Goal: Task Accomplishment & Management: Manage account settings

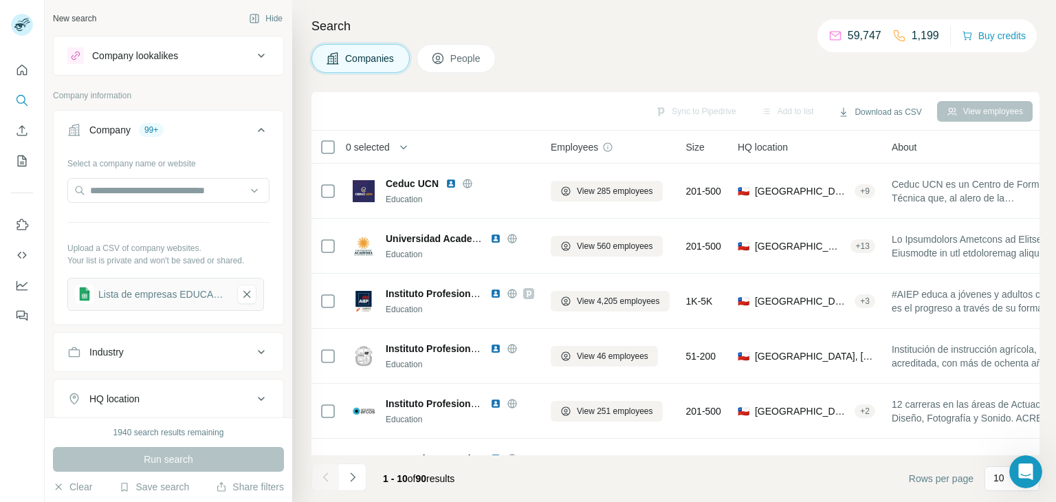
scroll to position [1602, 0]
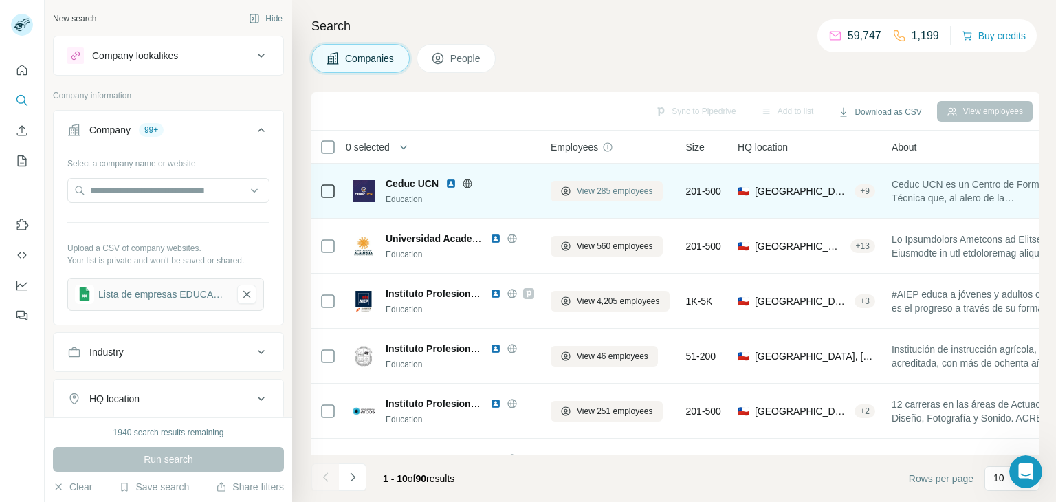
click at [618, 190] on span "View 285 employees" at bounding box center [615, 191] width 76 height 12
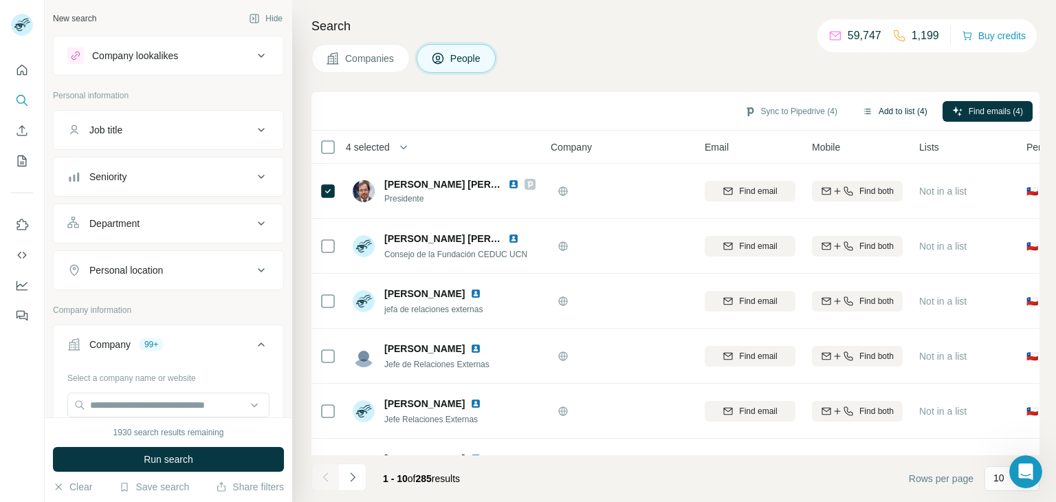
click at [885, 109] on button "Add to list (4)" at bounding box center [894, 111] width 85 height 21
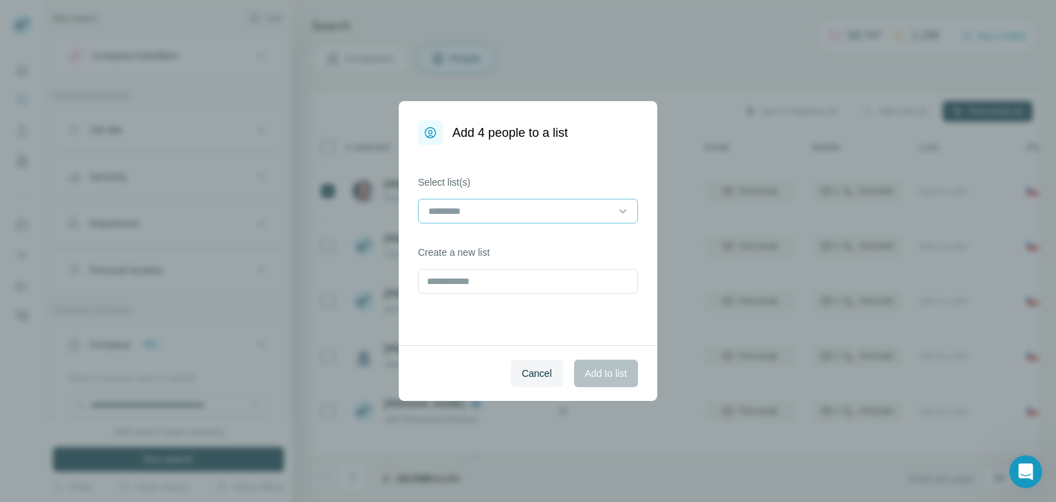
click at [596, 210] on input at bounding box center [520, 210] width 186 height 15
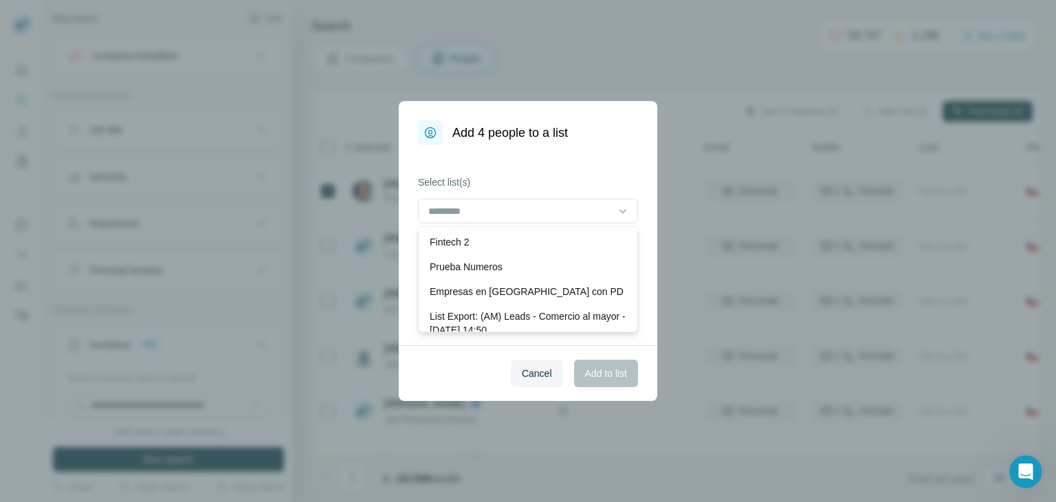
click at [625, 177] on label "Select list(s)" at bounding box center [528, 182] width 220 height 14
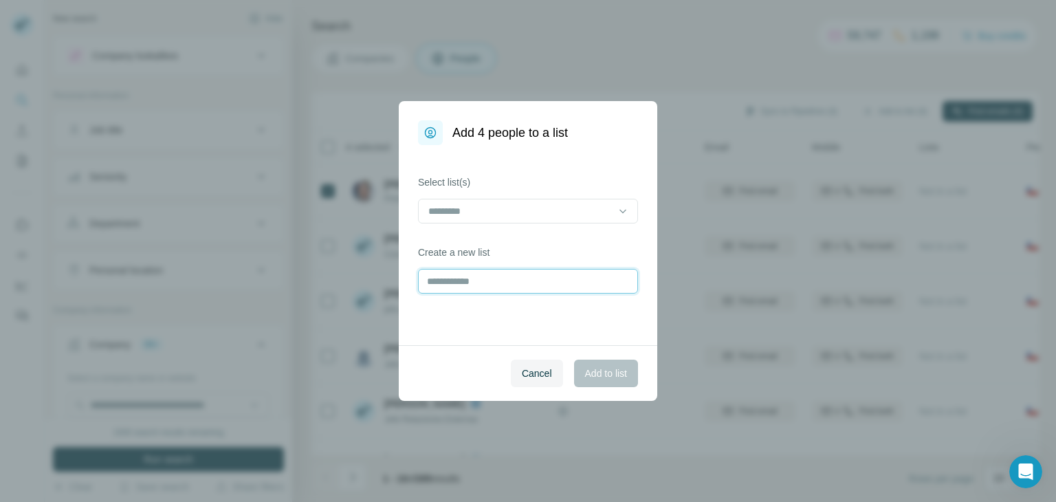
click at [529, 292] on input "text" at bounding box center [528, 281] width 220 height 25
type input "*"
type input "**********"
click at [612, 367] on span "Add to list" at bounding box center [606, 373] width 42 height 14
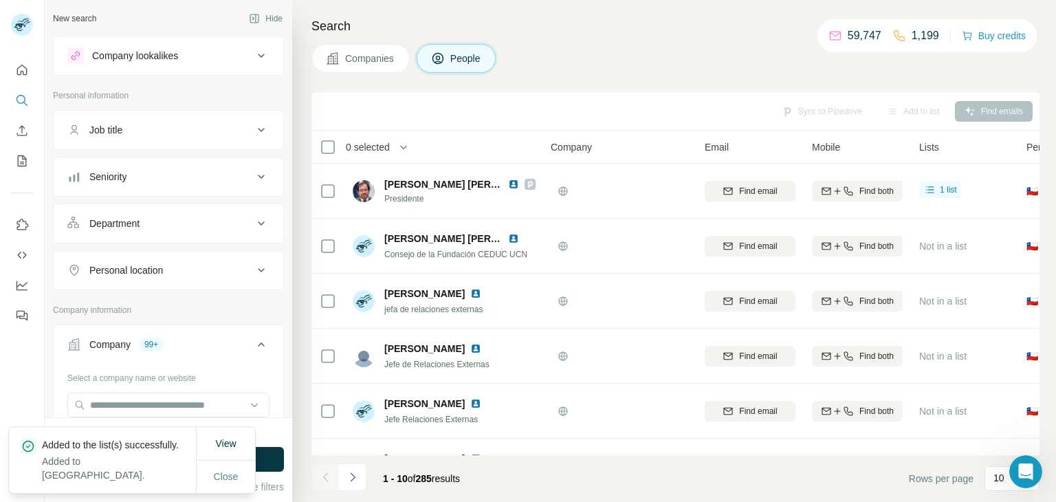
click at [344, 48] on button "Companies" at bounding box center [360, 58] width 98 height 29
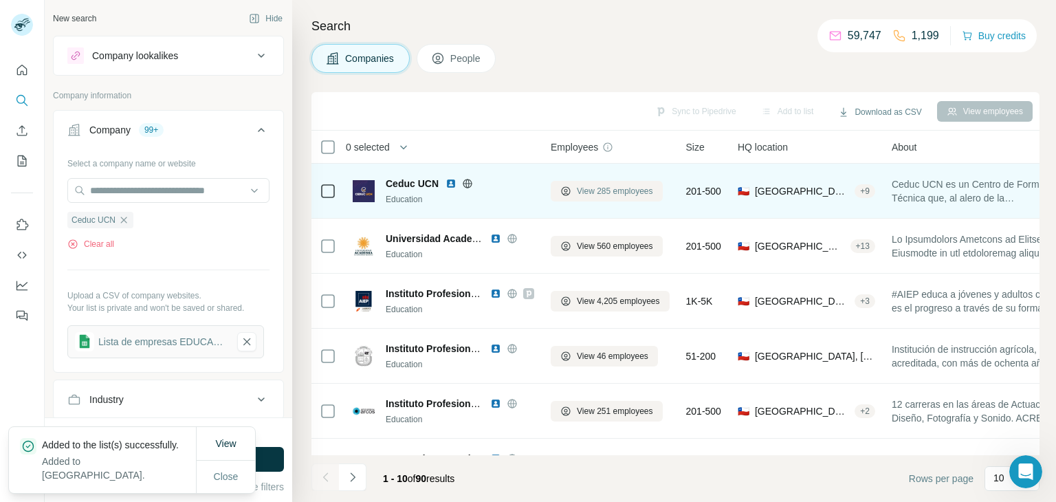
click at [612, 190] on span "View 285 employees" at bounding box center [615, 191] width 76 height 12
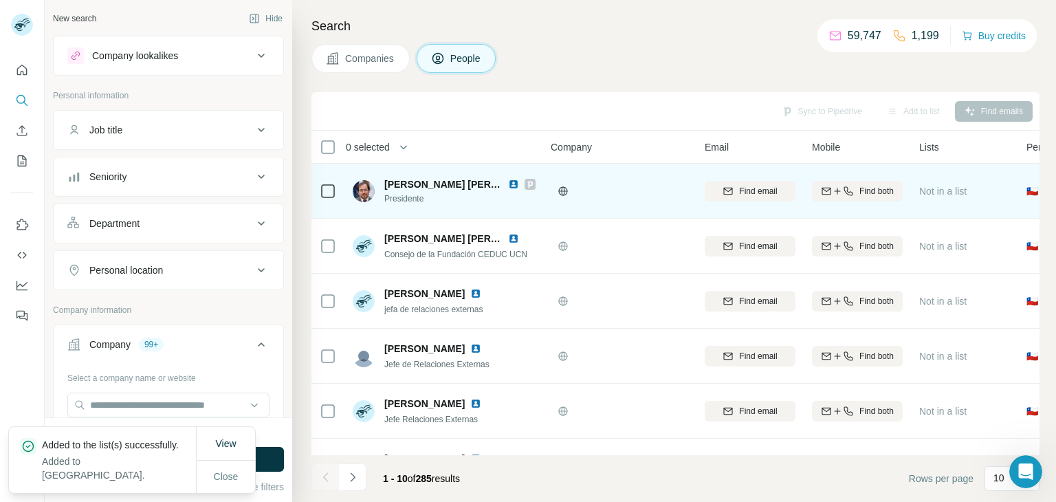
scroll to position [265, 0]
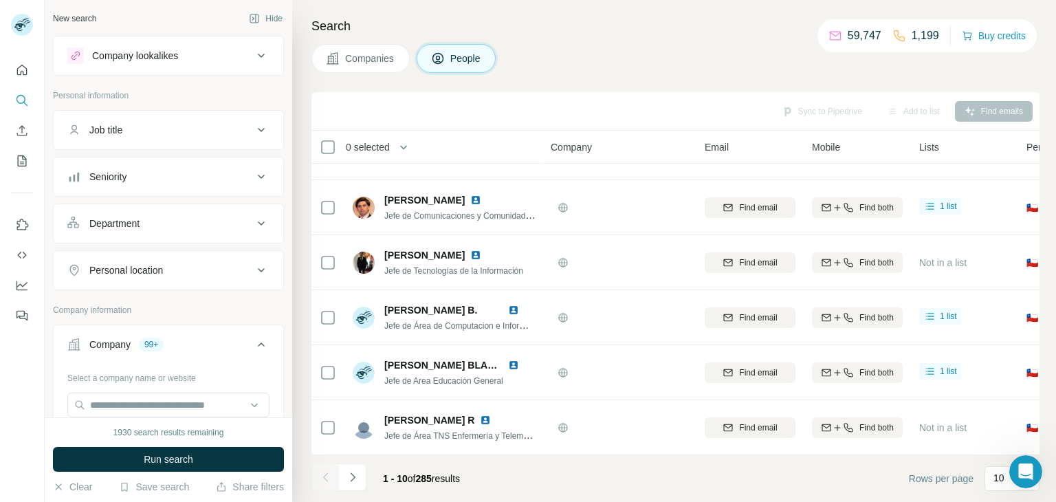
drag, startPoint x: 353, startPoint y: 484, endPoint x: 624, endPoint y: 476, distance: 270.9
click at [651, 484] on footer "1 - 10 of 285 results Rows per page 10" at bounding box center [675, 478] width 728 height 47
click at [364, 474] on button "Navigate to next page" at bounding box center [352, 476] width 27 height 27
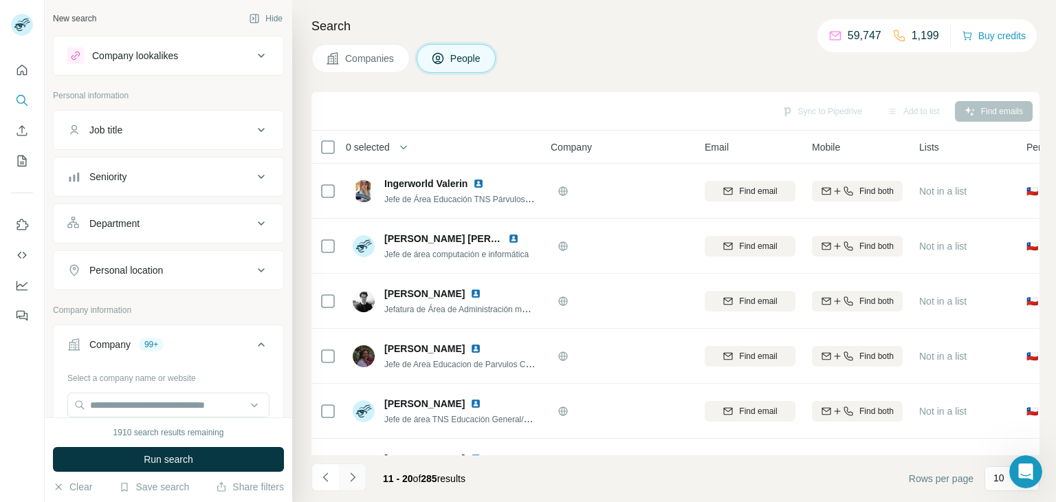
click at [364, 474] on button "Navigate to next page" at bounding box center [352, 476] width 27 height 27
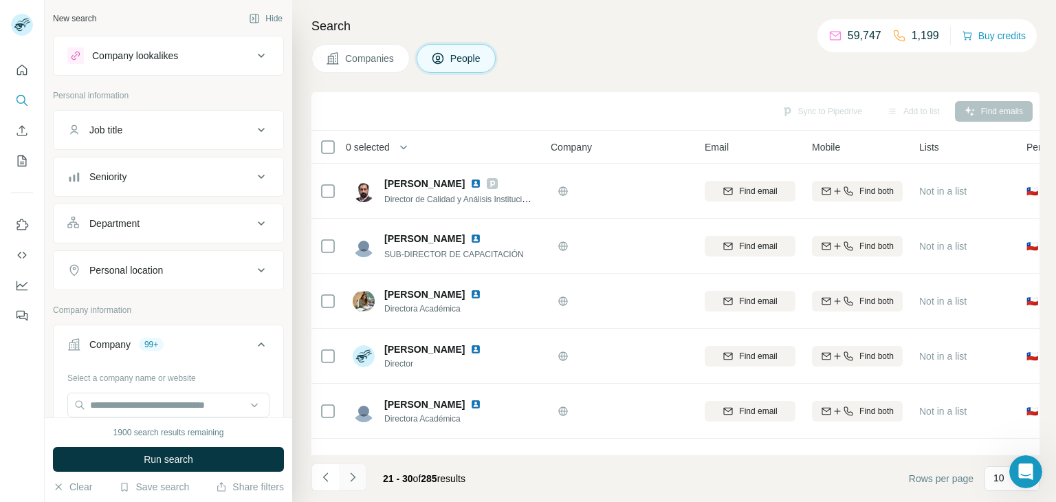
click at [357, 480] on icon "Navigate to next page" at bounding box center [353, 477] width 14 height 14
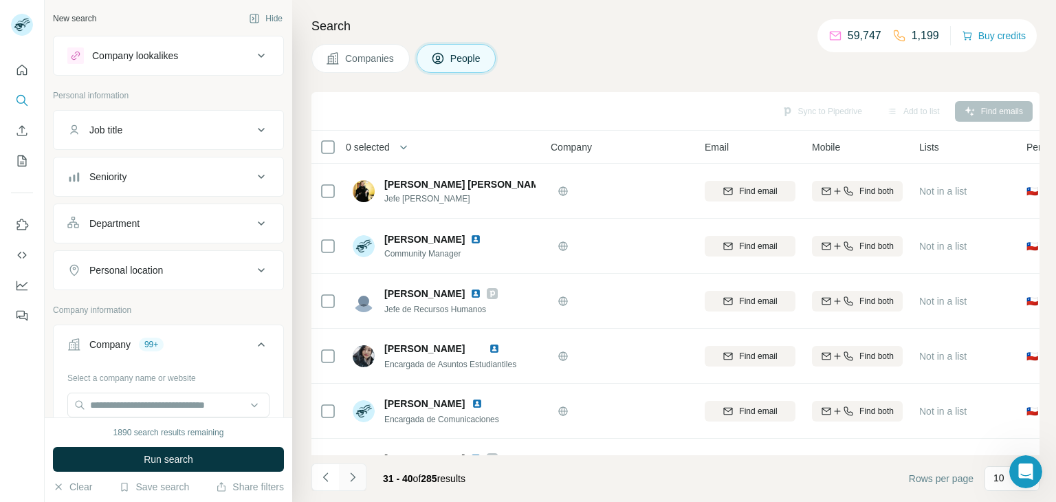
click at [349, 483] on icon "Navigate to next page" at bounding box center [353, 477] width 14 height 14
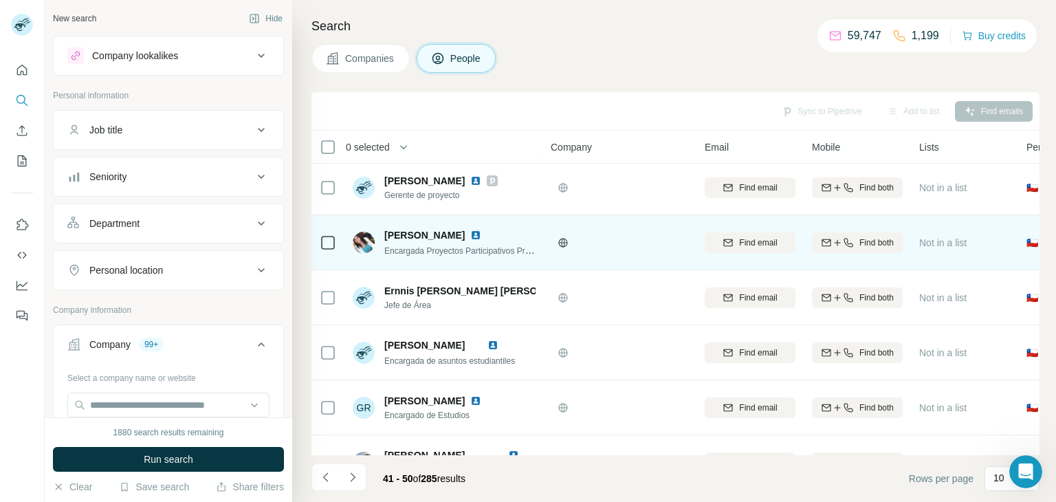
scroll to position [265, 0]
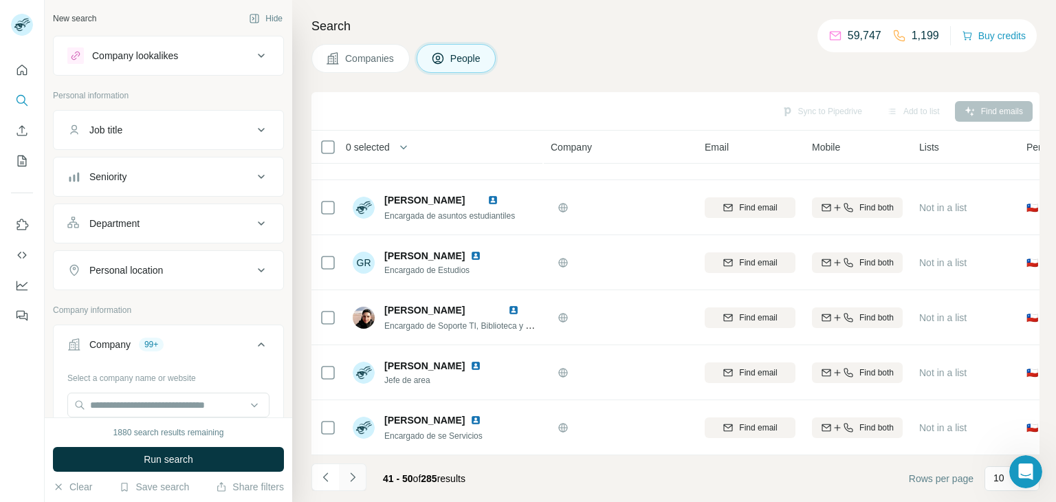
click at [360, 478] on button "Navigate to next page" at bounding box center [352, 476] width 27 height 27
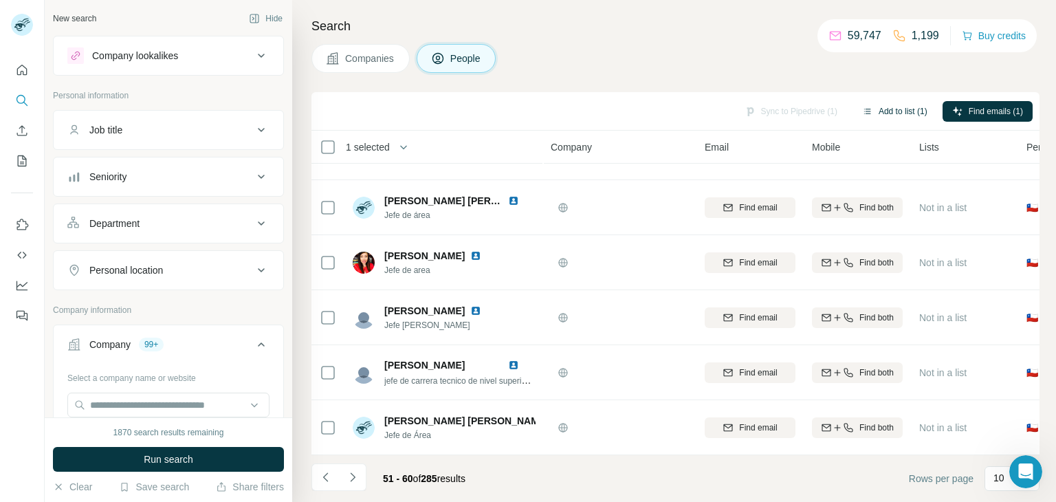
click at [901, 110] on button "Add to list (1)" at bounding box center [894, 111] width 85 height 21
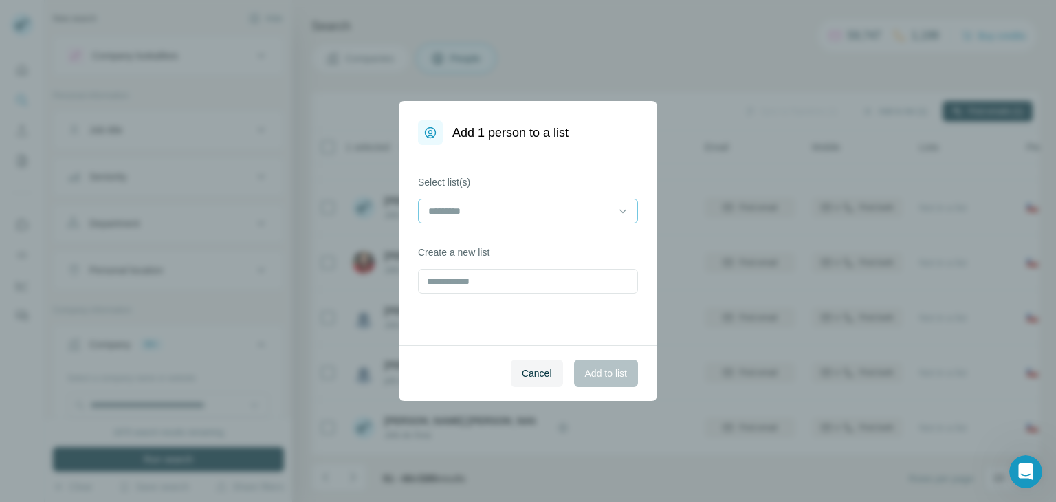
click at [547, 215] on input at bounding box center [520, 210] width 186 height 15
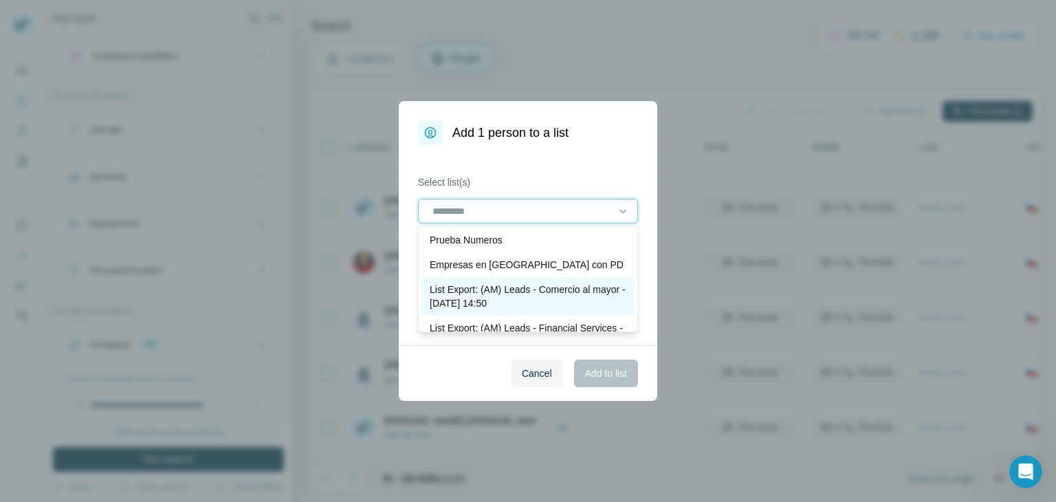
scroll to position [77, 0]
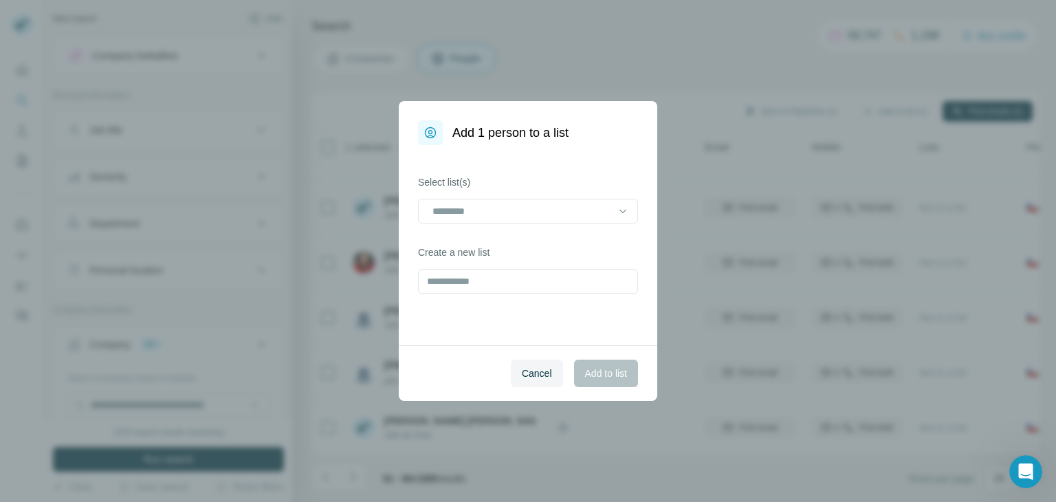
click at [467, 377] on div "Cancel Add to list" at bounding box center [528, 373] width 258 height 56
click at [533, 215] on input at bounding box center [519, 210] width 177 height 15
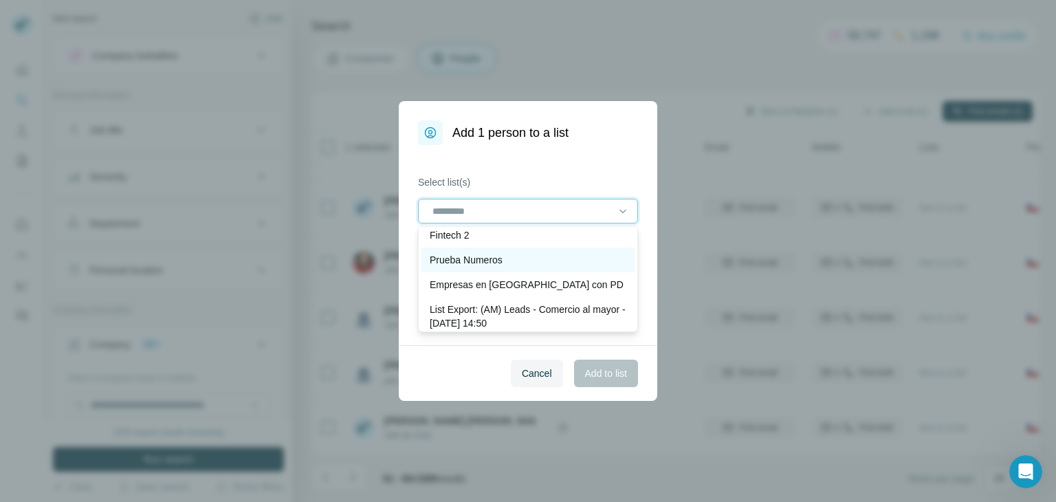
scroll to position [0, 0]
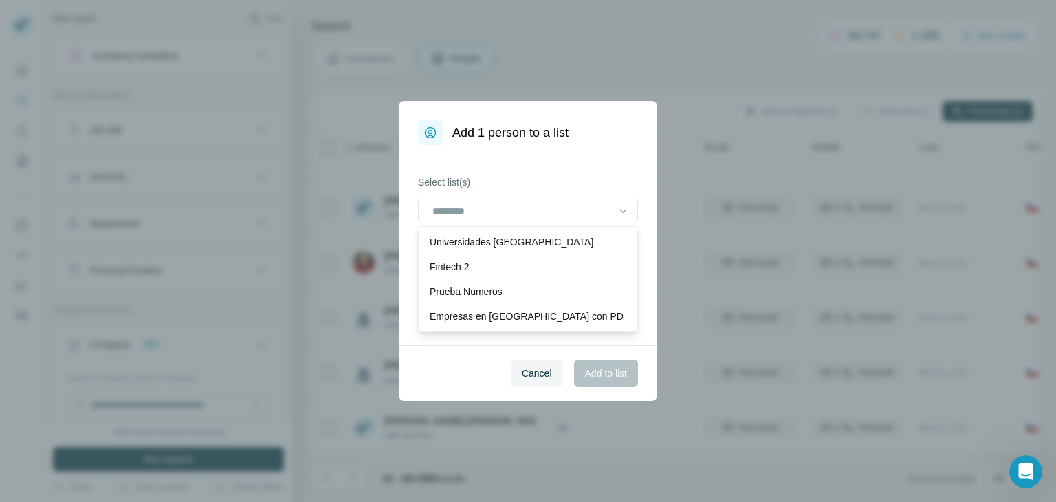
click at [471, 364] on div "Cancel Add to list" at bounding box center [528, 373] width 258 height 56
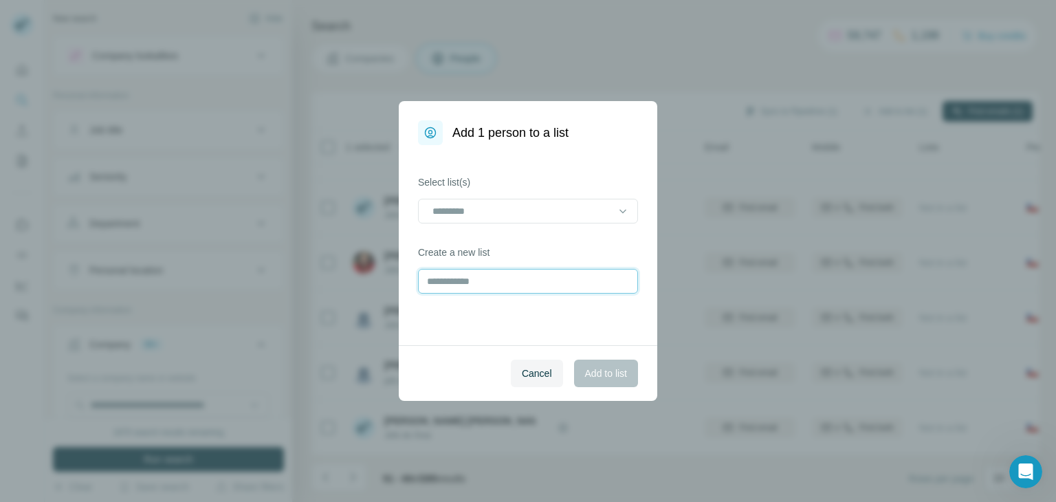
click at [460, 289] on input "text" at bounding box center [528, 281] width 220 height 25
type input "**********"
click at [592, 372] on span "Add to list" at bounding box center [606, 373] width 42 height 14
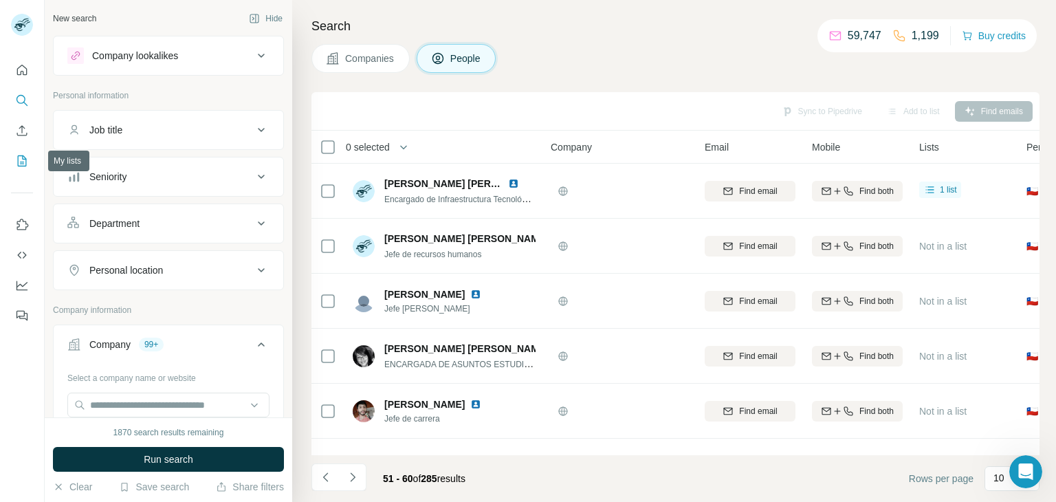
click at [11, 160] on button "My lists" at bounding box center [22, 160] width 22 height 25
click at [30, 165] on button "My lists" at bounding box center [22, 160] width 22 height 25
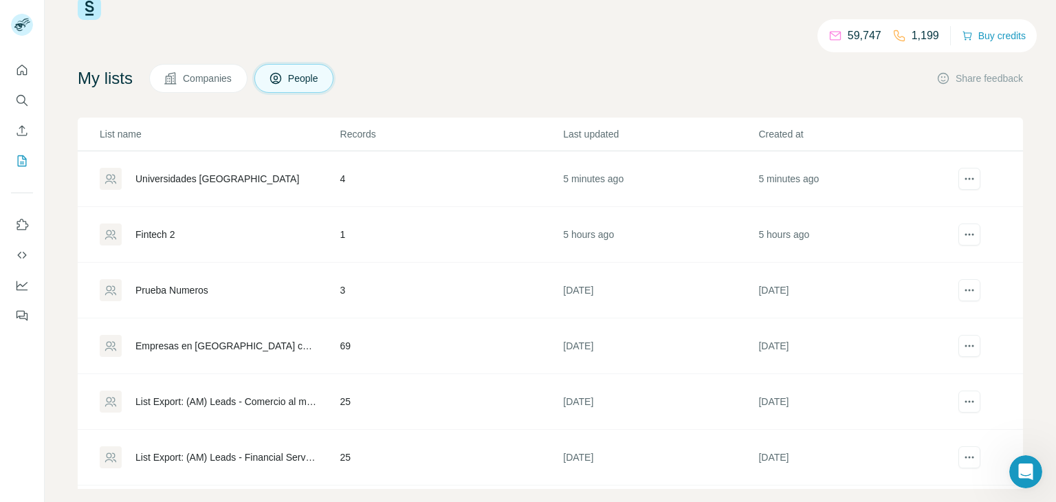
scroll to position [56, 0]
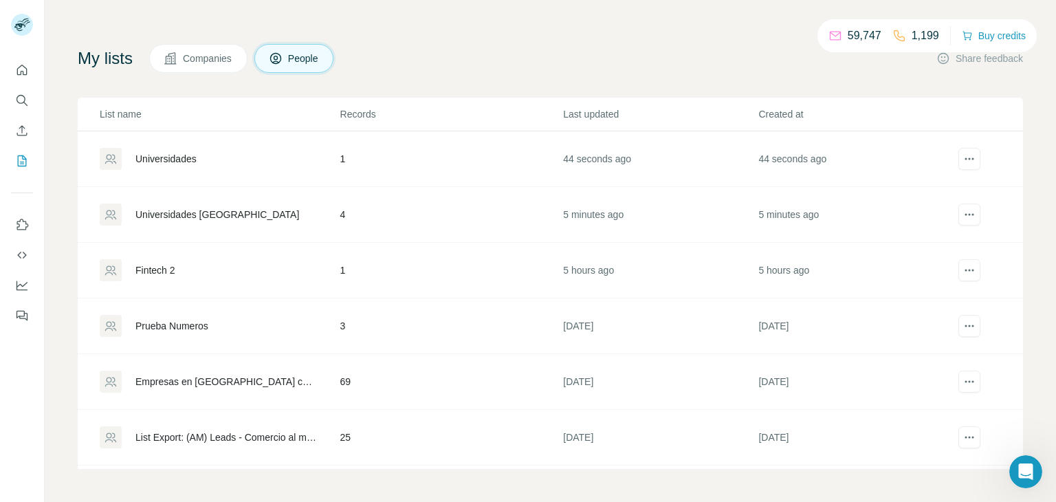
click at [168, 161] on div "Universidades" at bounding box center [165, 159] width 61 height 14
click at [459, 89] on div "My lists Companies People Share feedback List name Records Last updated Created…" at bounding box center [550, 256] width 945 height 425
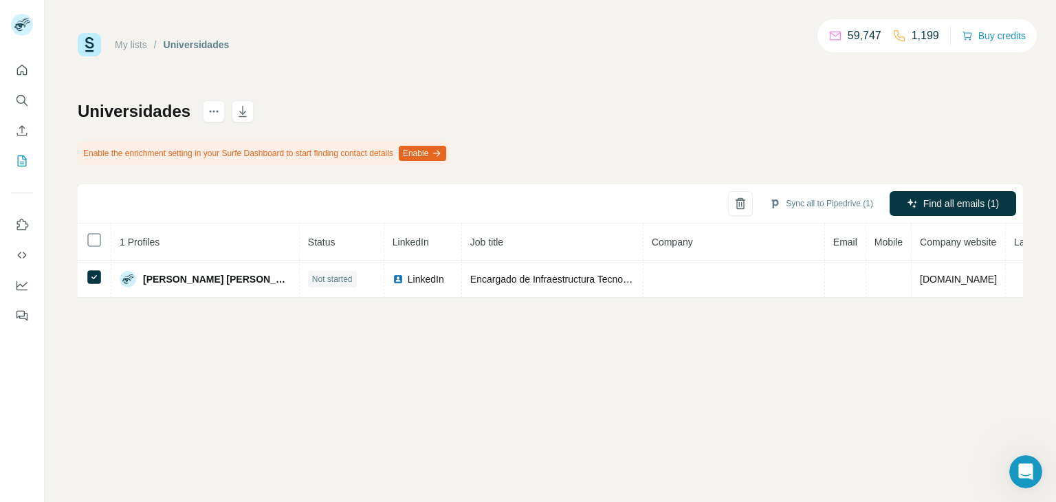
scroll to position [0, 80]
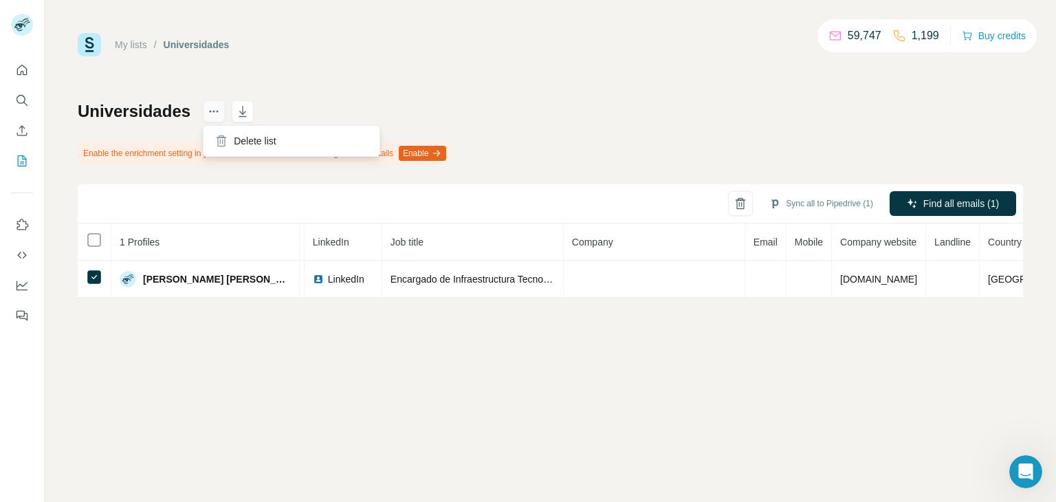
click at [210, 103] on button "actions" at bounding box center [214, 111] width 22 height 22
click at [570, 98] on div "My lists / Universidades 59,747 1,199 Buy credits Universidades Enable the enri…" at bounding box center [550, 165] width 945 height 265
click at [20, 102] on icon "Search" at bounding box center [22, 100] width 14 height 14
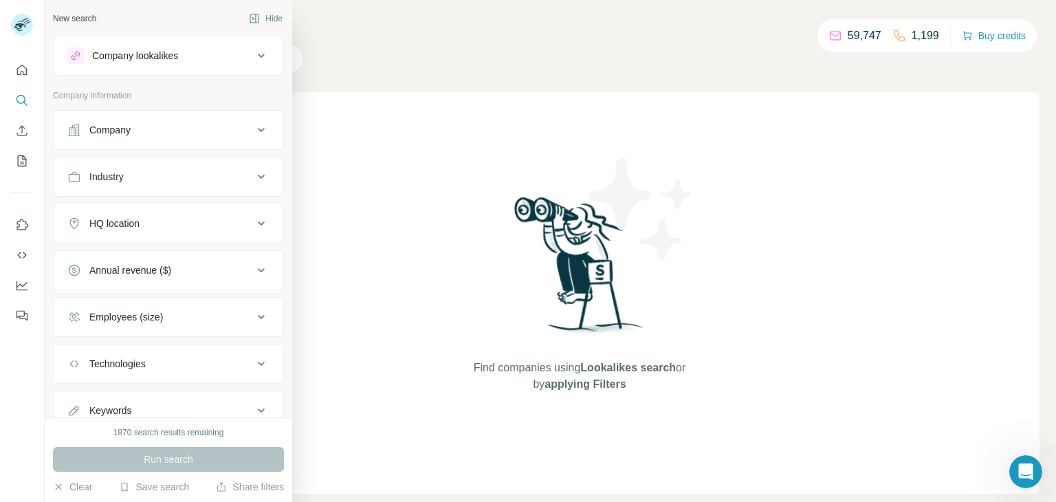
click at [140, 131] on div "Company" at bounding box center [160, 130] width 186 height 14
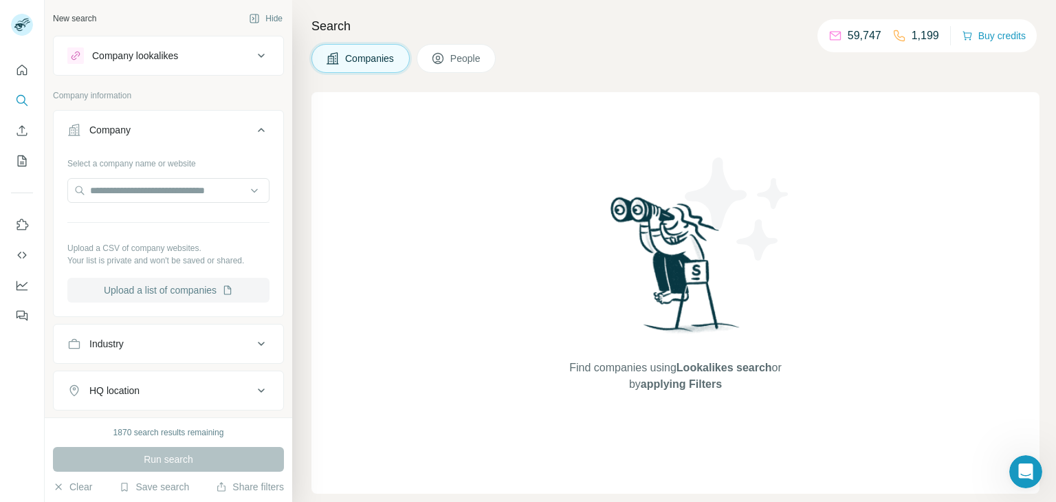
click at [181, 290] on button "Upload a list of companies" at bounding box center [168, 290] width 202 height 25
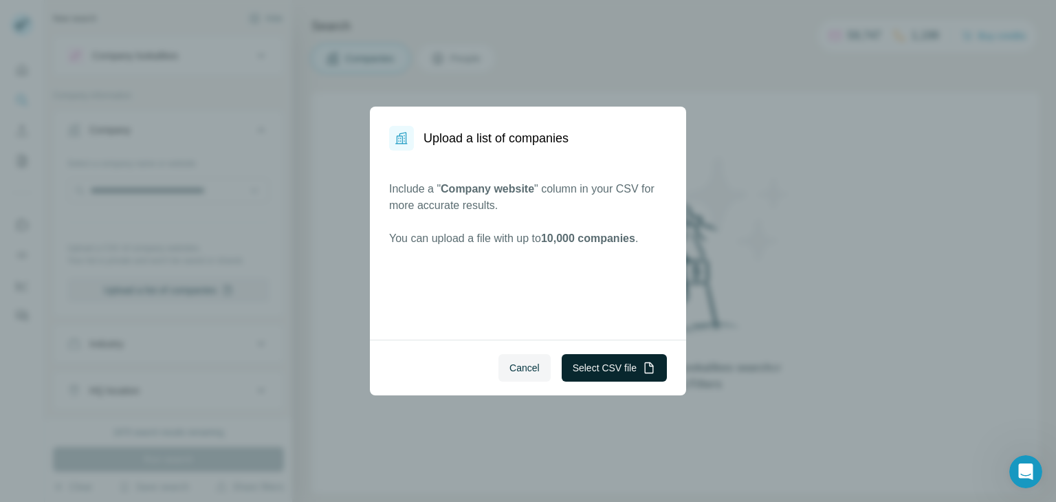
click at [626, 372] on button "Select CSV file" at bounding box center [613, 367] width 105 height 27
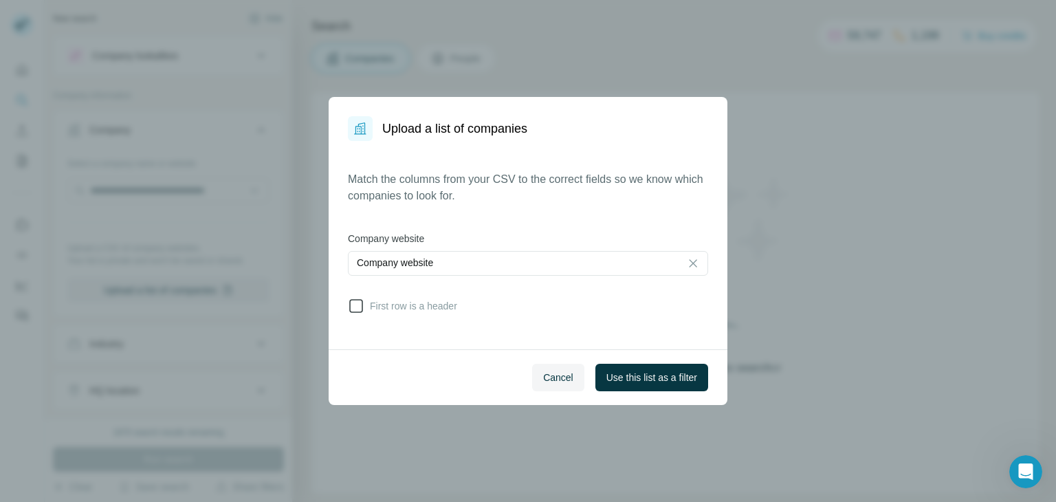
click at [352, 305] on icon at bounding box center [356, 306] width 16 height 16
click at [624, 372] on span "Use this list as a filter" at bounding box center [651, 377] width 91 height 14
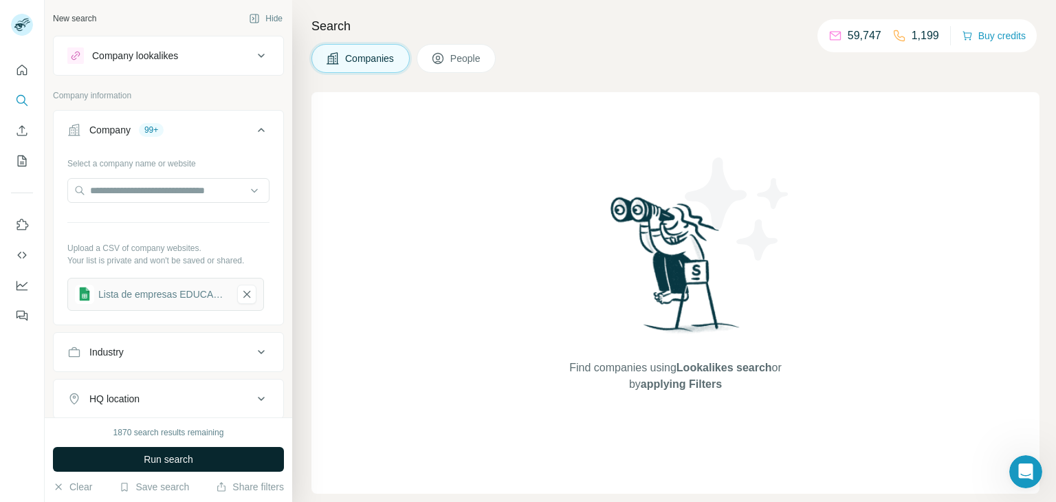
click at [169, 456] on span "Run search" at bounding box center [168, 459] width 49 height 14
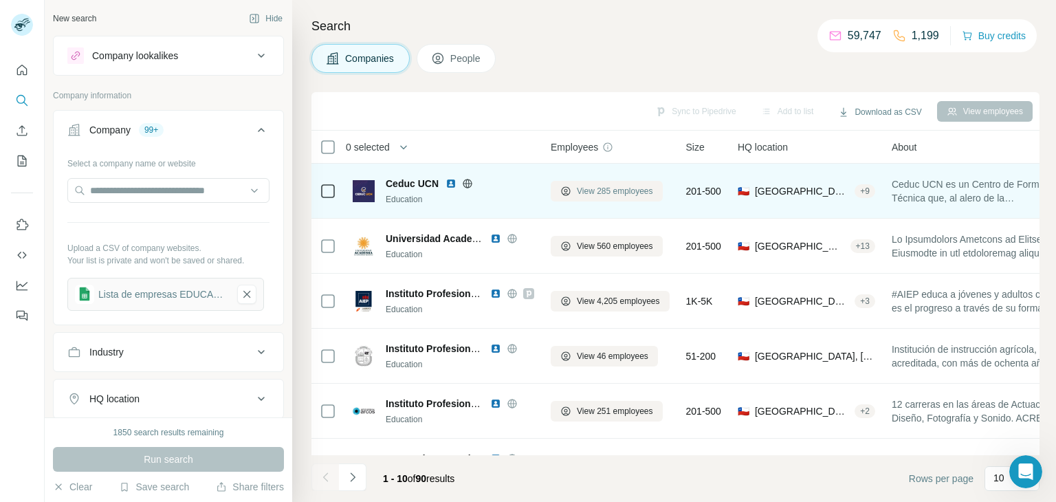
click at [645, 190] on span "View 285 employees" at bounding box center [615, 191] width 76 height 12
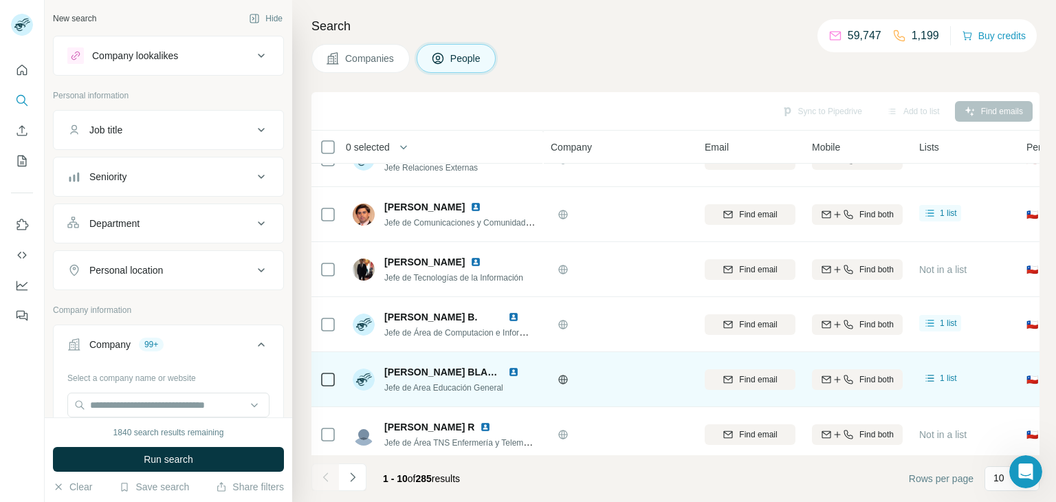
scroll to position [265, 0]
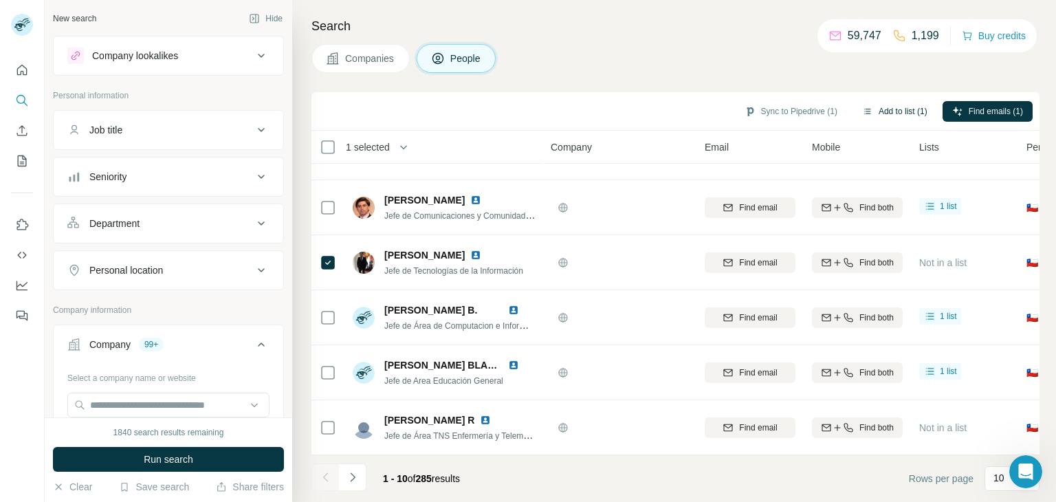
click at [903, 108] on button "Add to list (1)" at bounding box center [894, 111] width 85 height 21
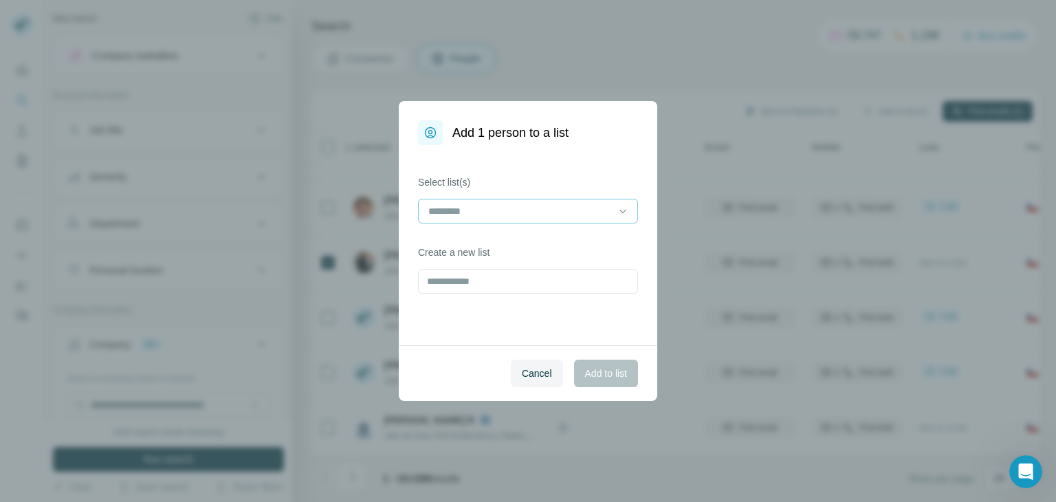
click at [506, 210] on input at bounding box center [520, 210] width 186 height 15
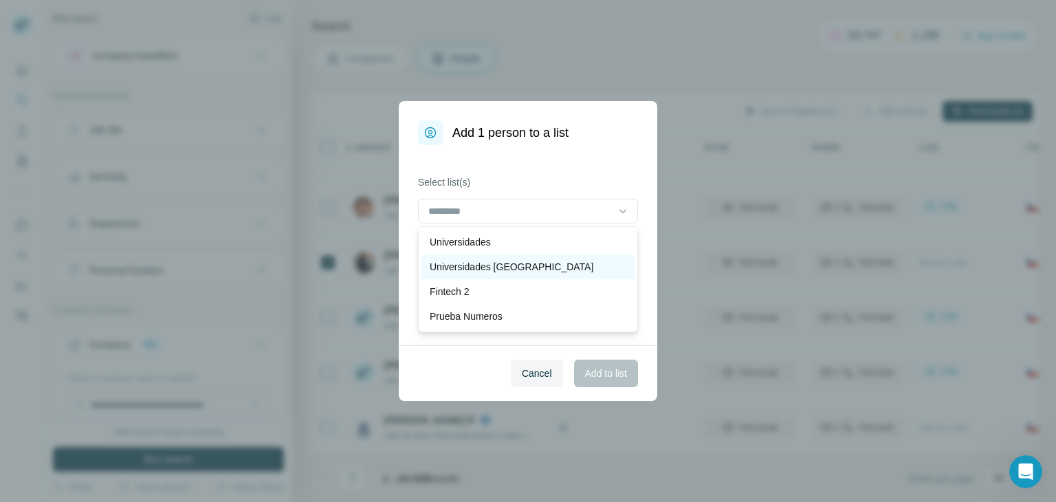
click at [504, 263] on p "Universidades [GEOGRAPHIC_DATA]" at bounding box center [511, 267] width 164 height 14
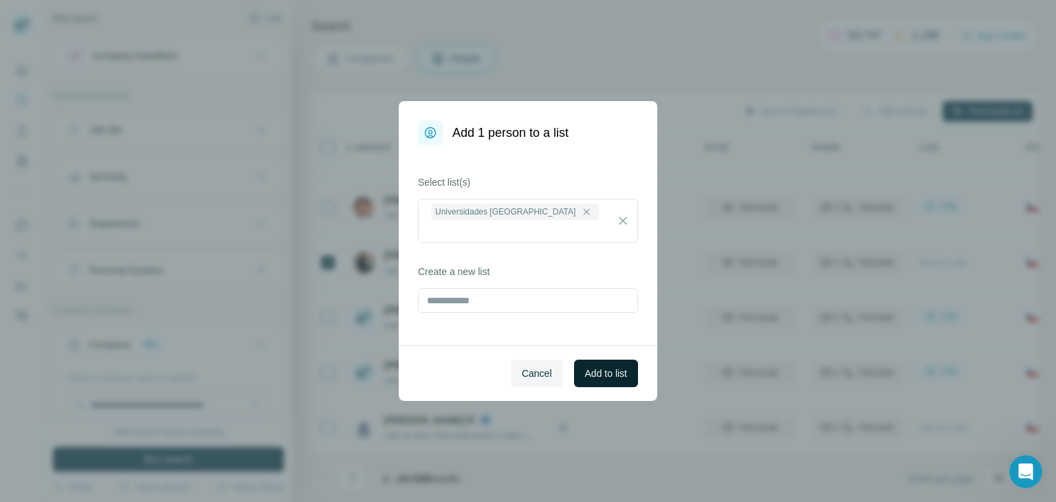
click at [604, 375] on span "Add to list" at bounding box center [606, 373] width 42 height 14
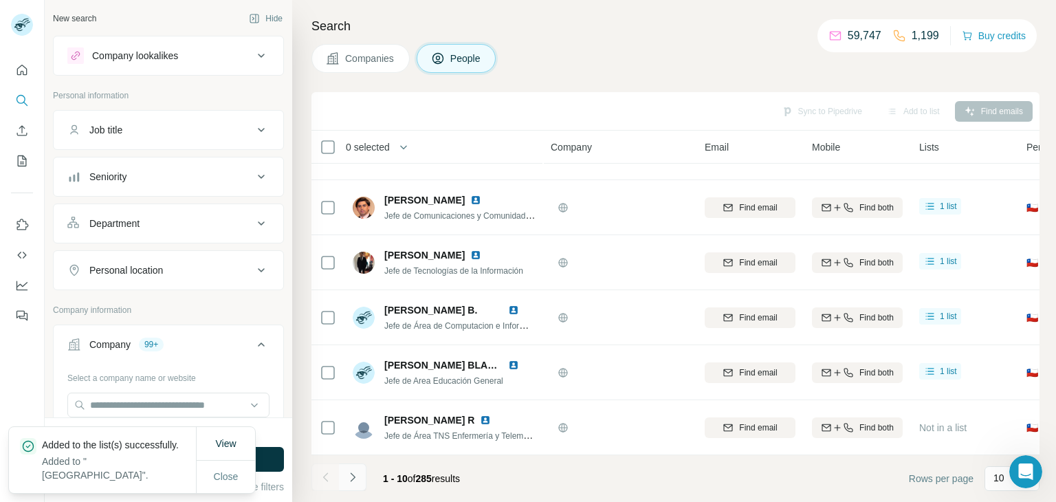
click at [351, 481] on icon "Navigate to next page" at bounding box center [353, 477] width 14 height 14
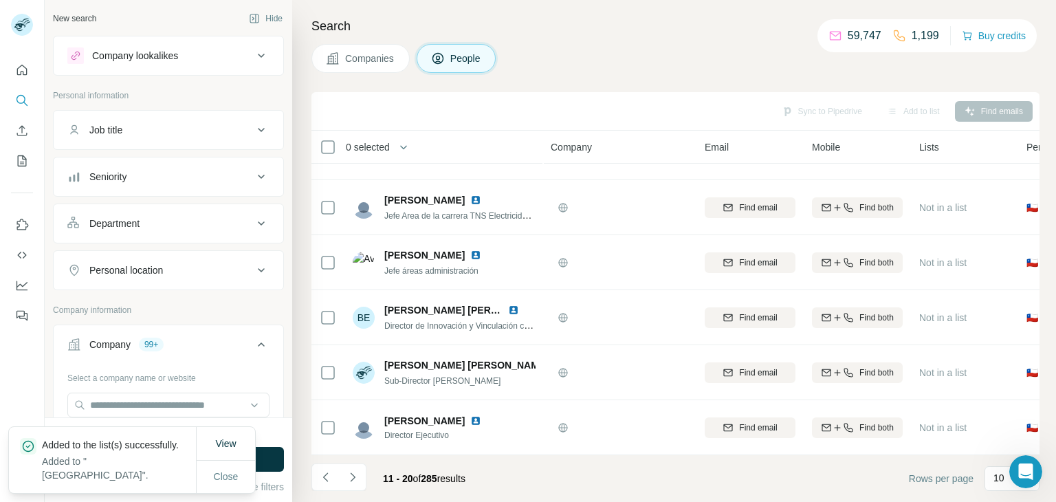
click at [359, 479] on button "Navigate to next page" at bounding box center [352, 476] width 27 height 27
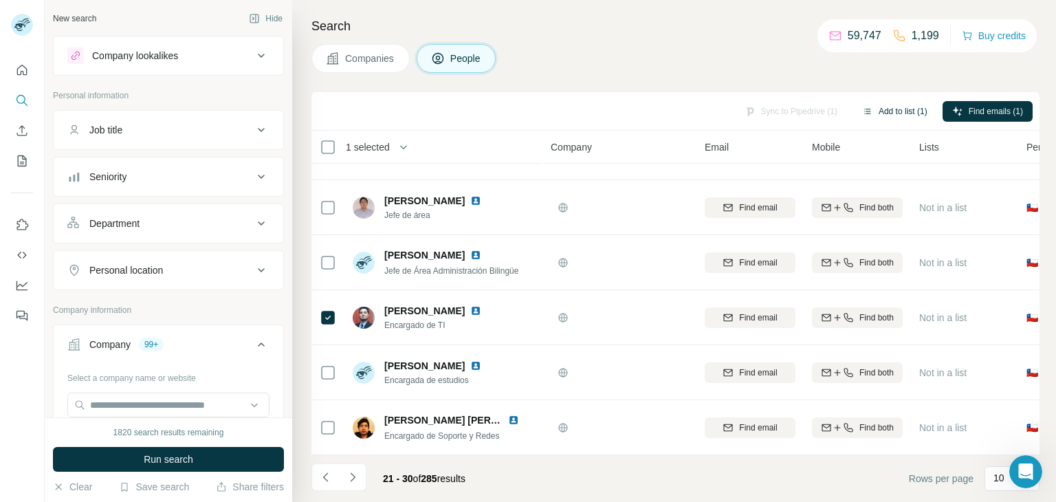
click at [921, 113] on button "Add to list (1)" at bounding box center [894, 111] width 85 height 21
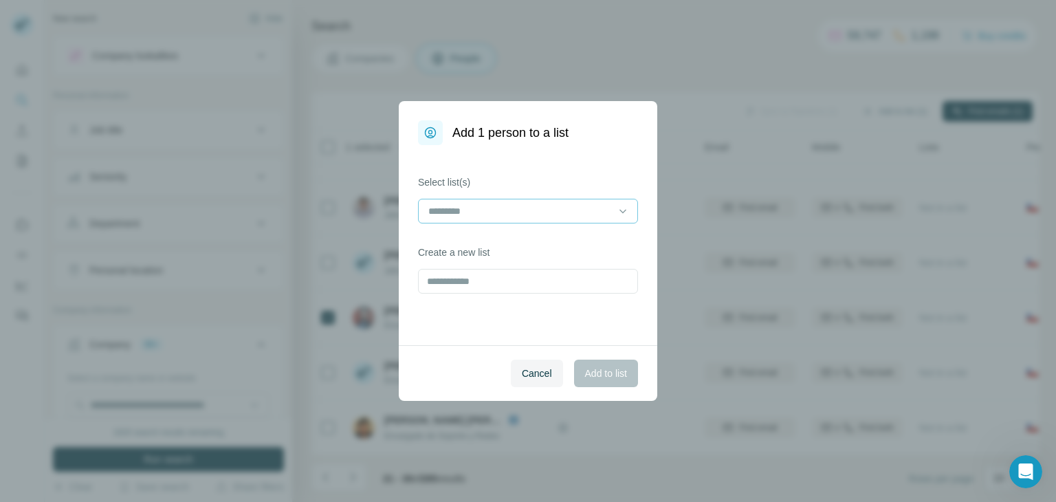
click at [554, 203] on input at bounding box center [520, 210] width 186 height 15
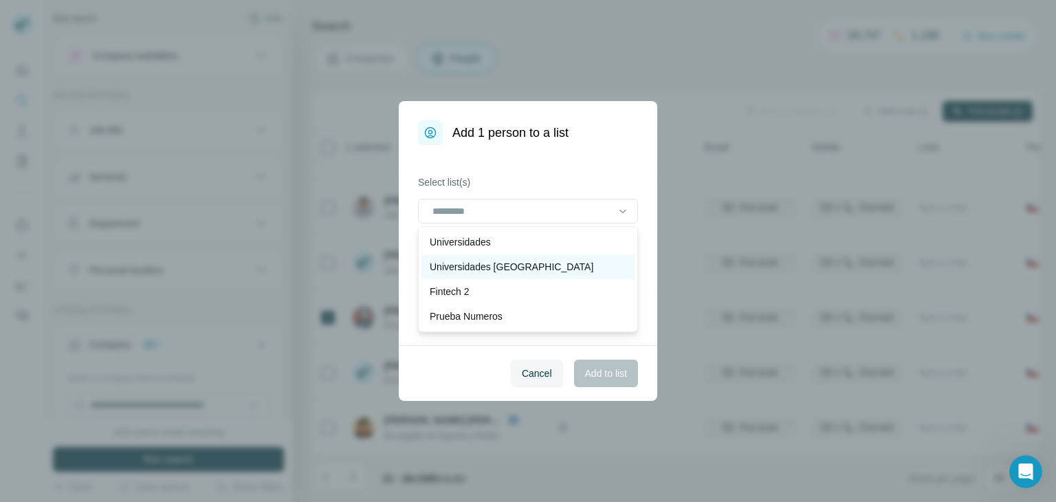
click at [492, 260] on p "Universidades [GEOGRAPHIC_DATA]" at bounding box center [511, 267] width 164 height 14
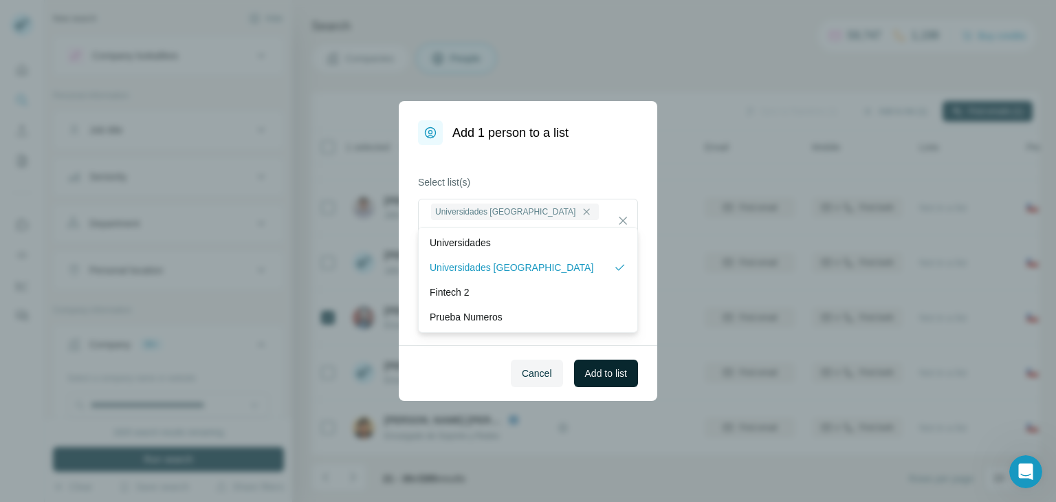
click at [597, 364] on button "Add to list" at bounding box center [606, 372] width 64 height 27
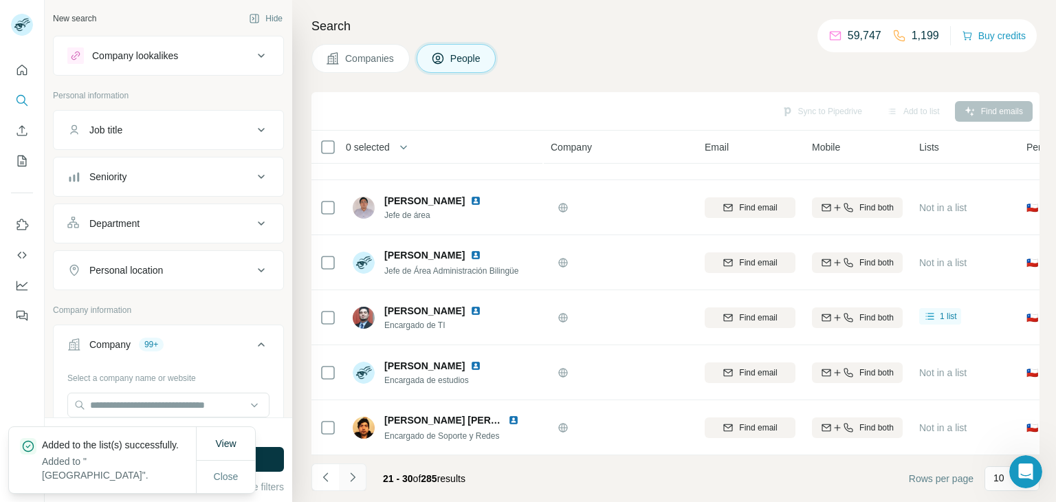
click at [352, 473] on icon "Navigate to next page" at bounding box center [352, 476] width 5 height 9
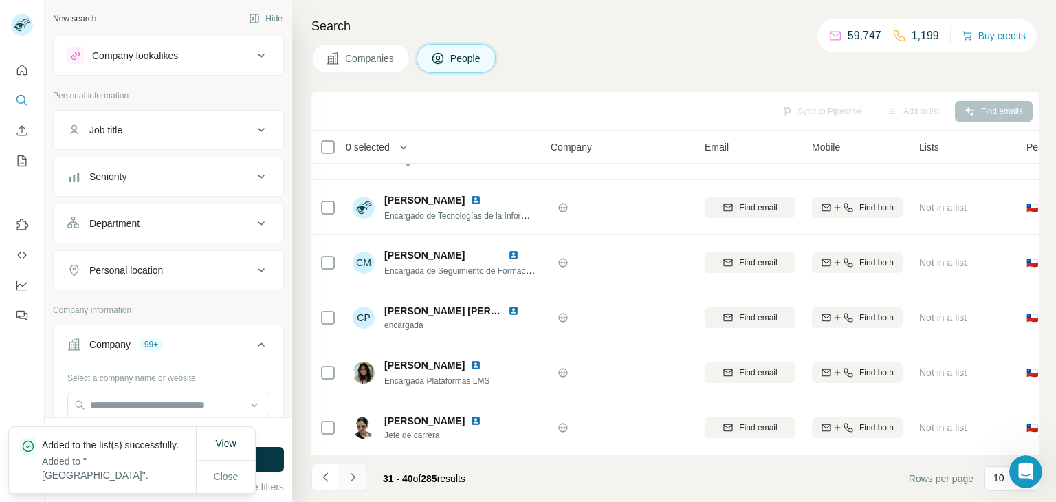
click at [352, 481] on icon "Navigate to next page" at bounding box center [353, 477] width 14 height 14
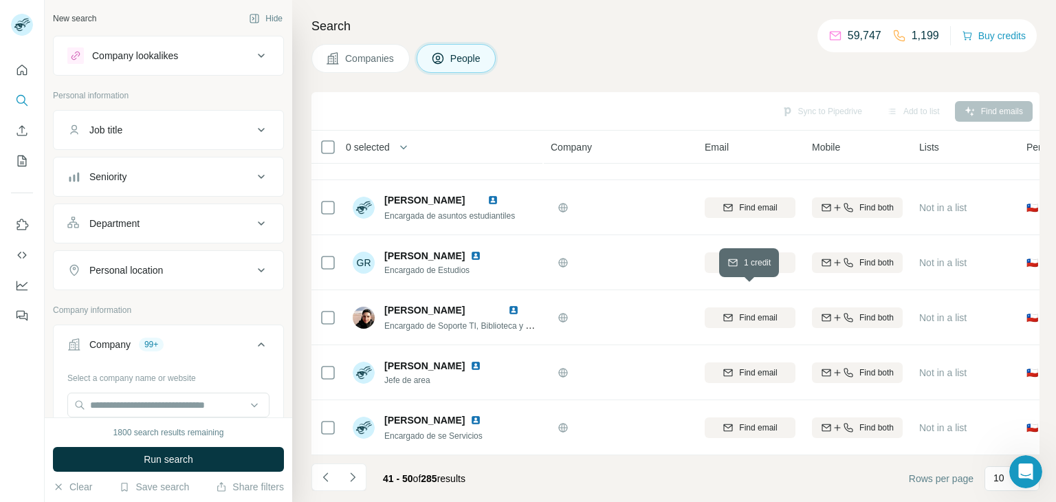
scroll to position [0, 0]
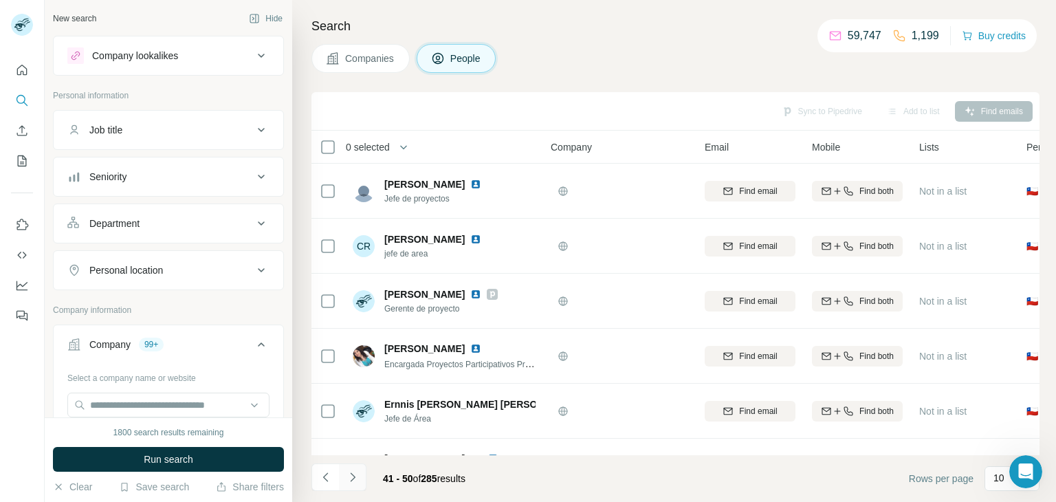
click at [349, 483] on icon "Navigate to next page" at bounding box center [353, 477] width 14 height 14
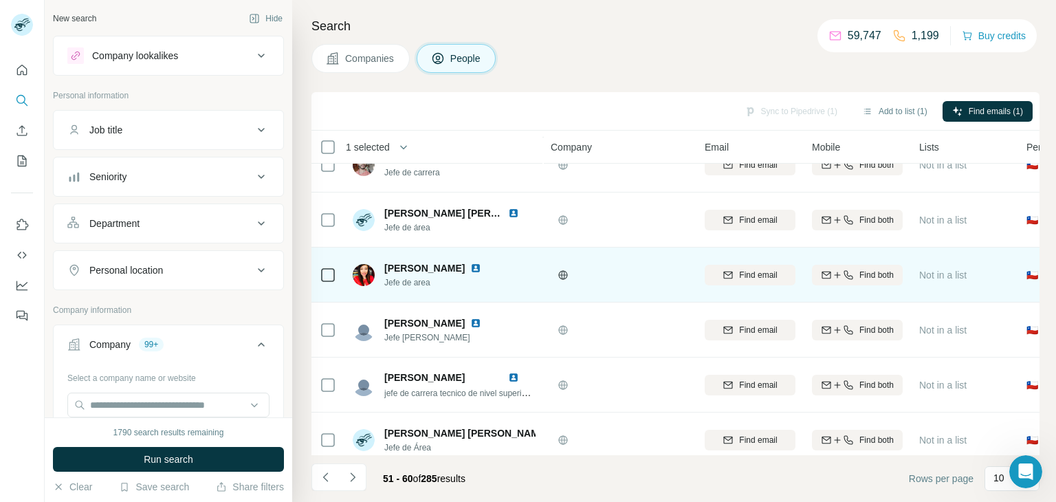
scroll to position [265, 0]
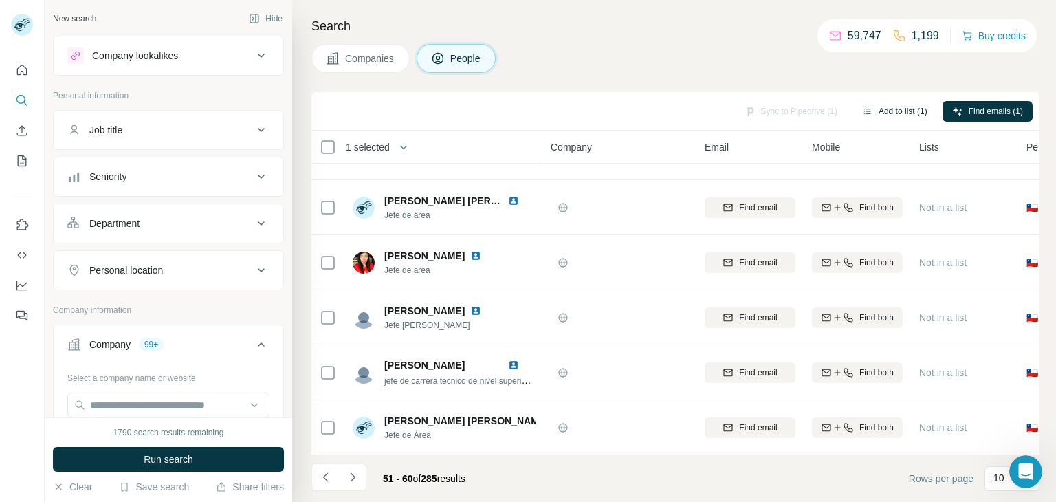
click at [902, 109] on button "Add to list (1)" at bounding box center [894, 111] width 85 height 21
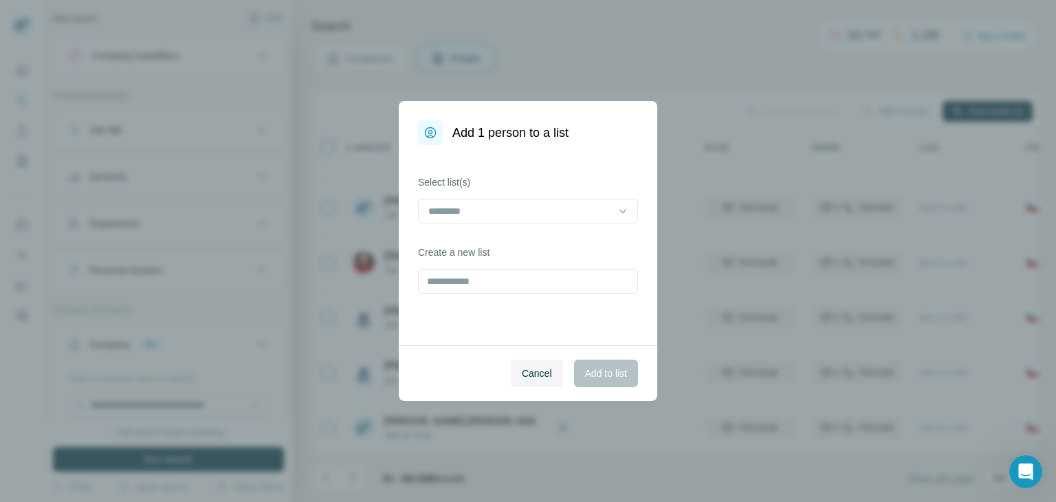
click at [603, 190] on div "Select list(s)" at bounding box center [528, 199] width 220 height 48
click at [603, 210] on input at bounding box center [520, 210] width 186 height 15
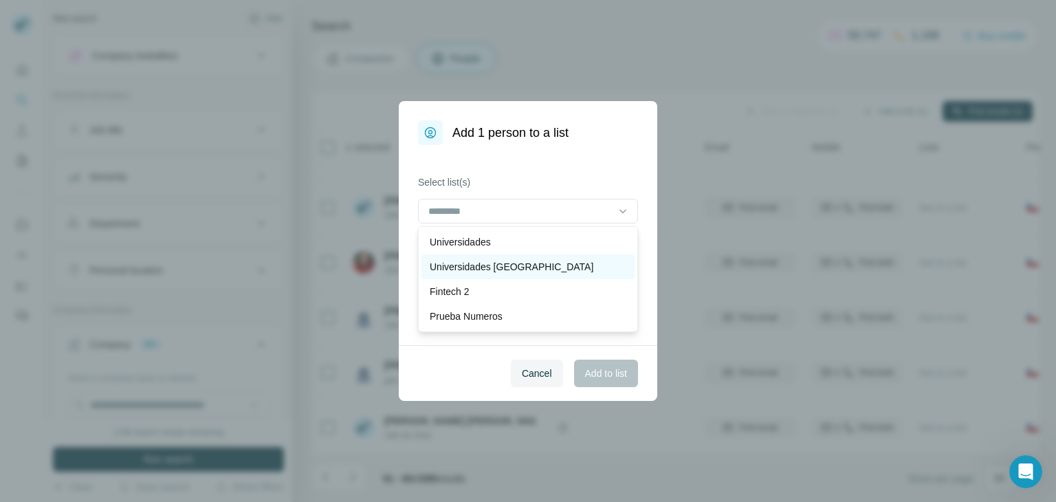
click at [538, 265] on div "Universidades [GEOGRAPHIC_DATA]" at bounding box center [527, 267] width 197 height 14
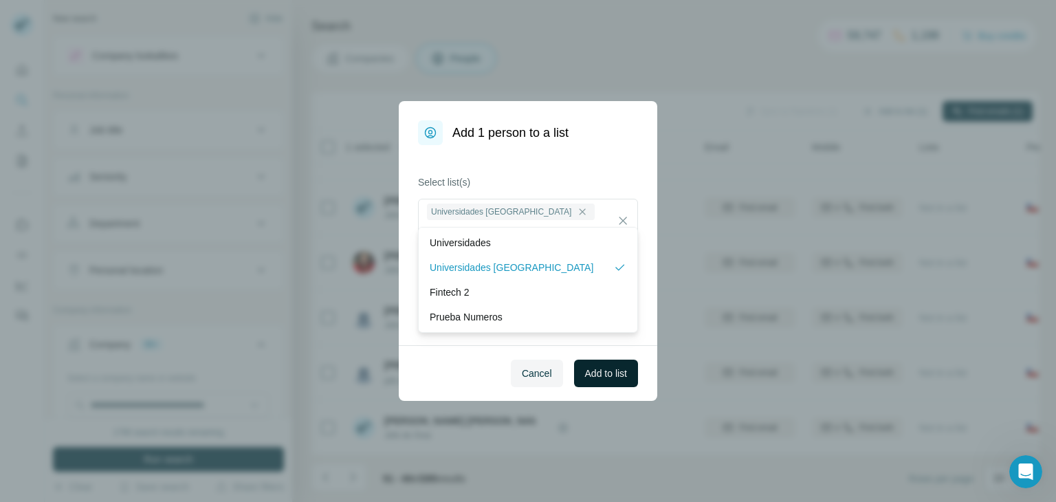
click at [607, 372] on span "Add to list" at bounding box center [606, 373] width 42 height 14
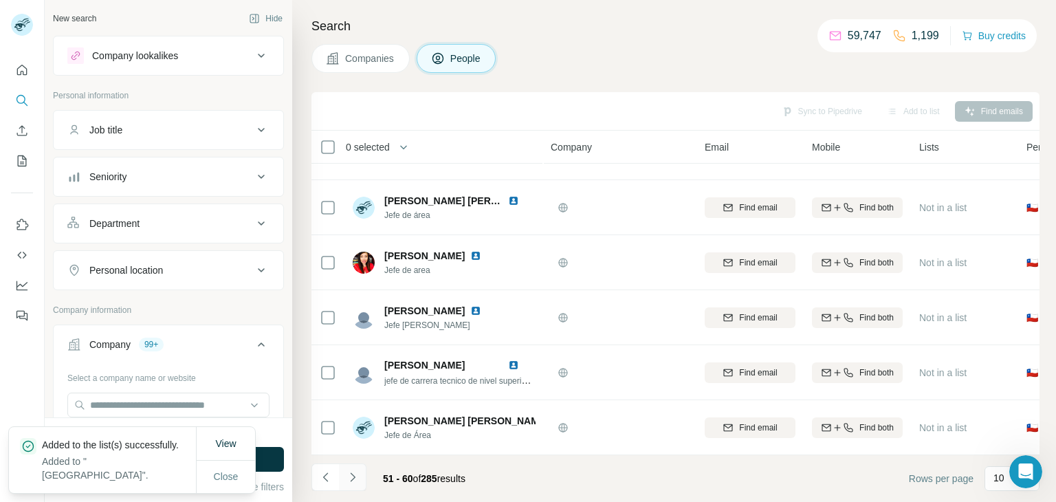
click at [353, 481] on icon "Navigate to next page" at bounding box center [353, 477] width 14 height 14
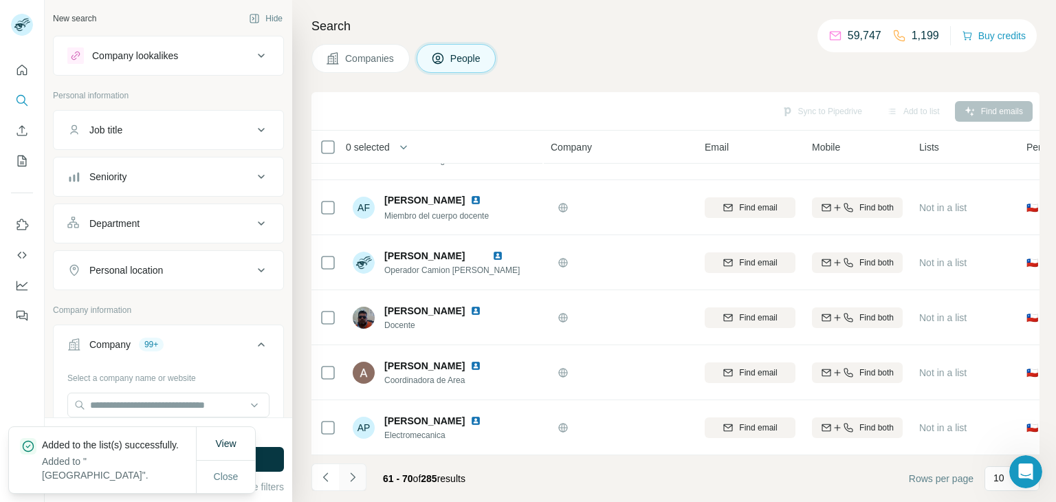
click at [354, 477] on icon "Navigate to next page" at bounding box center [352, 476] width 5 height 9
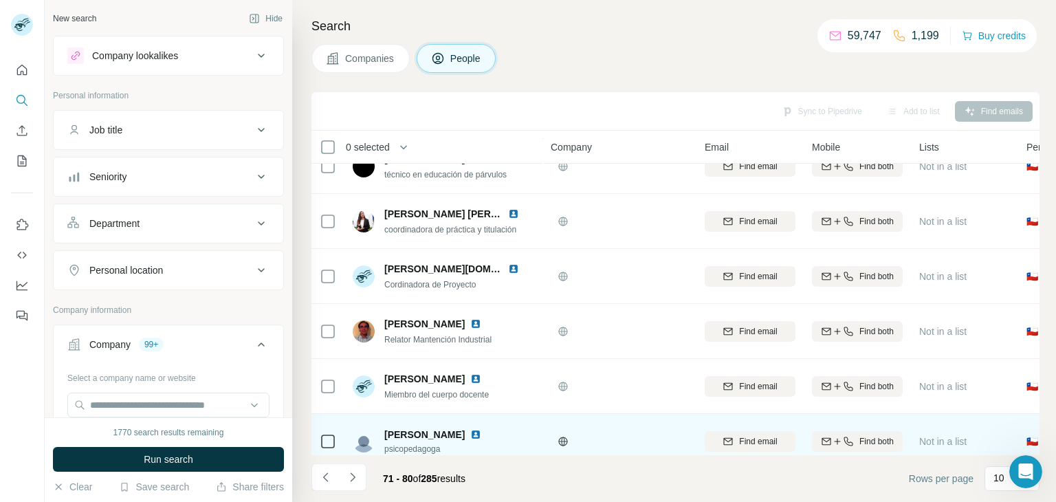
scroll to position [0, 0]
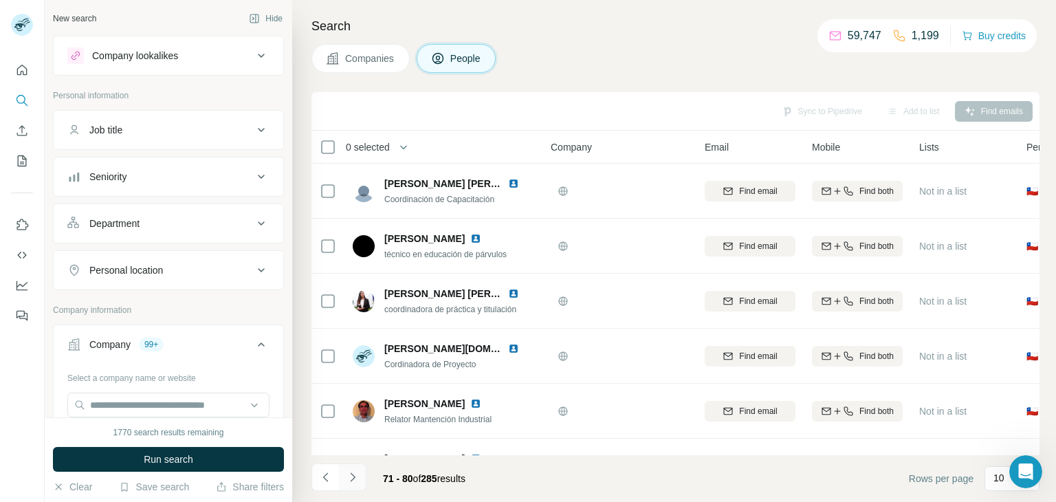
click at [355, 473] on icon "Navigate to next page" at bounding box center [353, 477] width 14 height 14
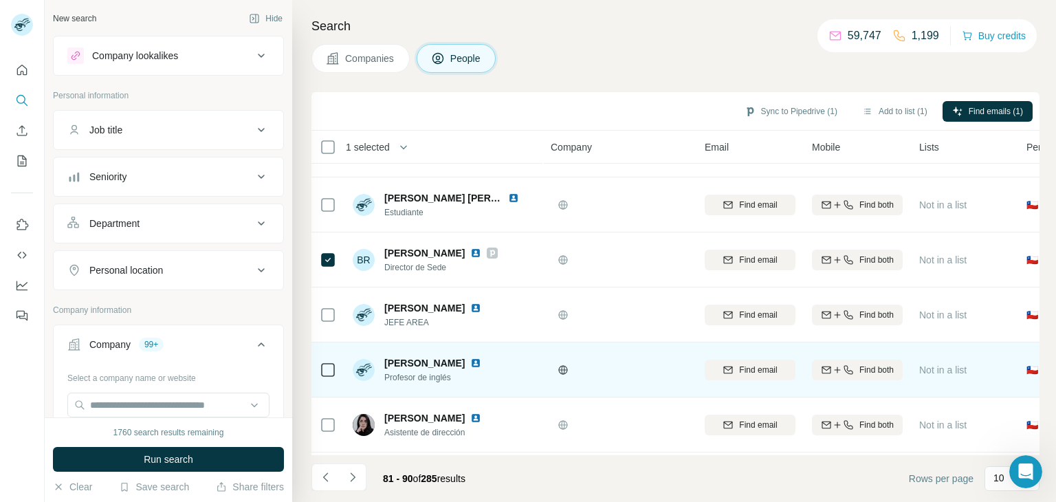
scroll to position [265, 0]
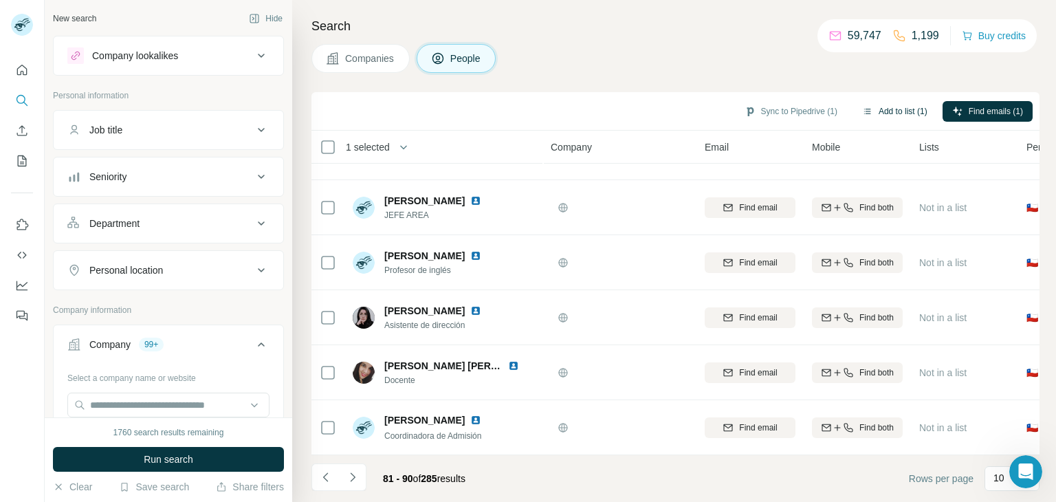
click at [874, 107] on button "Add to list (1)" at bounding box center [894, 111] width 85 height 21
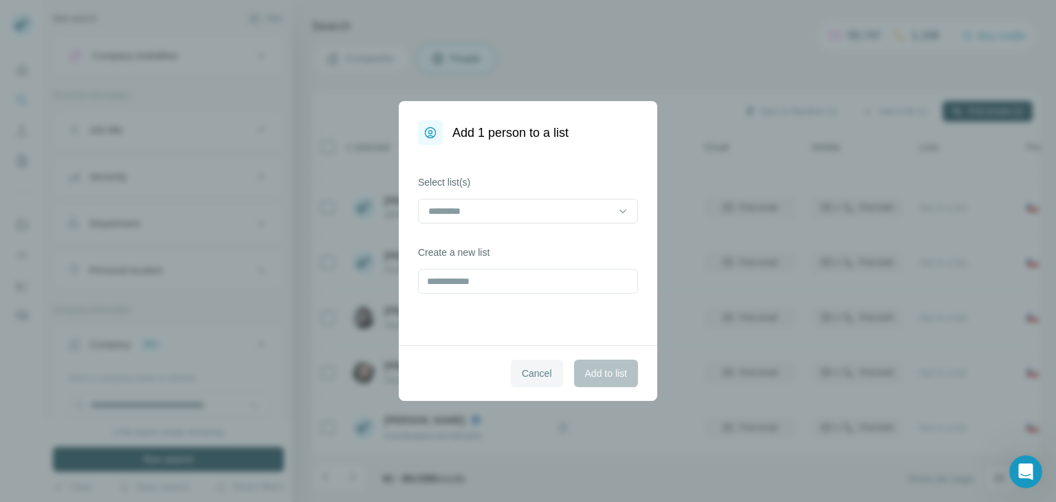
click at [537, 366] on span "Cancel" at bounding box center [537, 373] width 30 height 14
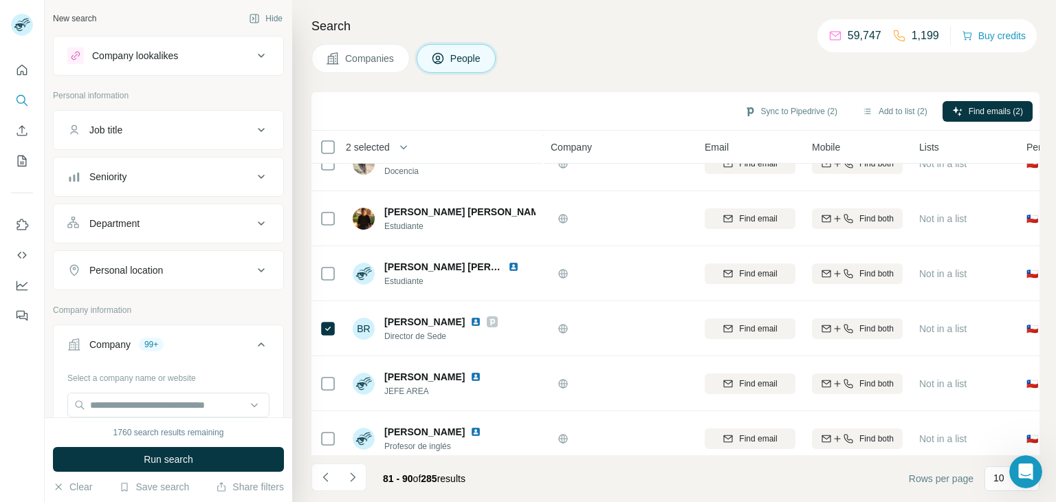
scroll to position [59, 0]
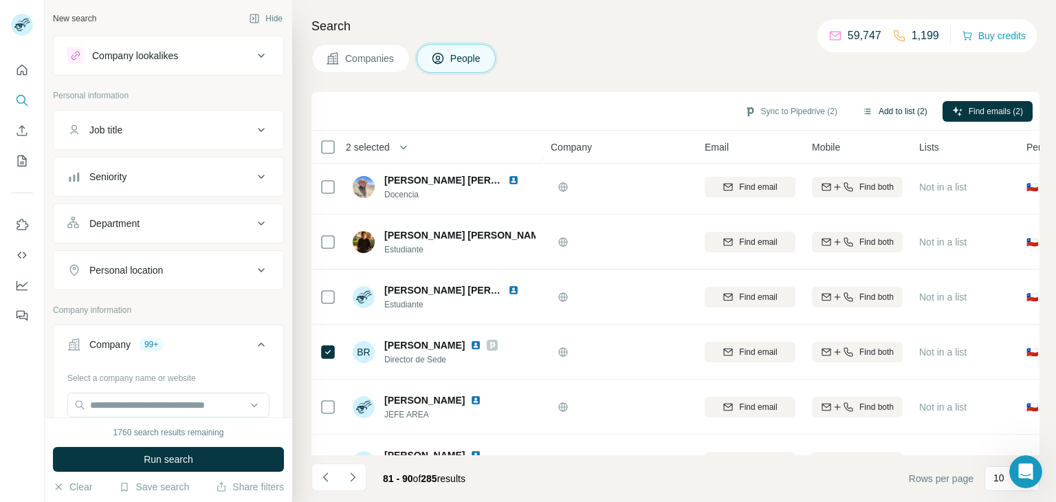
click at [910, 105] on button "Add to list (2)" at bounding box center [894, 111] width 85 height 21
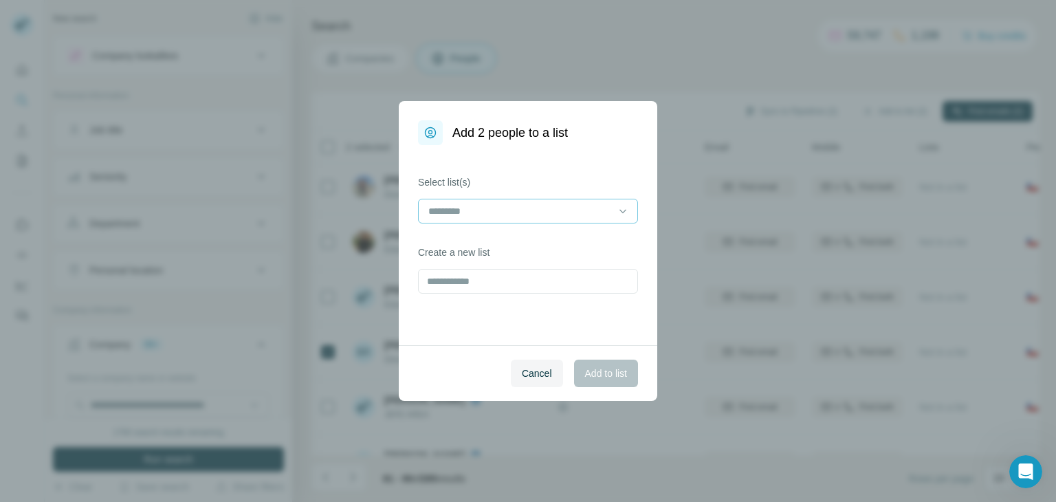
click at [550, 201] on div at bounding box center [520, 210] width 186 height 23
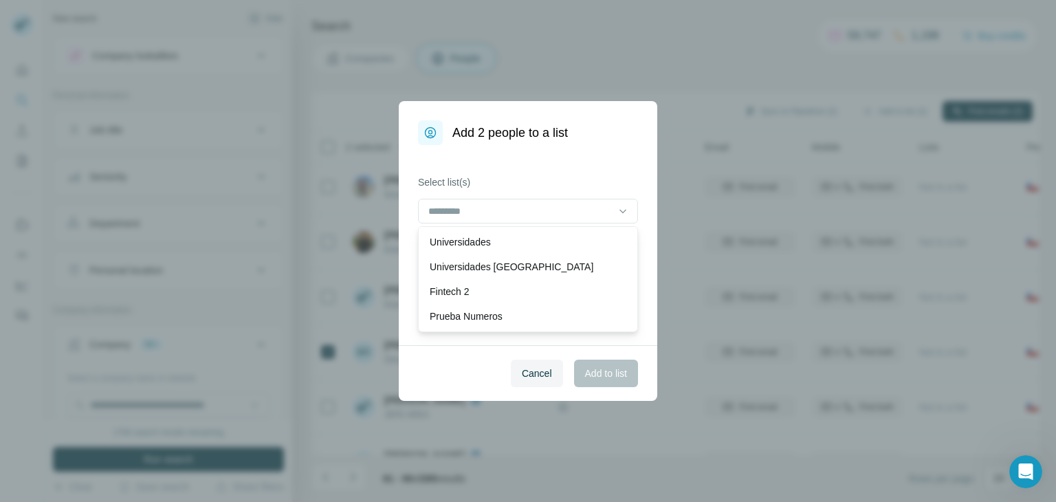
click at [506, 268] on p "Universidades [GEOGRAPHIC_DATA]" at bounding box center [511, 267] width 164 height 14
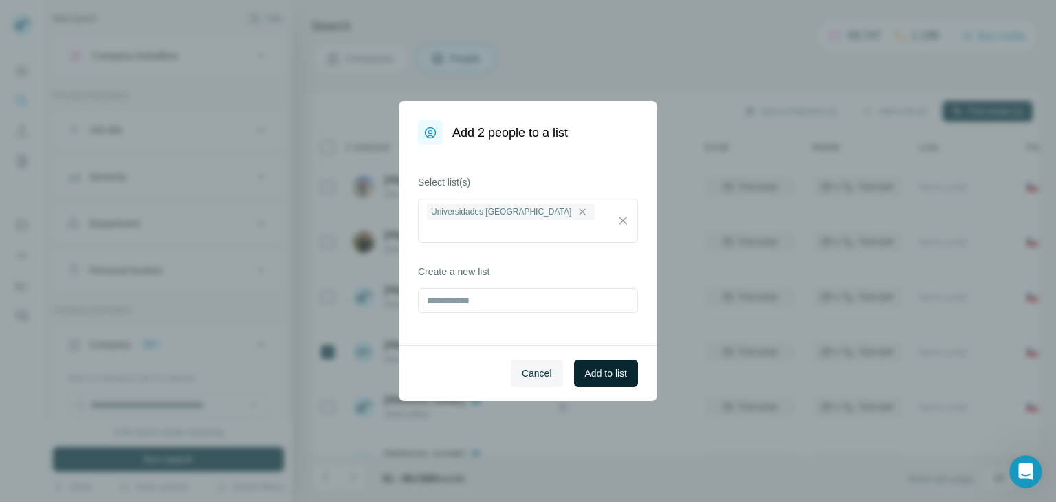
click at [609, 375] on span "Add to list" at bounding box center [606, 373] width 42 height 14
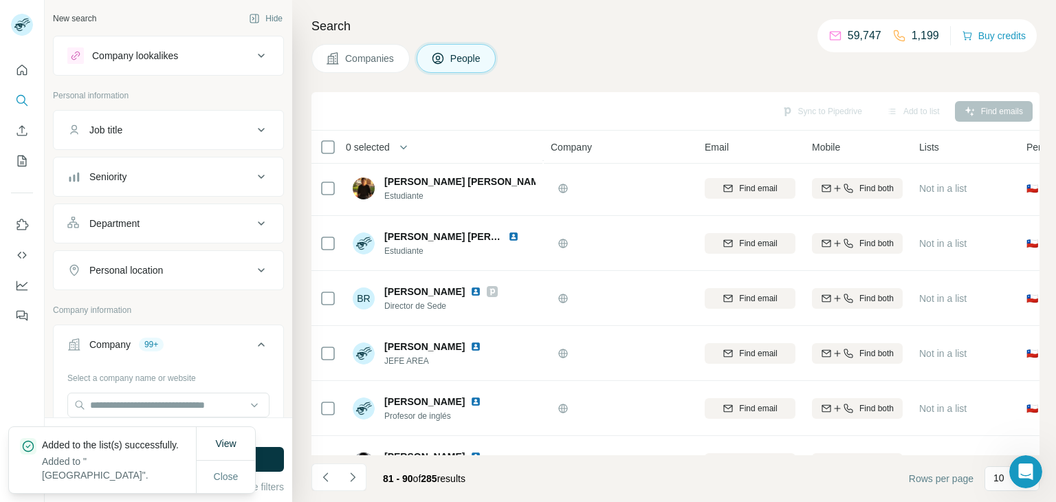
scroll to position [265, 0]
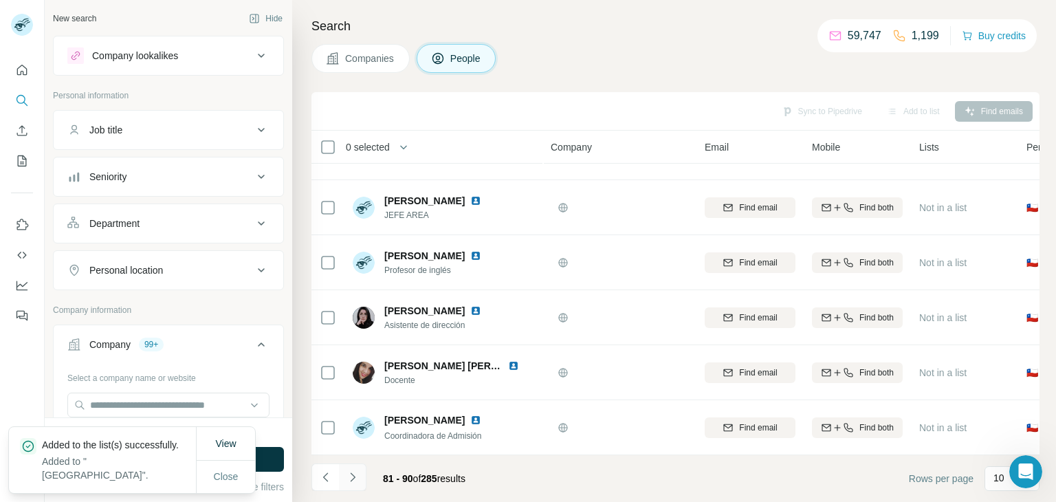
click at [355, 471] on icon "Navigate to next page" at bounding box center [353, 477] width 14 height 14
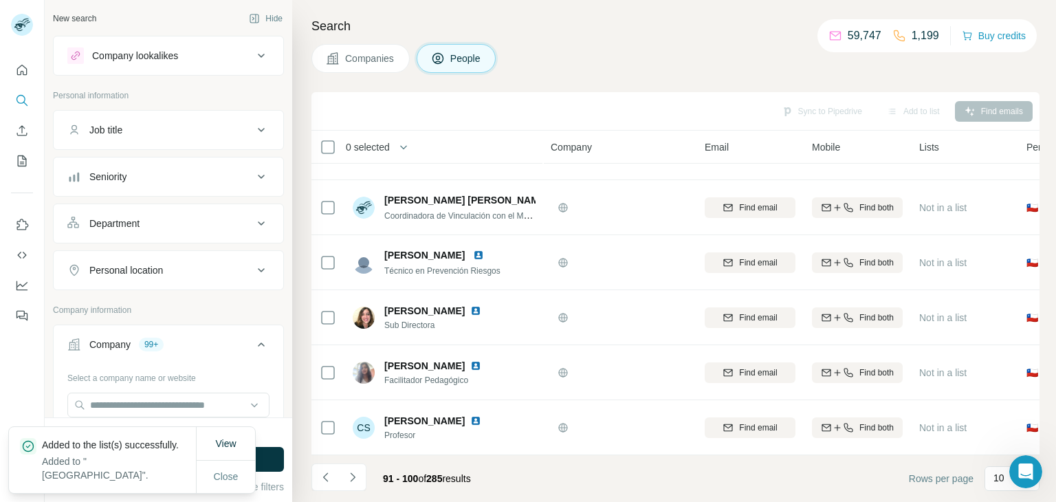
click at [354, 480] on icon "Navigate to next page" at bounding box center [353, 477] width 14 height 14
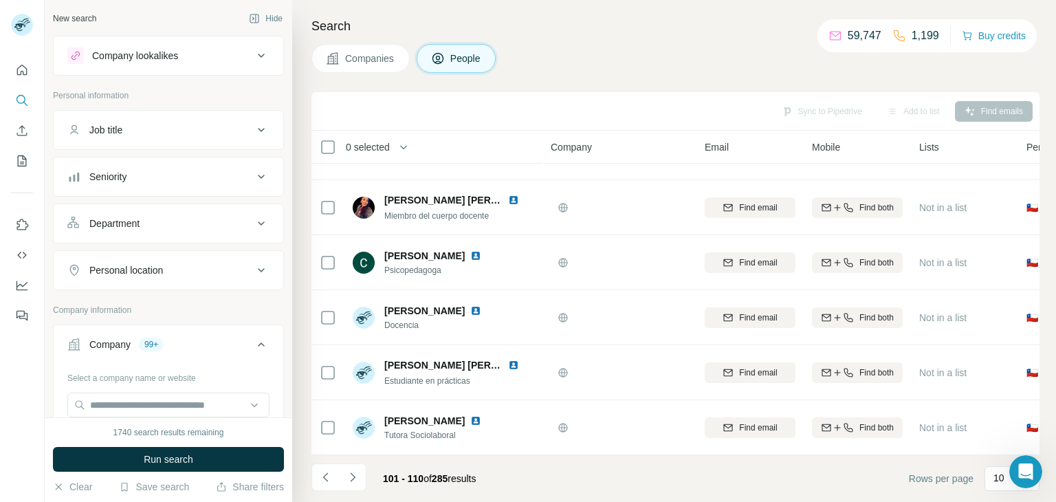
click at [390, 53] on span "Companies" at bounding box center [370, 59] width 50 height 14
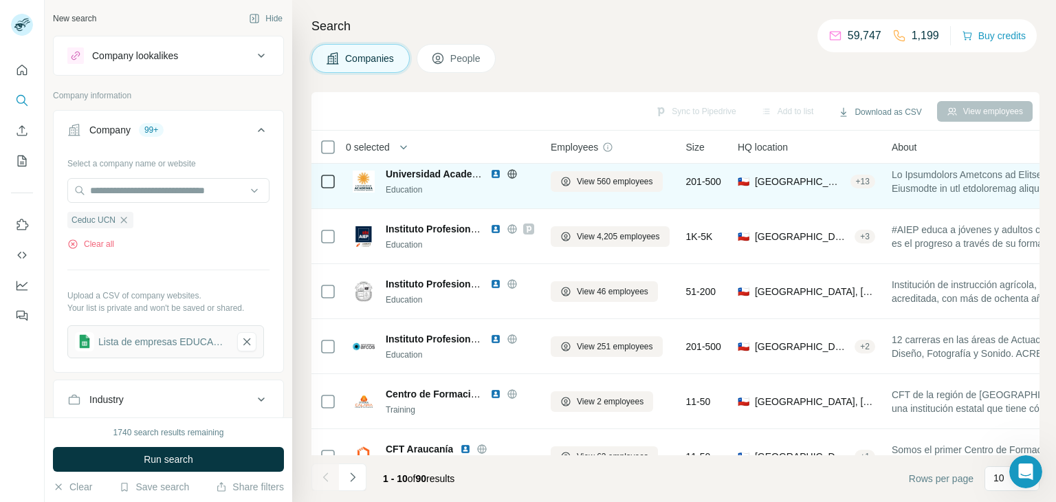
scroll to position [0, 0]
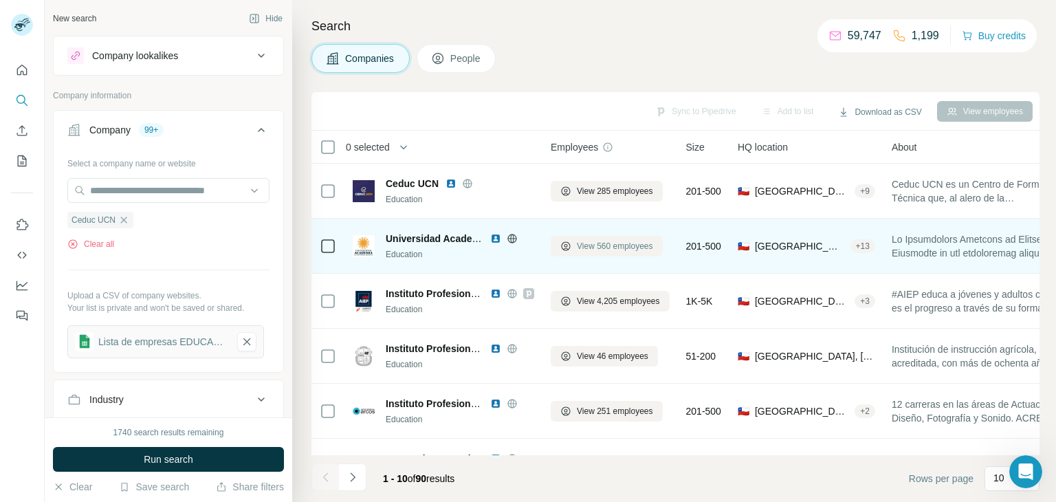
click at [631, 244] on span "View 560 employees" at bounding box center [615, 246] width 76 height 12
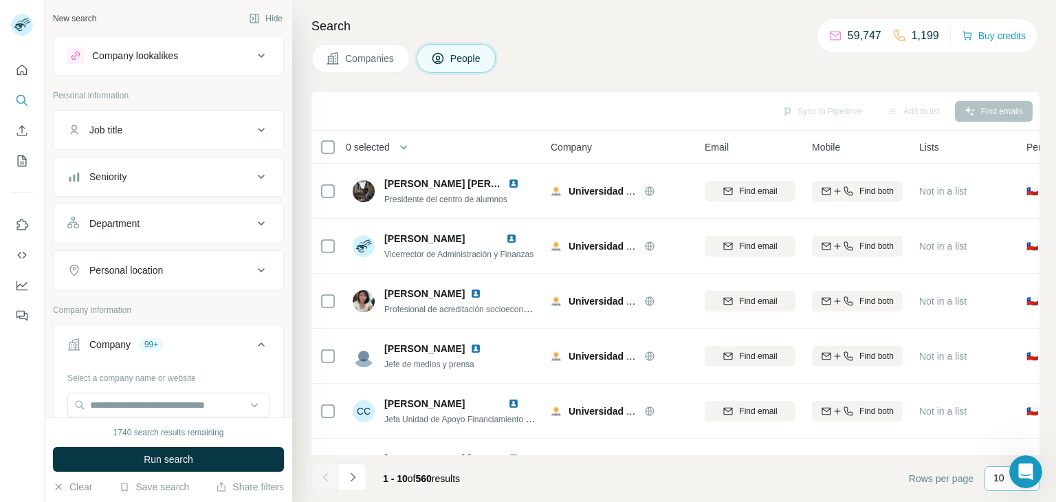
click at [990, 482] on div "10" at bounding box center [1011, 478] width 55 height 25
click at [998, 372] on p "60" at bounding box center [1001, 368] width 11 height 14
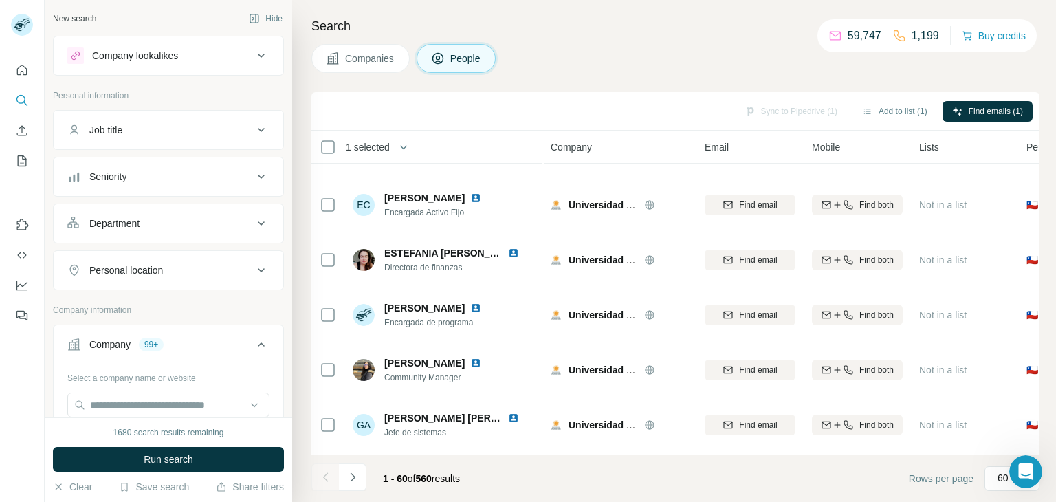
scroll to position [3014, 0]
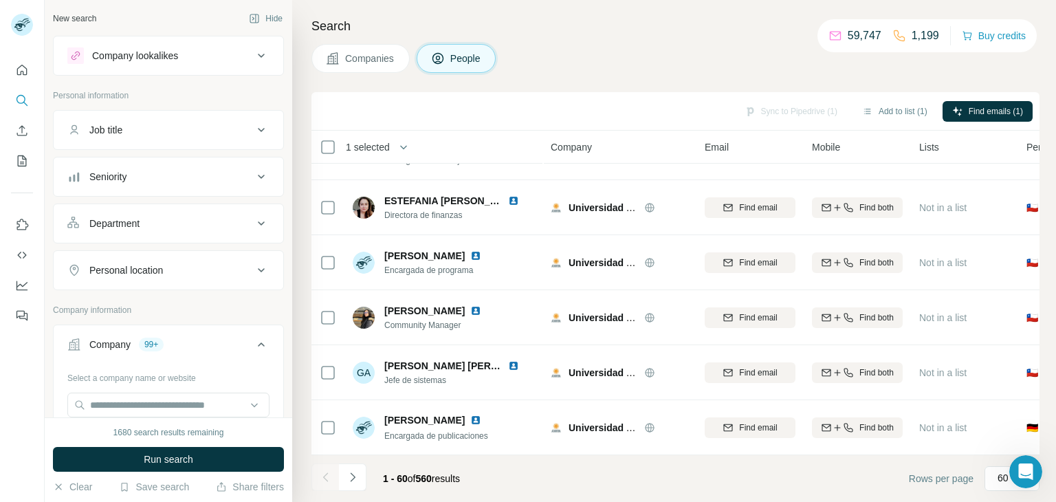
click at [884, 122] on div "Sync to Pipedrive (1) Add to list (1) Find emails (1)" at bounding box center [675, 111] width 714 height 24
click at [885, 107] on button "Add to list (1)" at bounding box center [894, 111] width 85 height 21
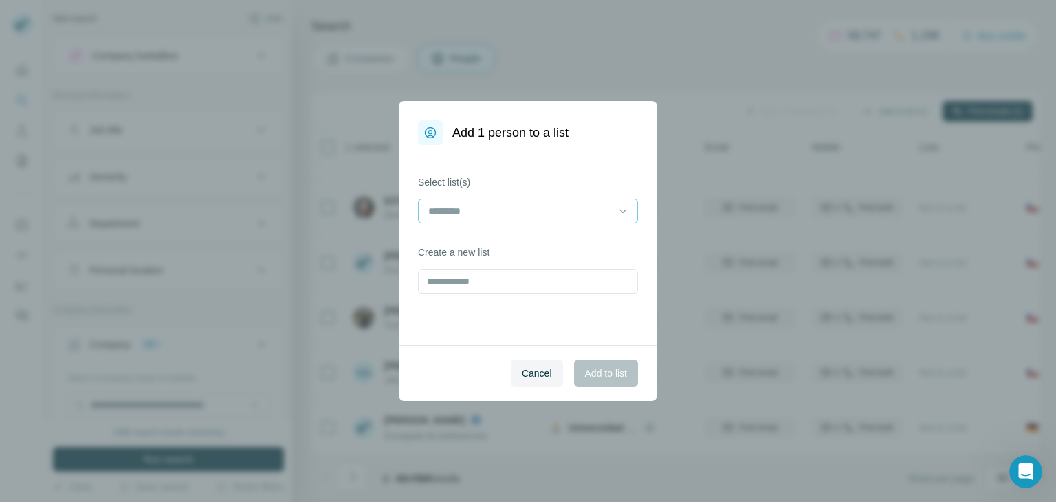
click at [570, 214] on input at bounding box center [520, 210] width 186 height 15
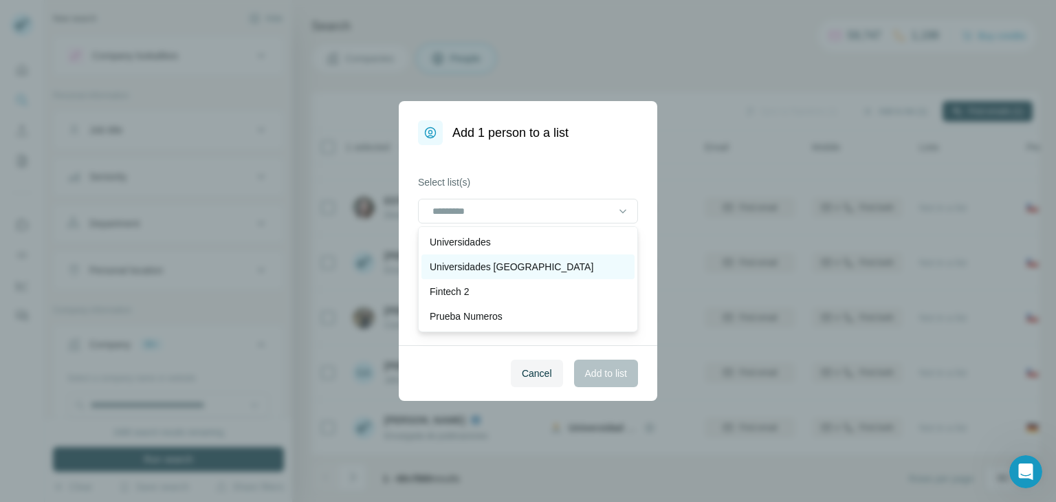
click at [507, 267] on p "Universidades [GEOGRAPHIC_DATA]" at bounding box center [511, 267] width 164 height 14
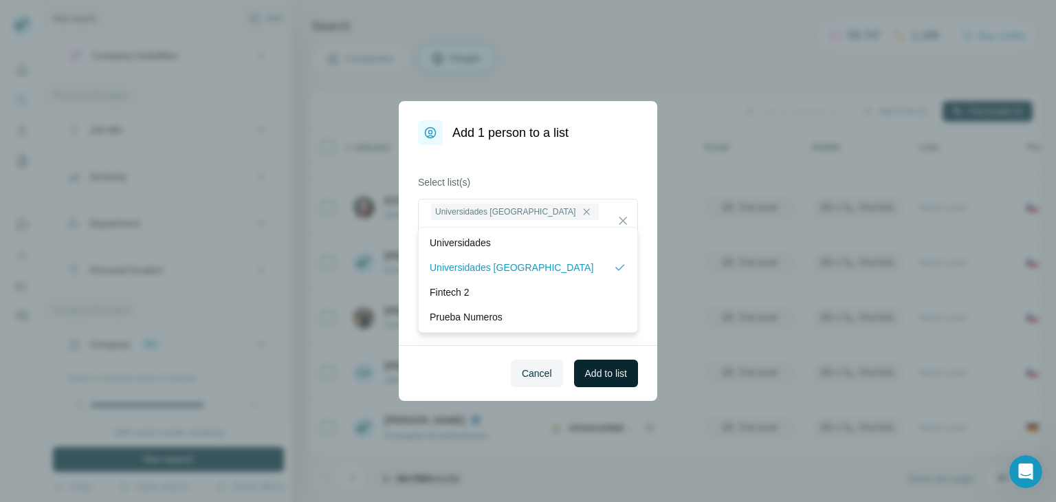
click at [609, 377] on span "Add to list" at bounding box center [606, 373] width 42 height 14
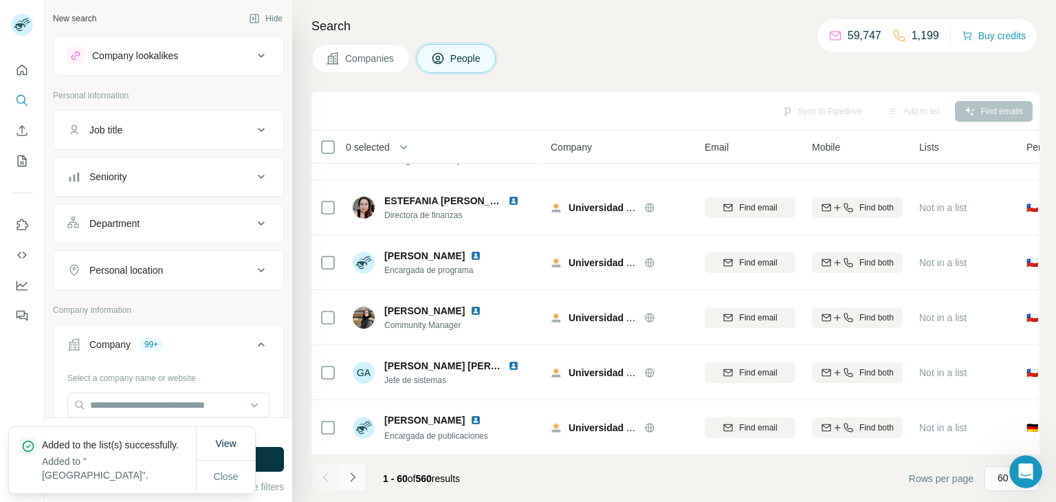
click at [350, 480] on icon "Navigate to next page" at bounding box center [353, 477] width 14 height 14
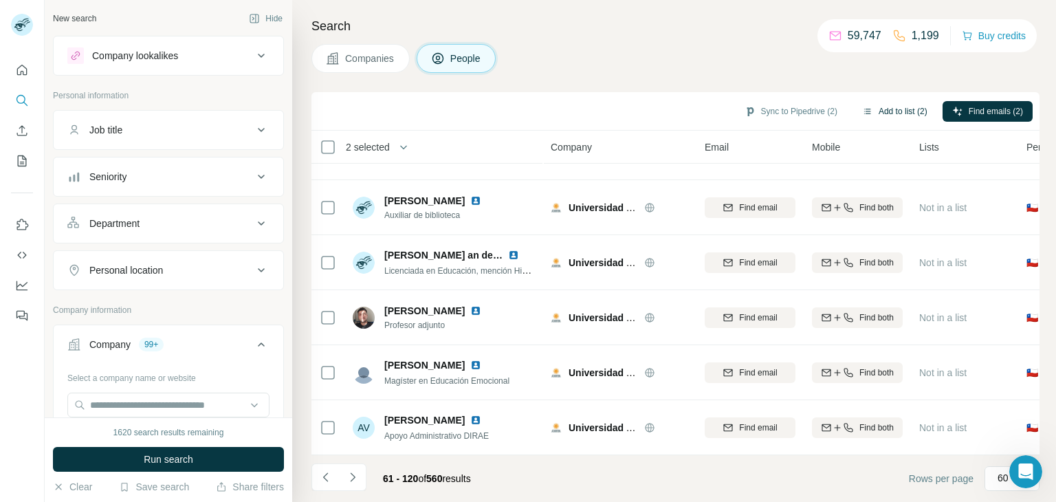
click at [881, 108] on button "Add to list (2)" at bounding box center [894, 111] width 85 height 21
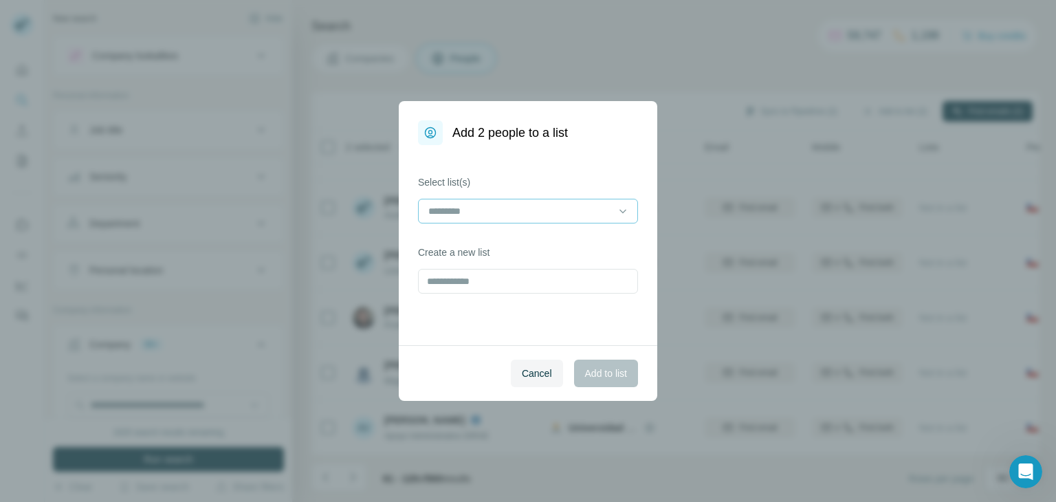
click at [506, 218] on input at bounding box center [520, 210] width 186 height 15
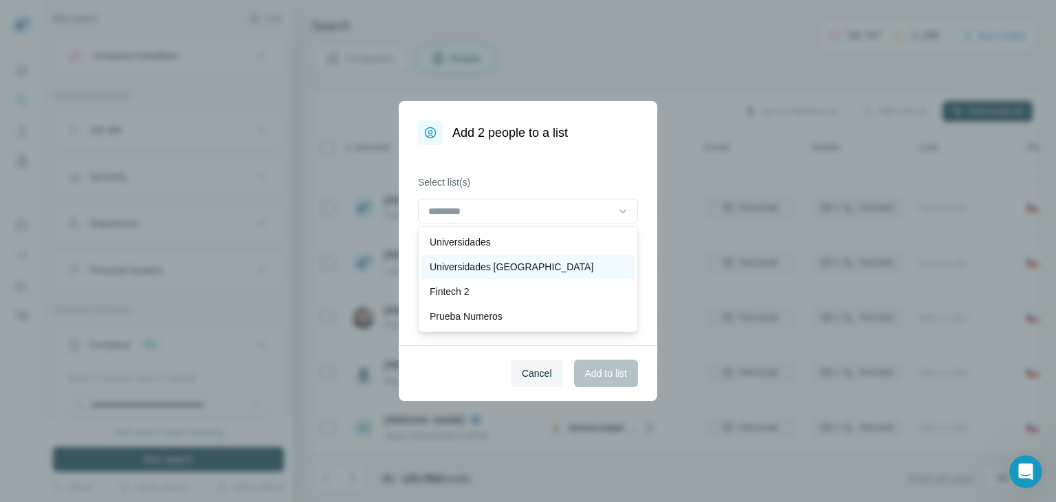
click at [470, 270] on p "Universidades [GEOGRAPHIC_DATA]" at bounding box center [511, 267] width 164 height 14
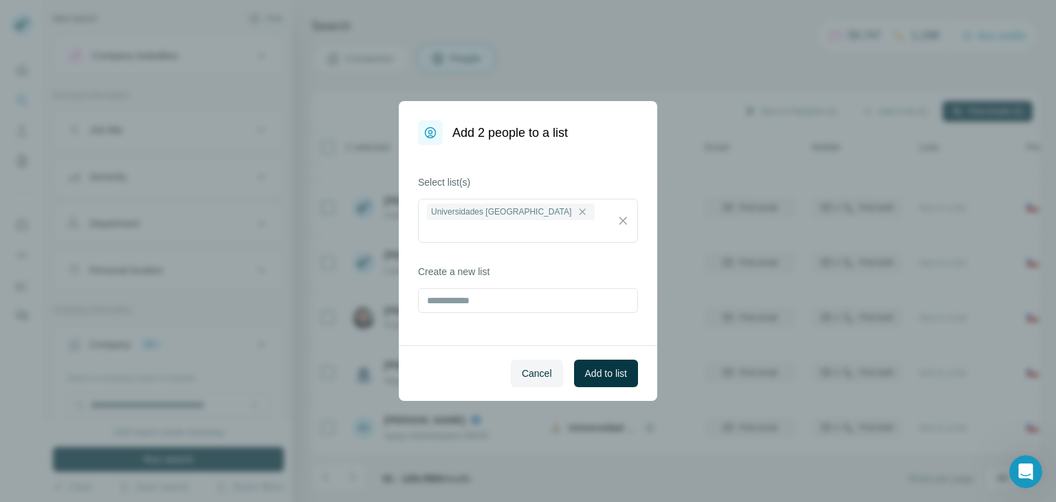
click at [535, 175] on label "Select list(s)" at bounding box center [528, 182] width 220 height 14
click at [605, 372] on span "Add to list" at bounding box center [606, 373] width 42 height 14
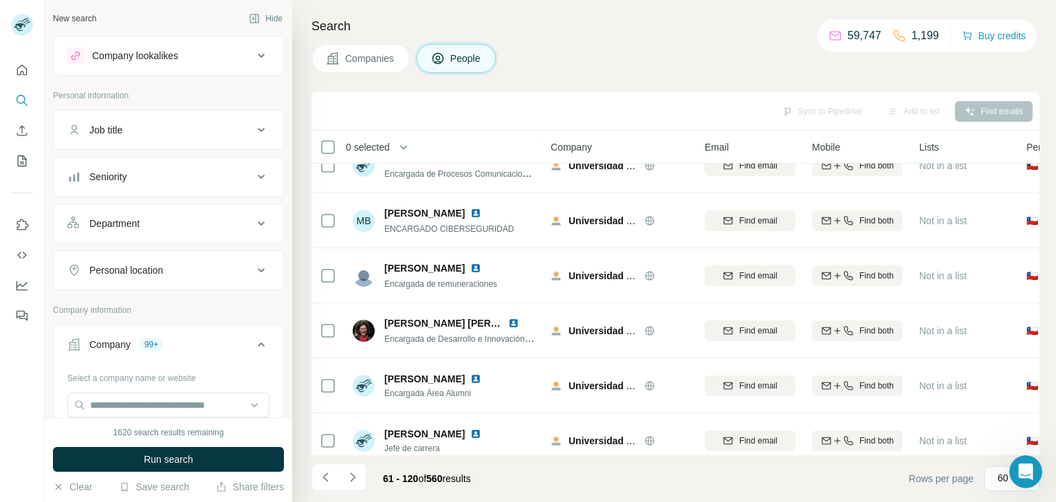
scroll to position [412, 0]
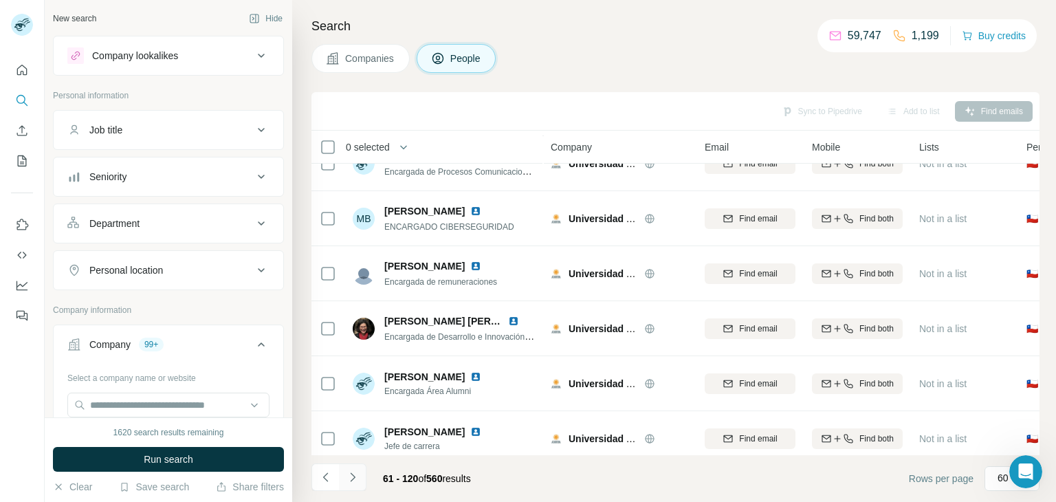
click at [357, 476] on icon "Navigate to next page" at bounding box center [353, 477] width 14 height 14
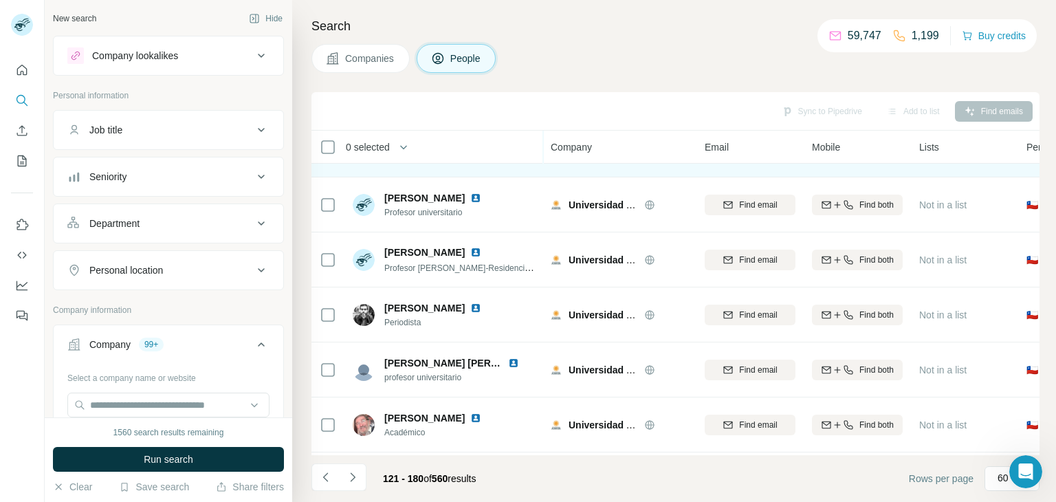
scroll to position [893, 0]
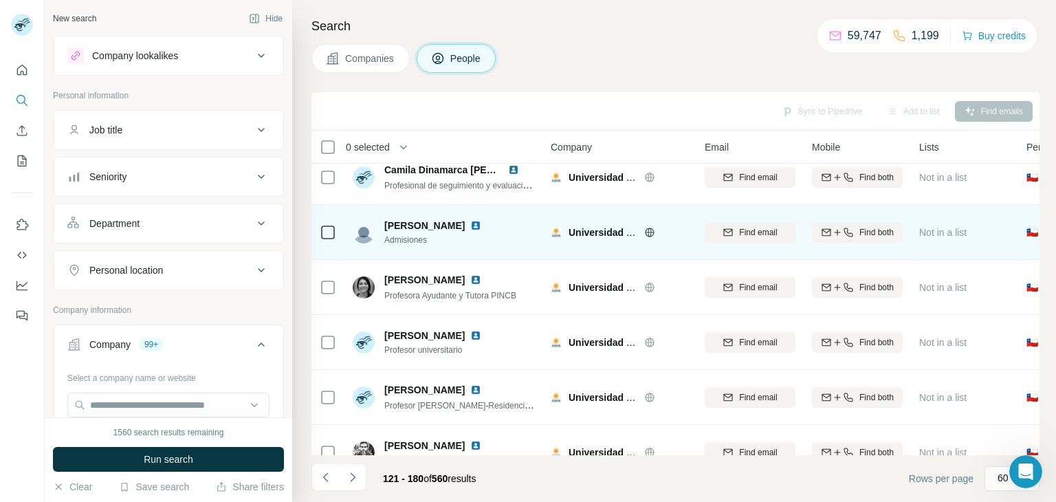
click at [326, 239] on icon at bounding box center [328, 232] width 16 height 16
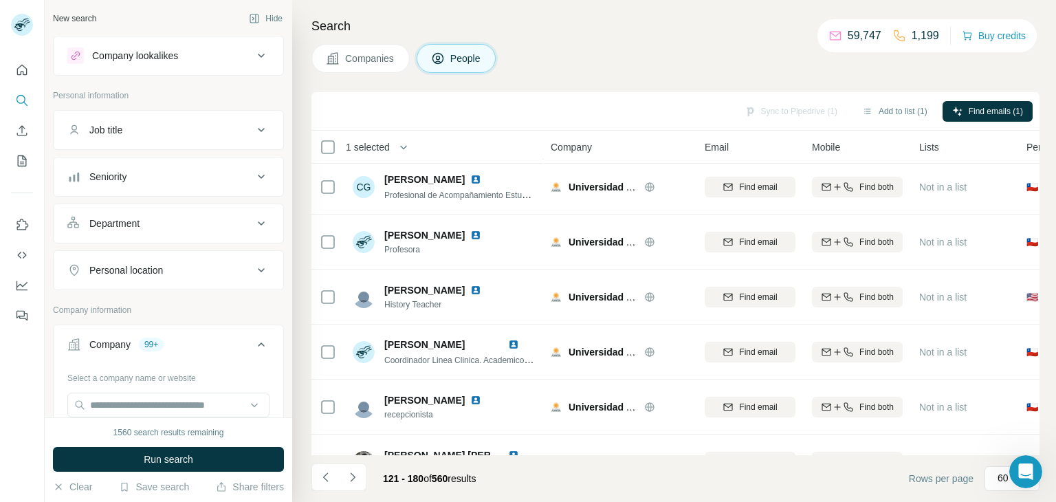
scroll to position [3014, 0]
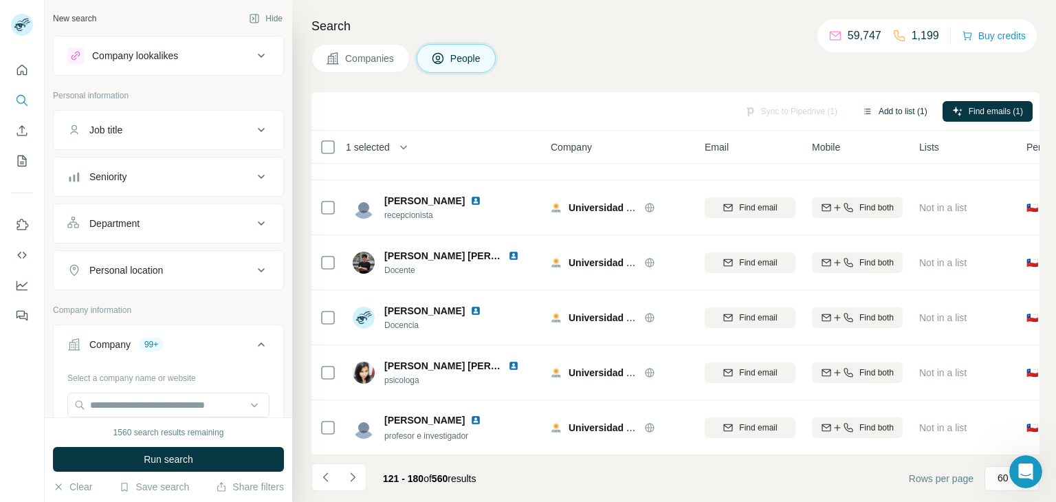
click at [882, 112] on button "Add to list (1)" at bounding box center [894, 111] width 85 height 21
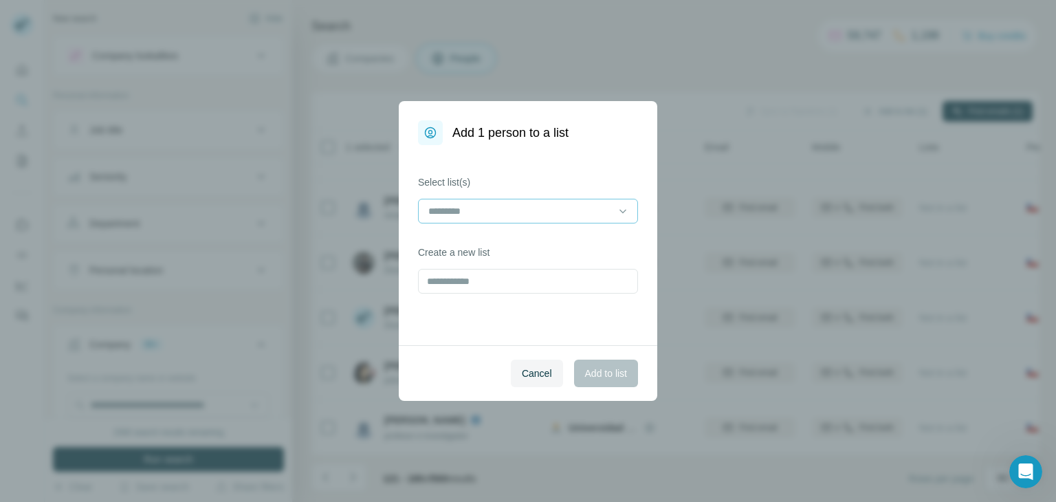
click at [587, 202] on div at bounding box center [520, 210] width 186 height 23
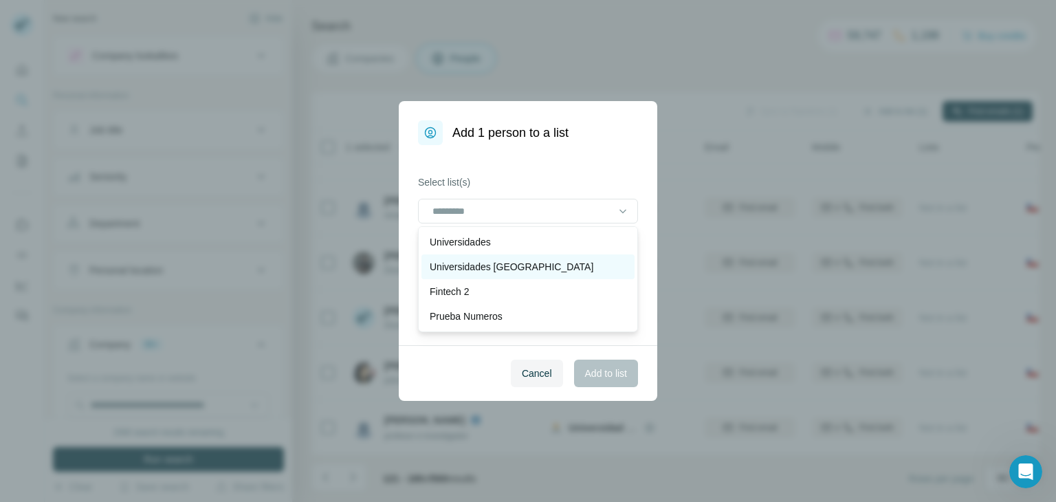
click at [481, 261] on p "Universidades [GEOGRAPHIC_DATA]" at bounding box center [511, 267] width 164 height 14
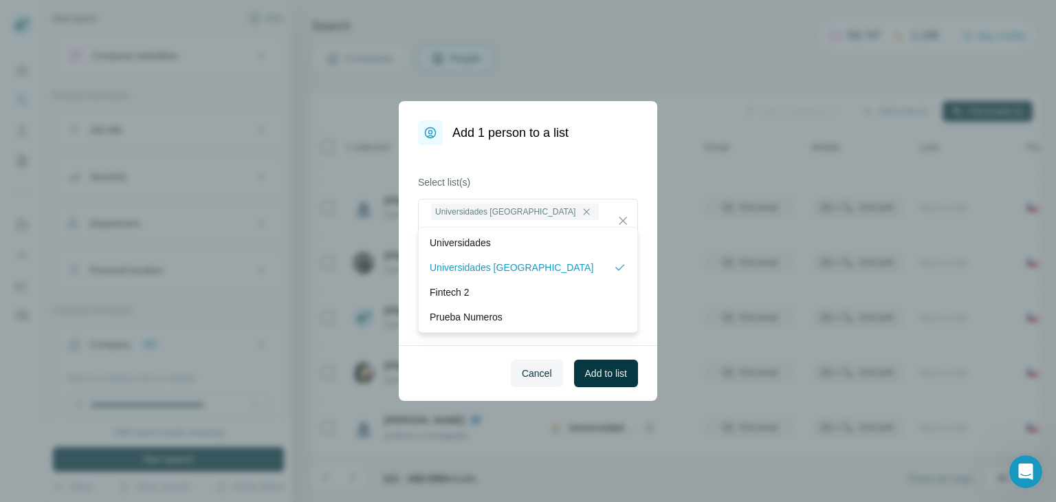
click at [441, 366] on div "Cancel Add to list" at bounding box center [528, 373] width 258 height 56
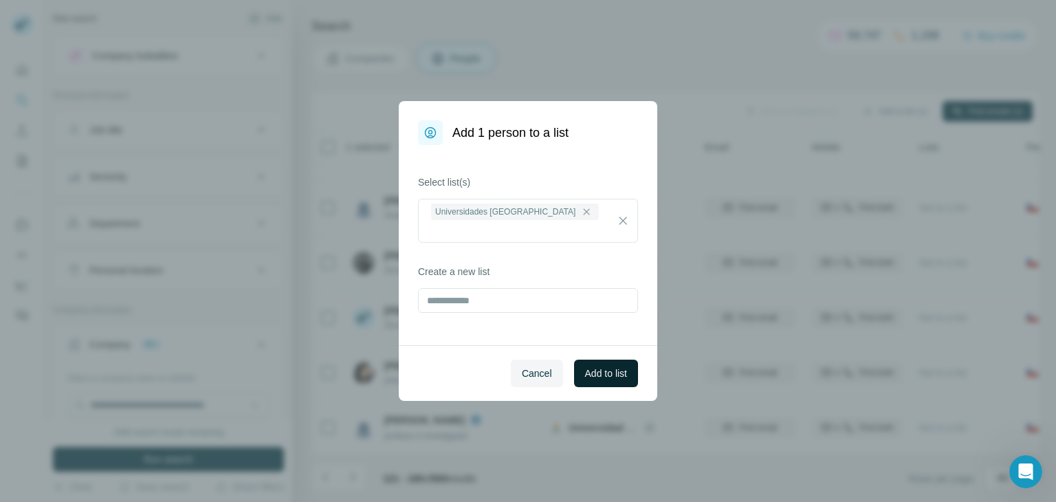
click at [607, 372] on span "Add to list" at bounding box center [606, 373] width 42 height 14
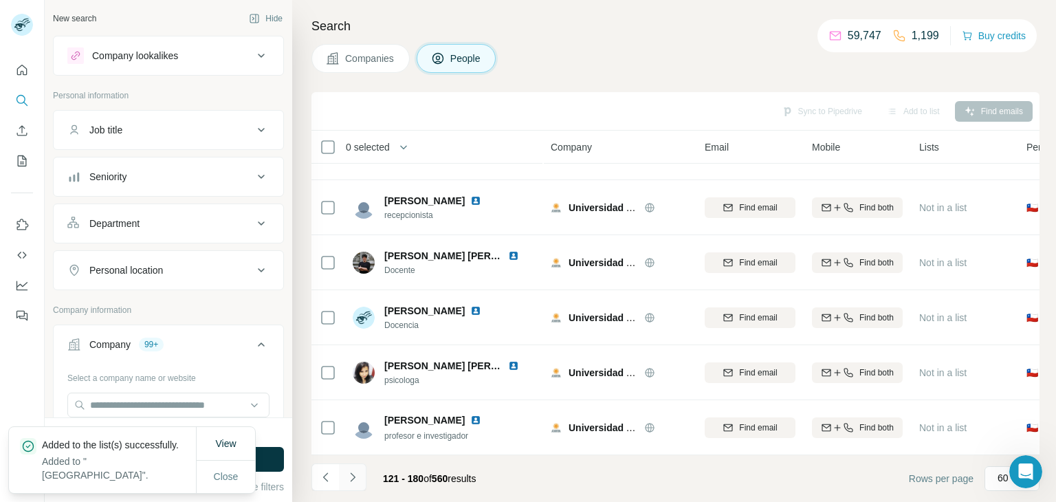
click at [353, 480] on icon "Navigate to next page" at bounding box center [353, 477] width 14 height 14
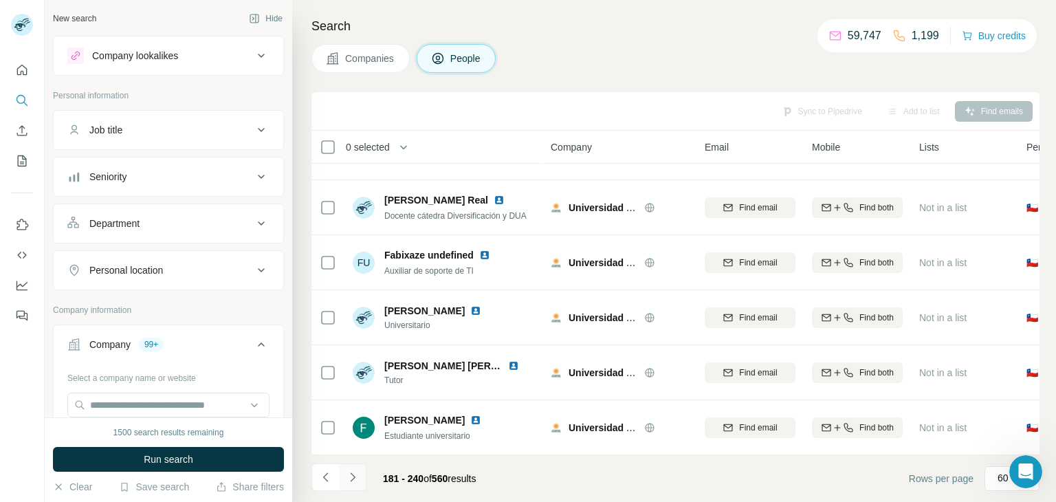
click at [343, 473] on button "Navigate to next page" at bounding box center [352, 476] width 27 height 27
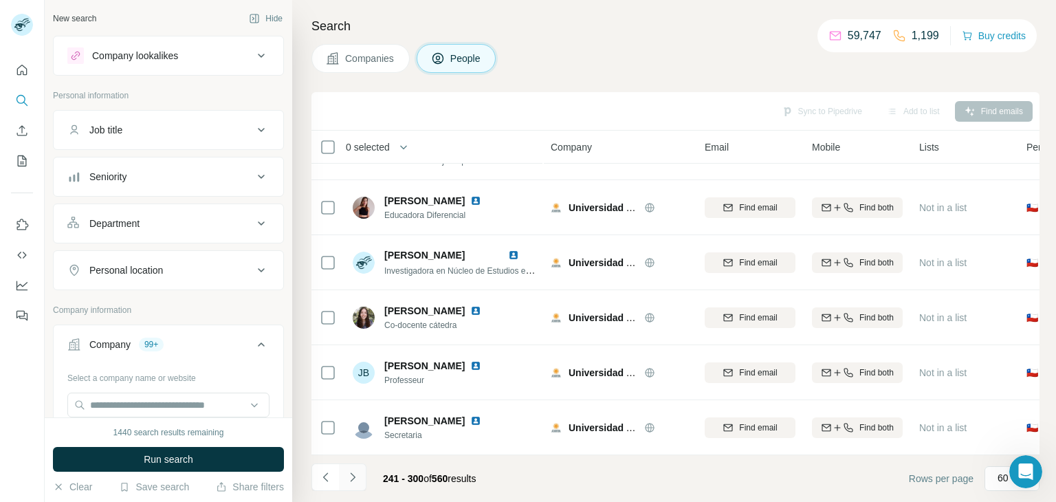
click at [349, 480] on icon "Navigate to next page" at bounding box center [353, 477] width 14 height 14
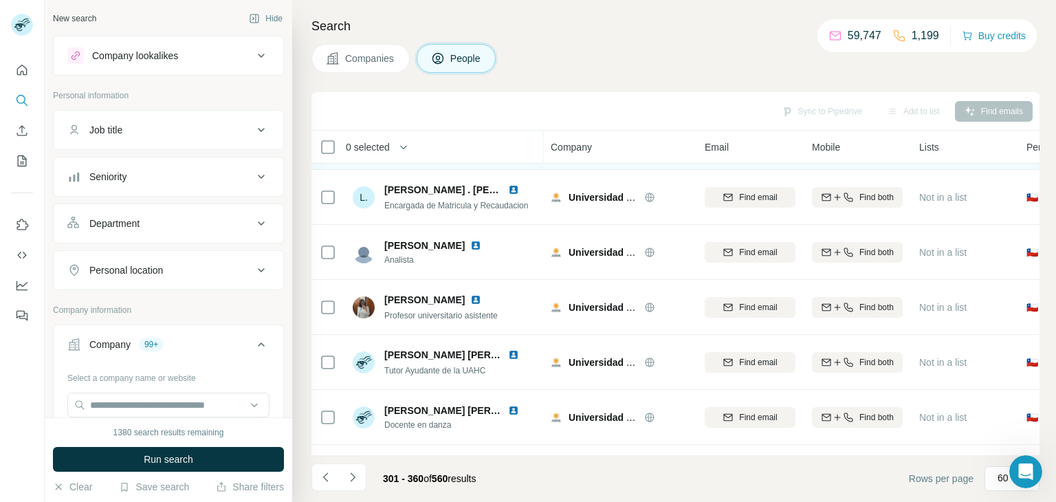
scroll to position [1924, 0]
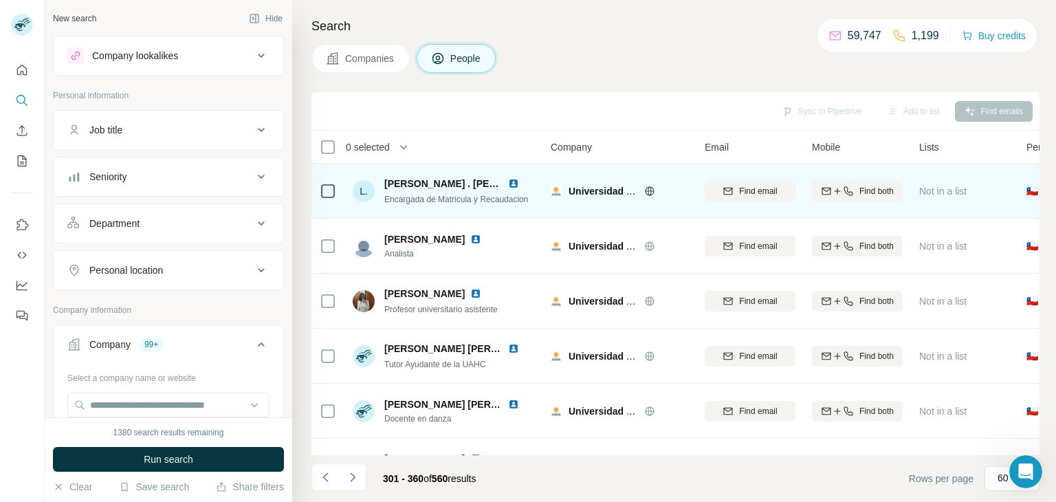
click at [320, 194] on icon at bounding box center [328, 191] width 16 height 16
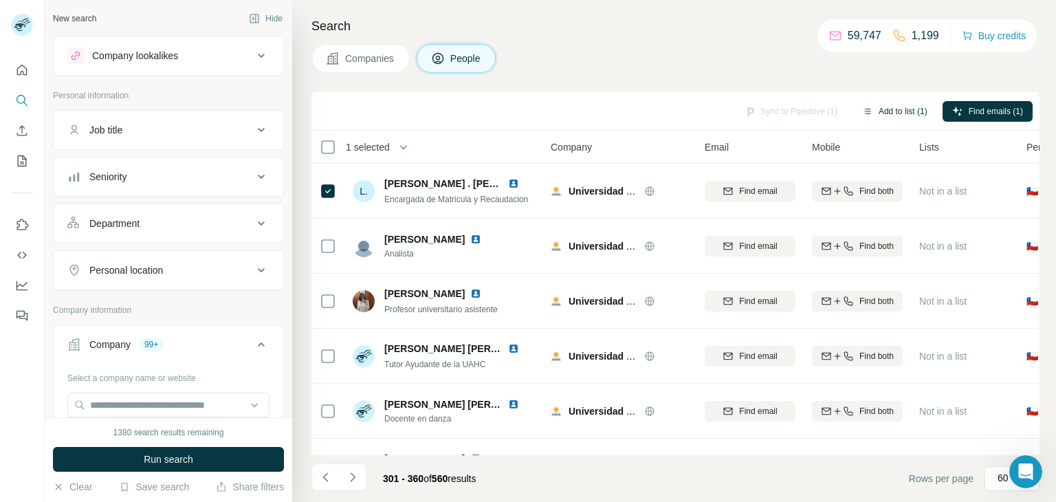
click at [879, 108] on button "Add to list (1)" at bounding box center [894, 111] width 85 height 21
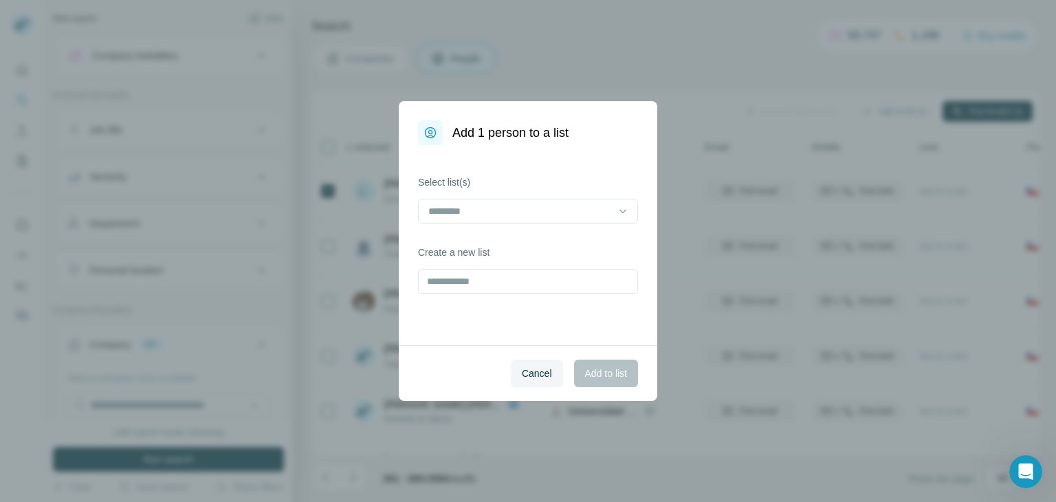
click at [517, 223] on div at bounding box center [528, 212] width 220 height 27
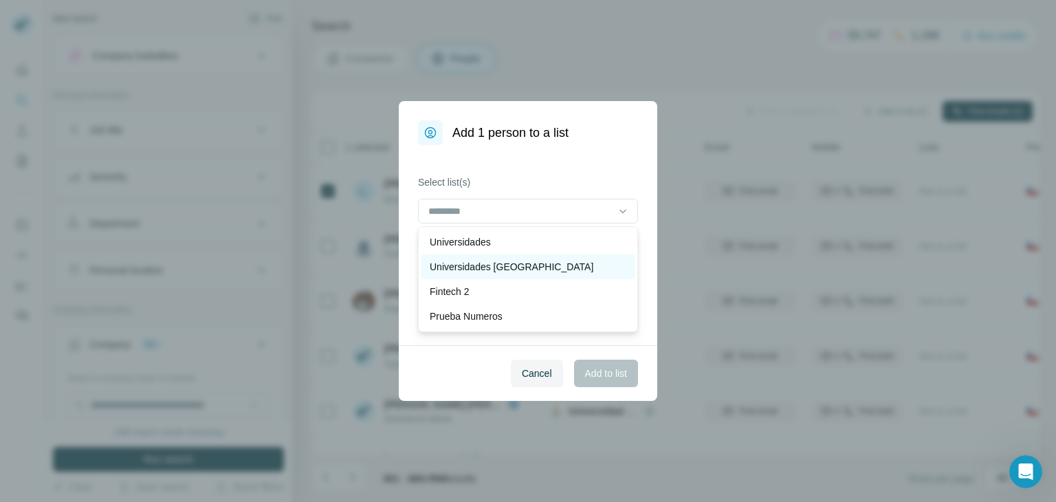
click at [511, 267] on p "Universidades [GEOGRAPHIC_DATA]" at bounding box center [511, 267] width 164 height 14
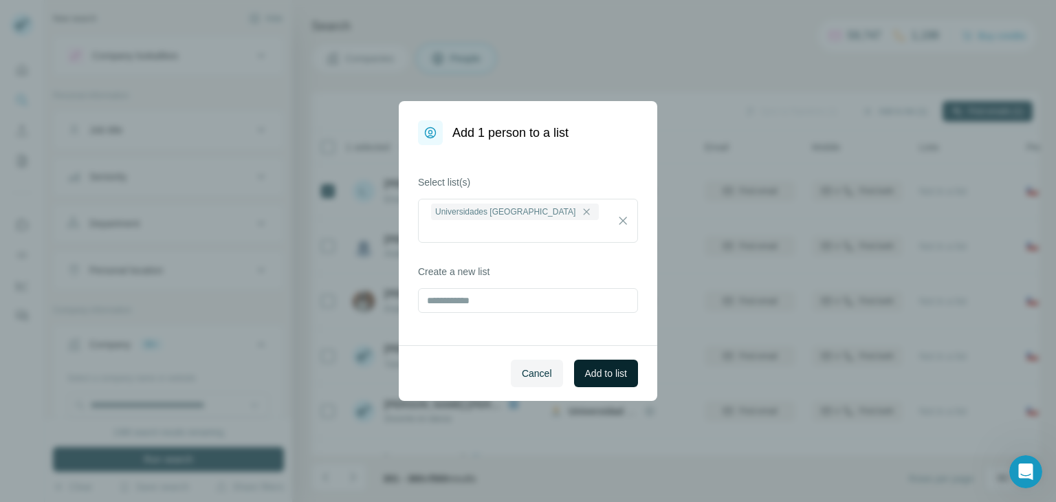
click at [605, 378] on span "Add to list" at bounding box center [606, 373] width 42 height 14
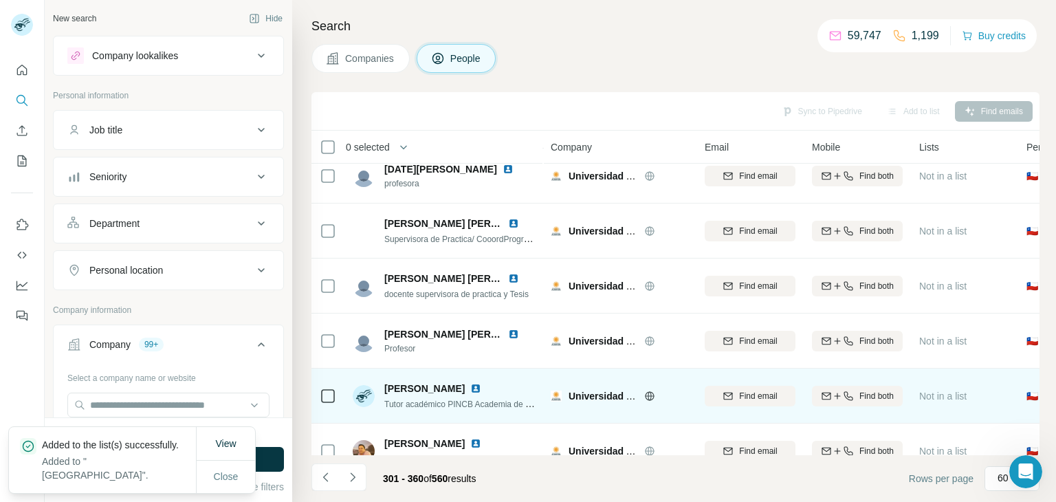
scroll to position [3014, 0]
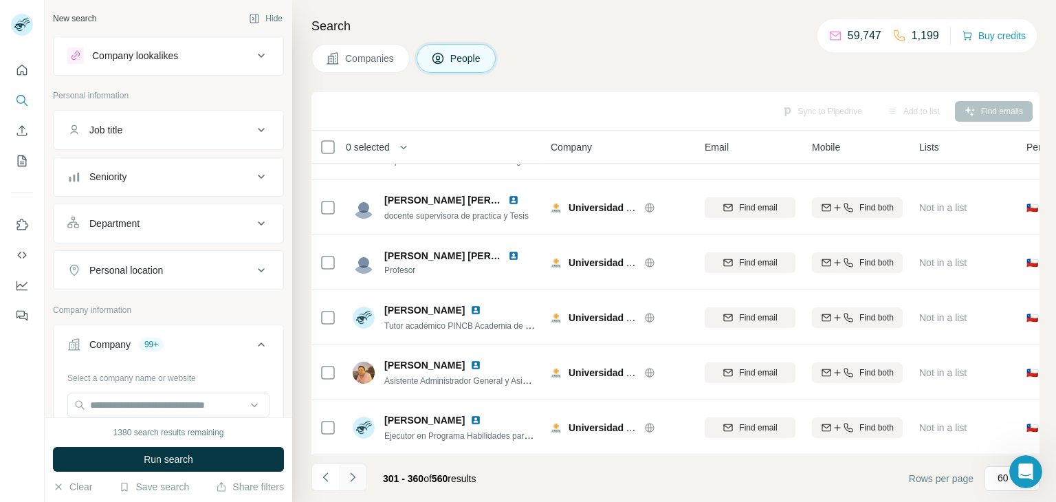
click at [361, 479] on button "Navigate to next page" at bounding box center [352, 476] width 27 height 27
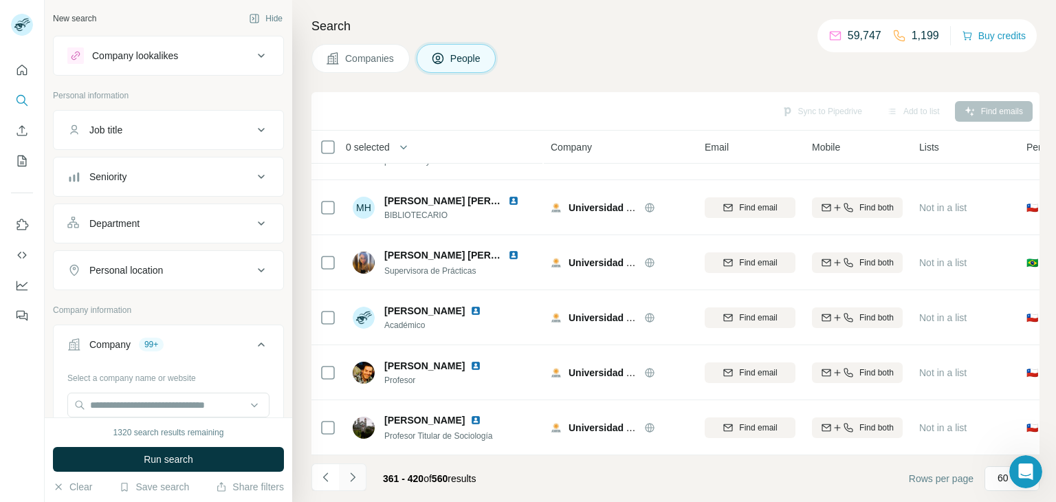
click at [354, 482] on icon "Navigate to next page" at bounding box center [353, 477] width 14 height 14
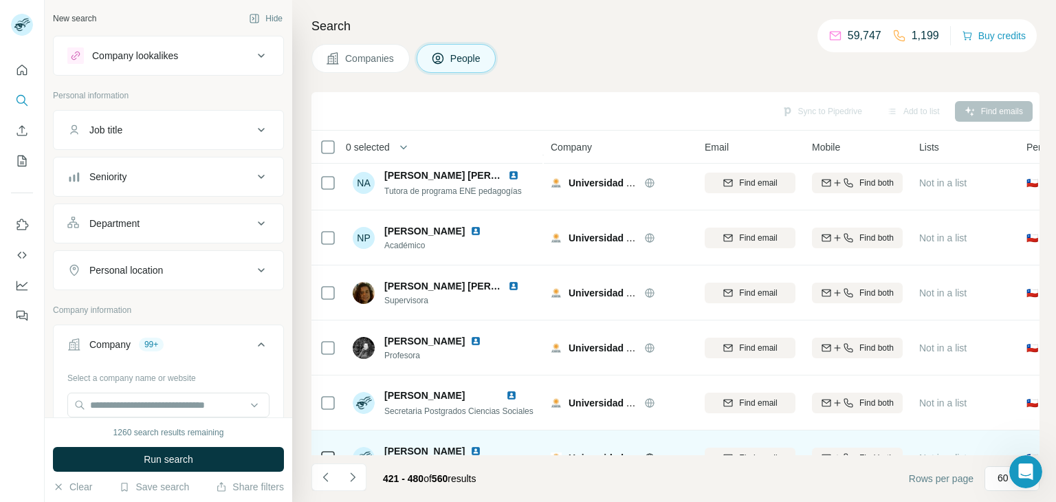
scroll to position [550, 0]
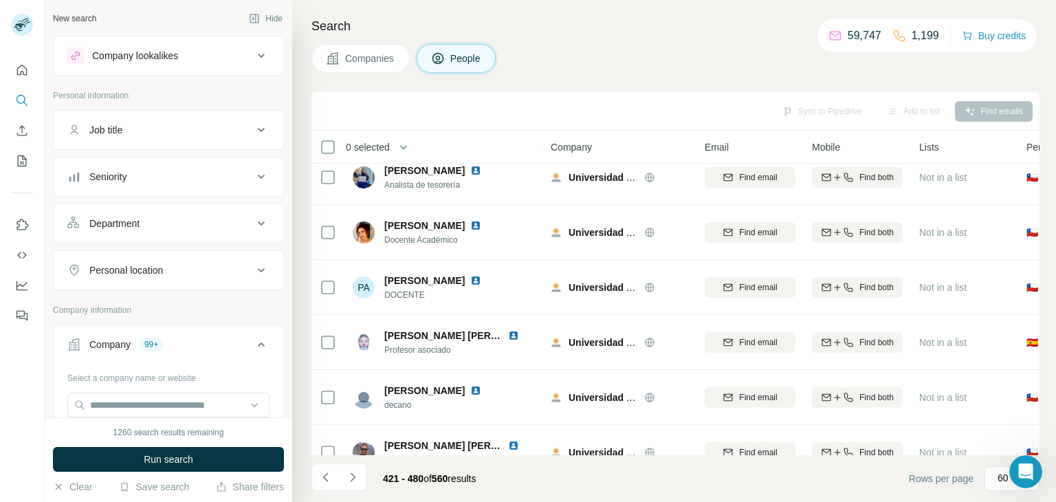
click at [390, 68] on button "Companies" at bounding box center [360, 58] width 98 height 29
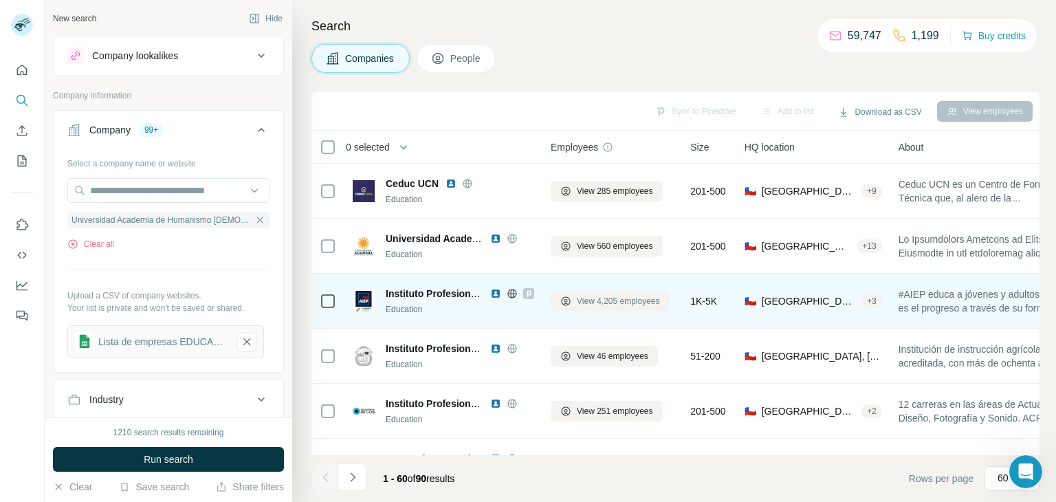
click at [588, 300] on span "View 4,205 employees" at bounding box center [618, 301] width 83 height 12
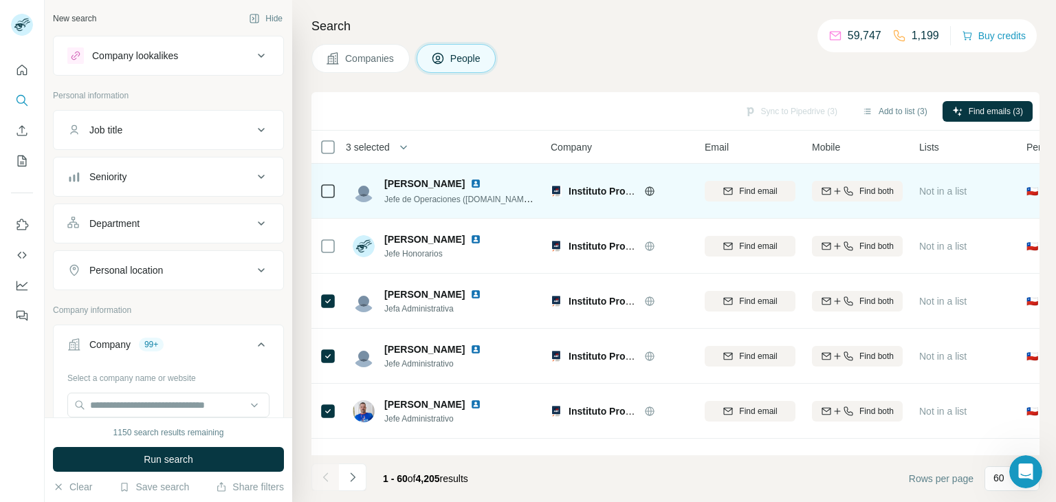
click at [318, 190] on td at bounding box center [327, 191] width 33 height 55
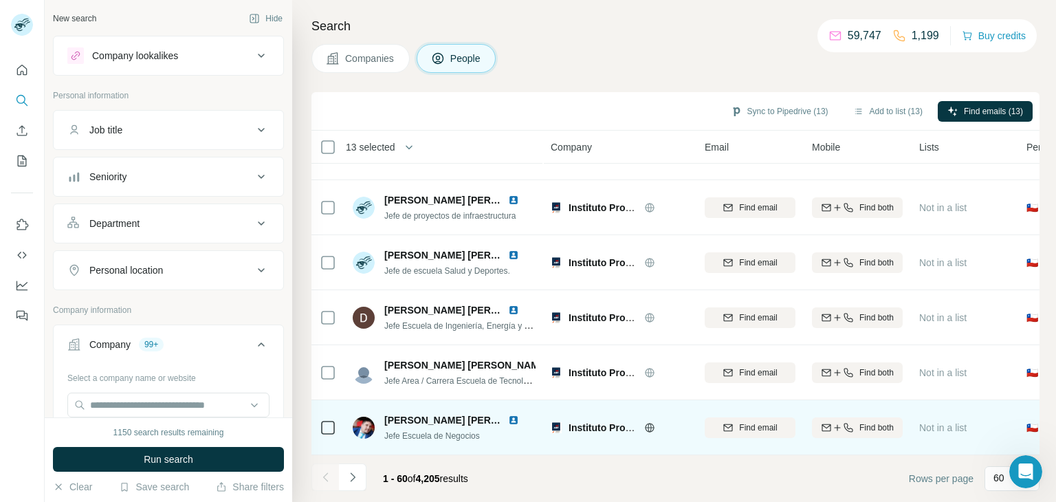
scroll to position [1602, 0]
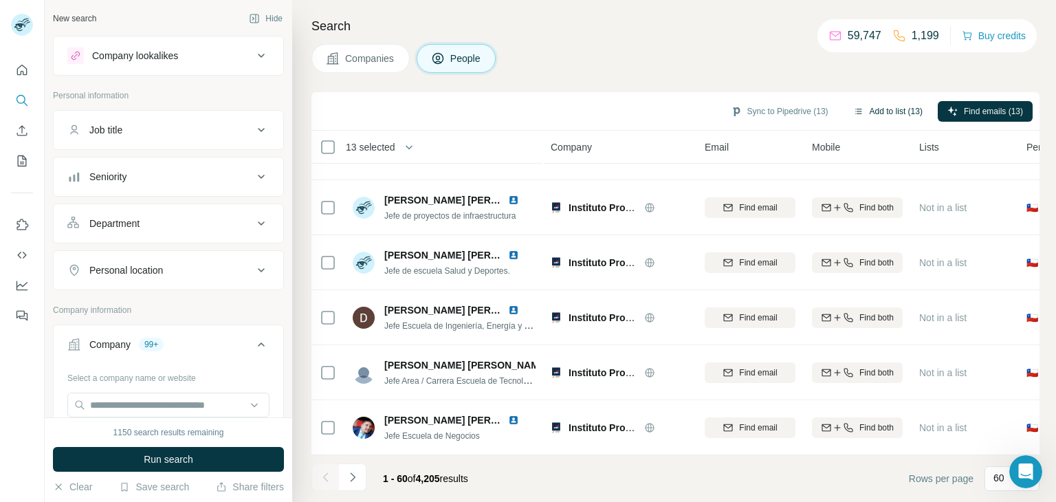
click at [880, 113] on button "Add to list (13)" at bounding box center [887, 111] width 89 height 21
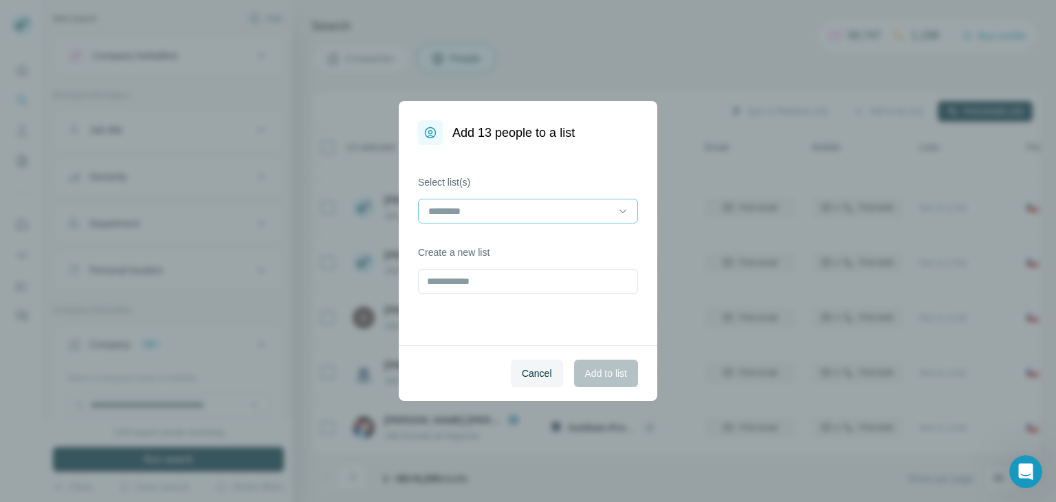
click at [572, 220] on div at bounding box center [520, 210] width 186 height 23
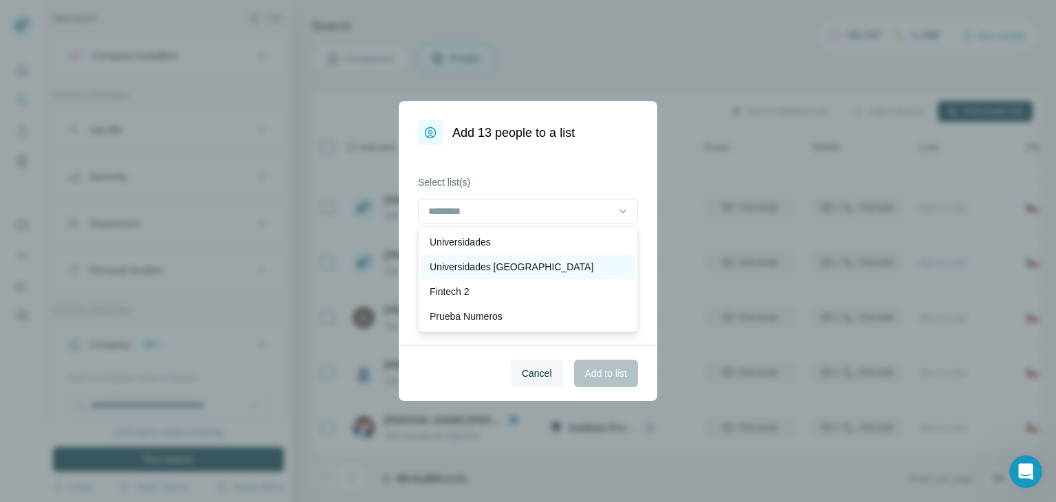
click at [483, 260] on p "Universidades [GEOGRAPHIC_DATA]" at bounding box center [511, 267] width 164 height 14
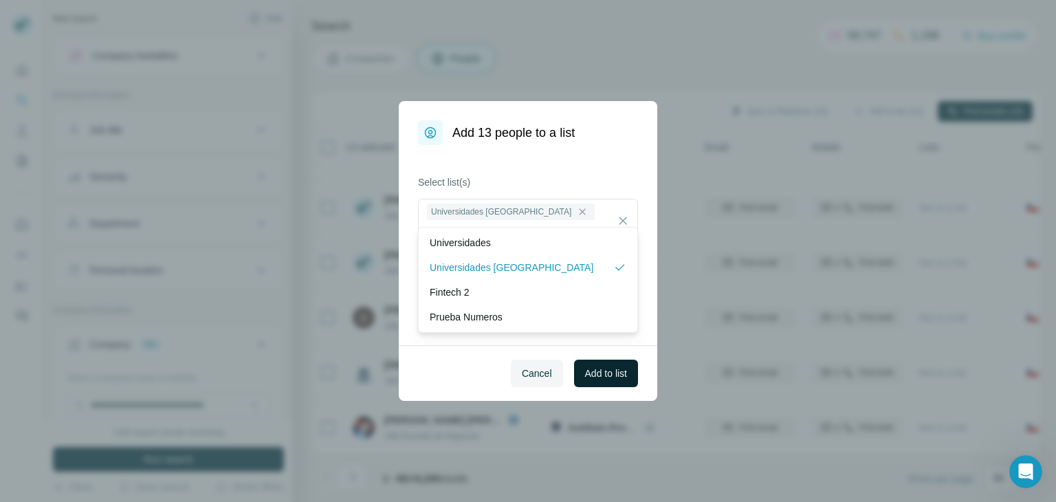
click at [613, 369] on span "Add to list" at bounding box center [606, 373] width 42 height 14
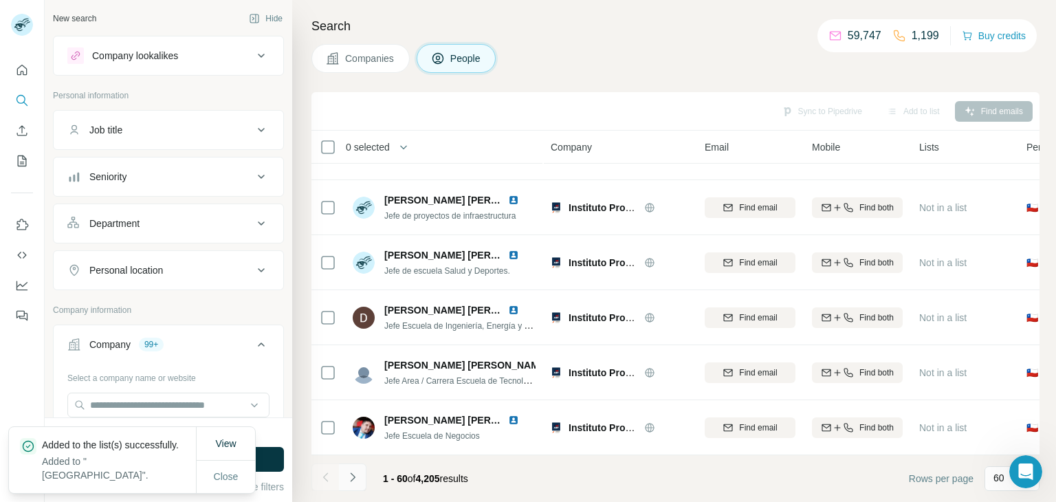
click at [348, 484] on button "Navigate to next page" at bounding box center [352, 476] width 27 height 27
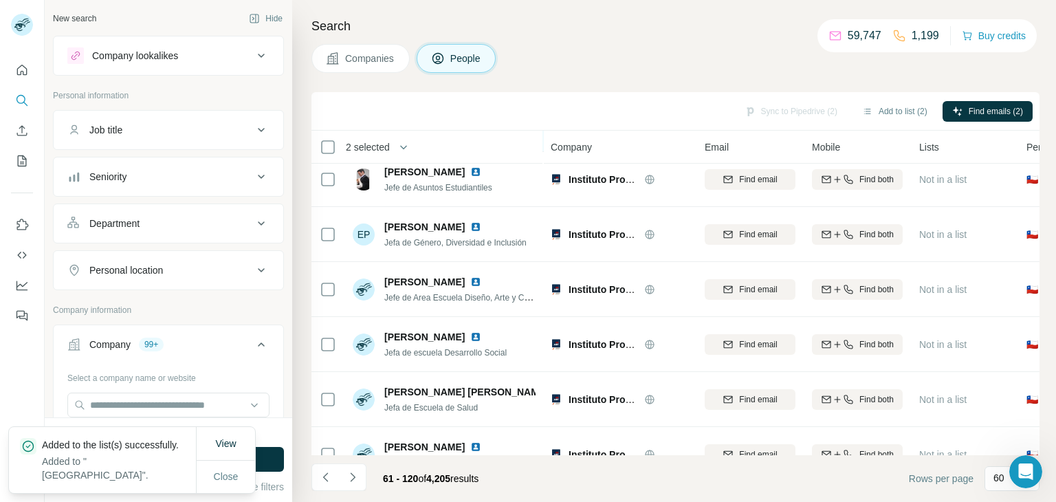
scroll to position [344, 0]
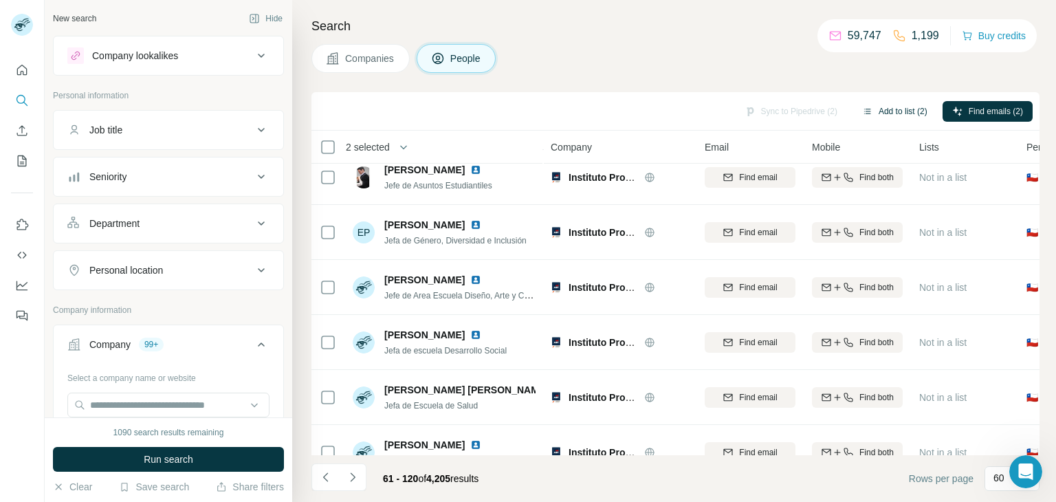
click at [895, 105] on button "Add to list (2)" at bounding box center [894, 111] width 85 height 21
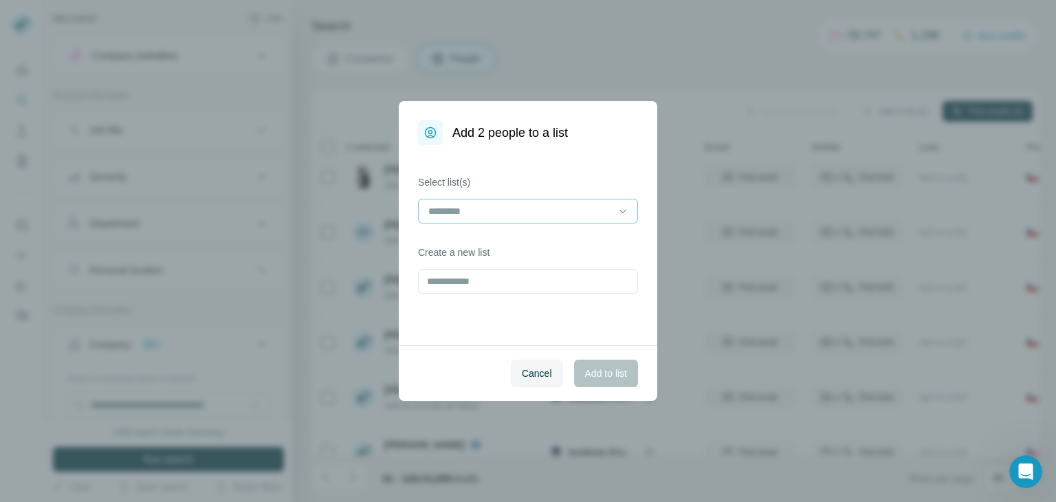
click at [550, 206] on input at bounding box center [520, 210] width 186 height 15
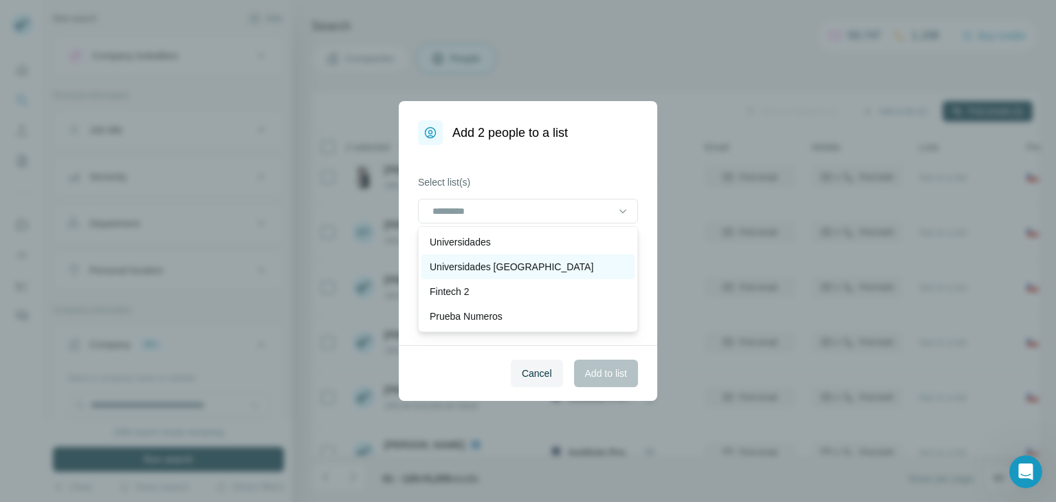
click at [525, 267] on div "Universidades [GEOGRAPHIC_DATA]" at bounding box center [527, 267] width 197 height 14
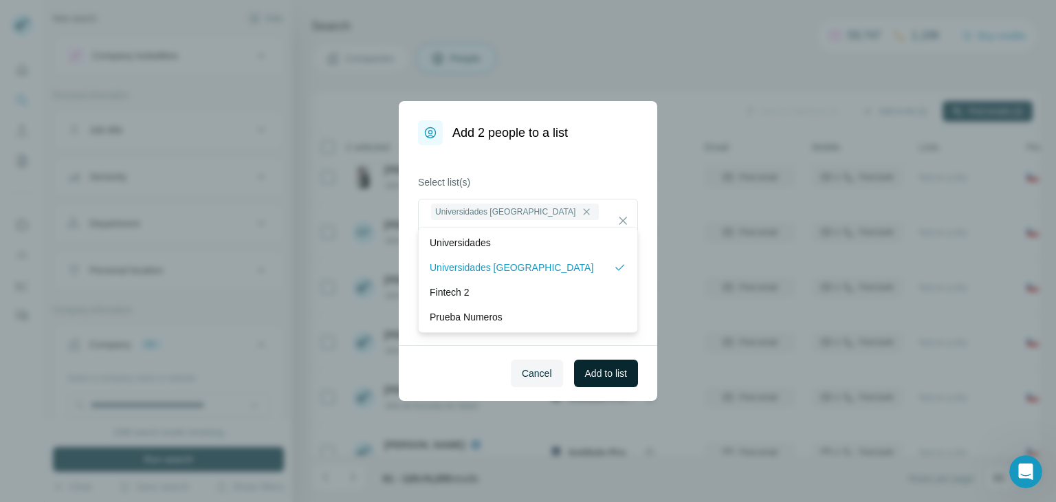
click at [614, 375] on span "Add to list" at bounding box center [606, 373] width 42 height 14
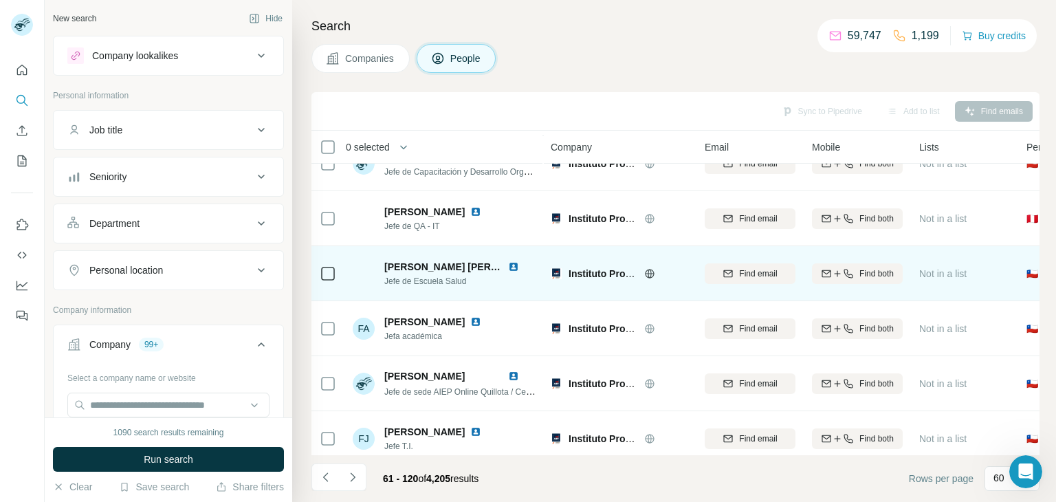
scroll to position [687, 0]
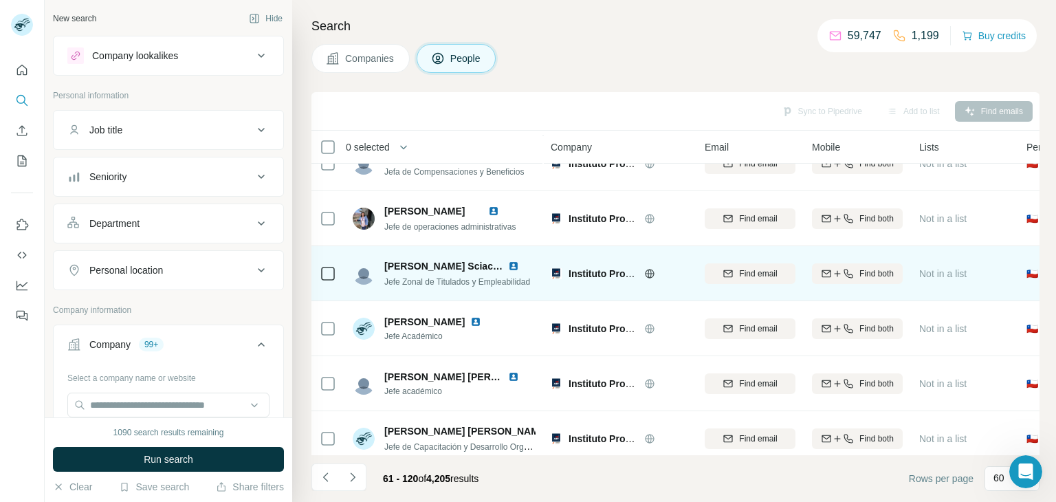
click at [335, 275] on icon at bounding box center [328, 273] width 16 height 16
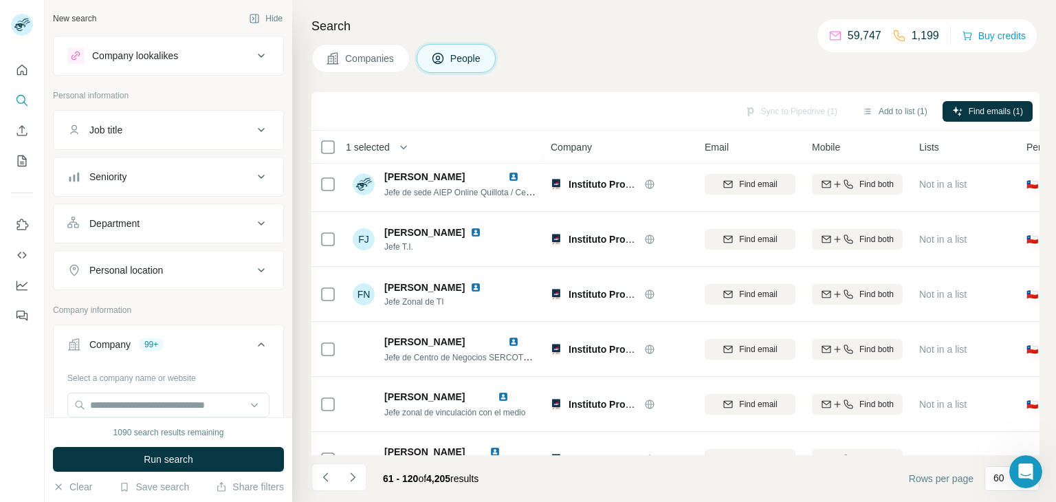
scroll to position [1168, 0]
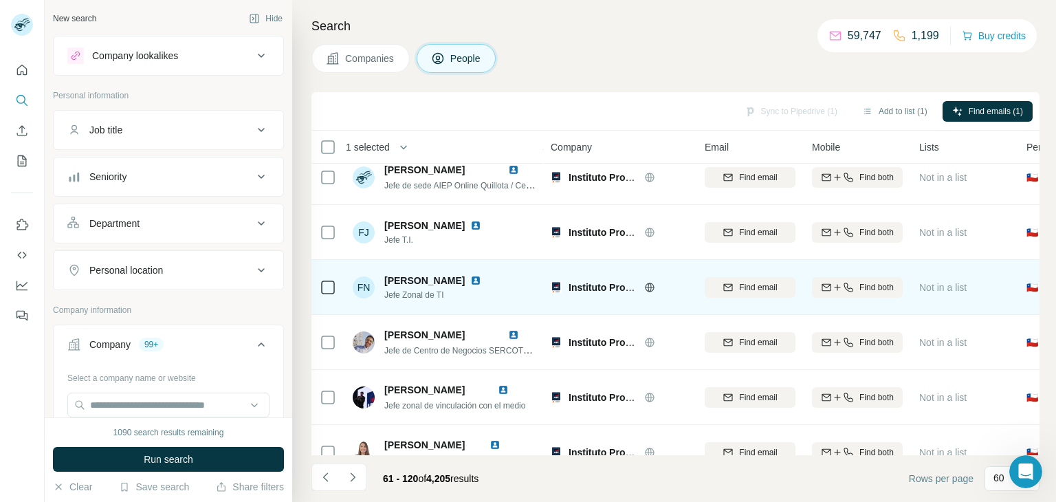
click at [331, 287] on td at bounding box center [327, 287] width 33 height 55
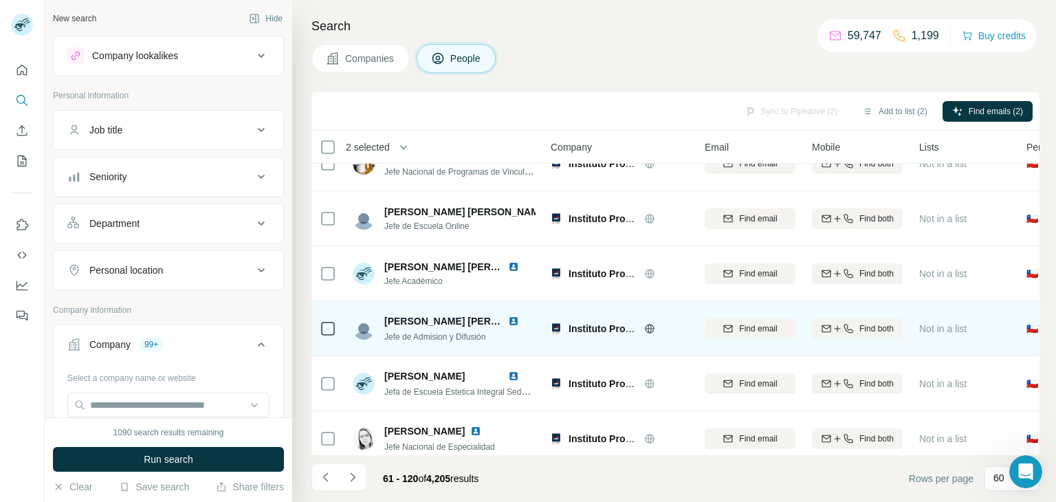
scroll to position [3014, 0]
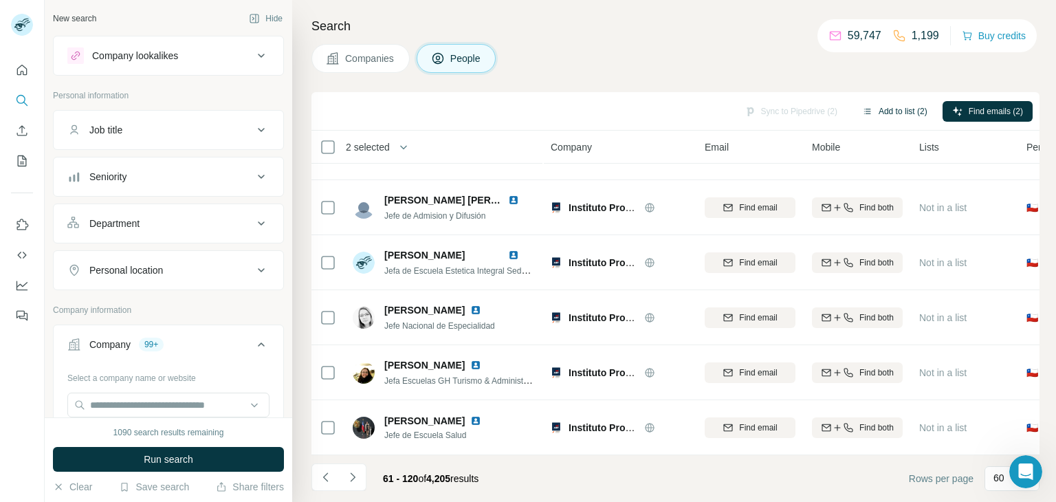
click at [902, 107] on button "Add to list (2)" at bounding box center [894, 111] width 85 height 21
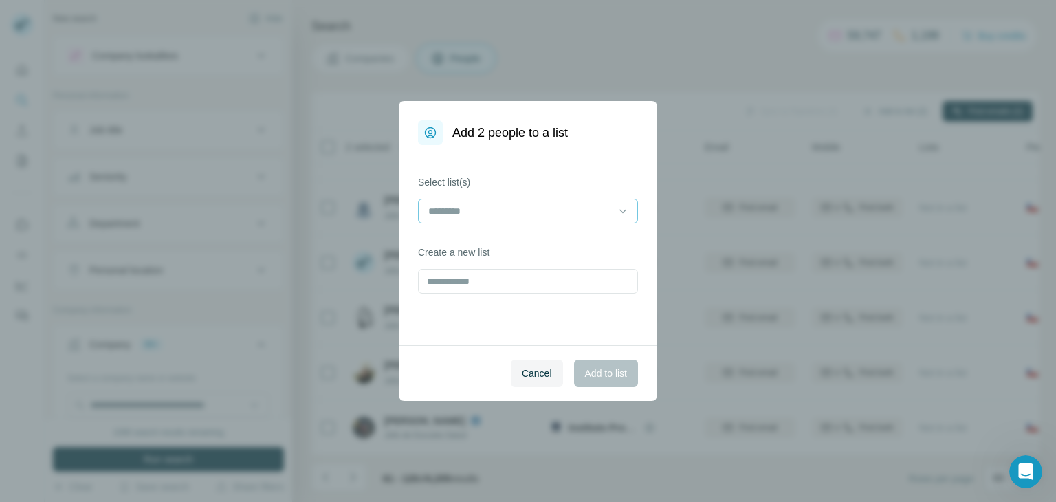
click at [596, 205] on input at bounding box center [520, 210] width 186 height 15
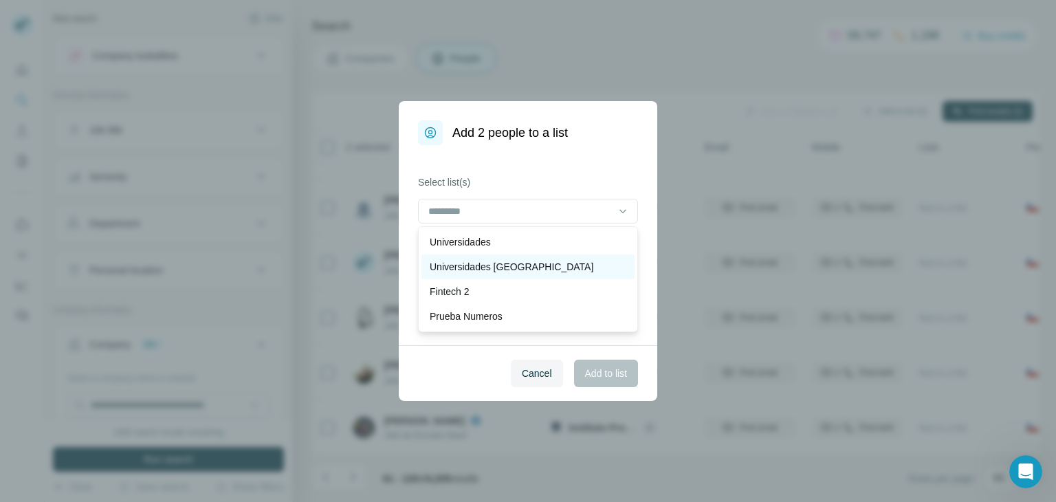
click at [459, 270] on p "Universidades [GEOGRAPHIC_DATA]" at bounding box center [511, 267] width 164 height 14
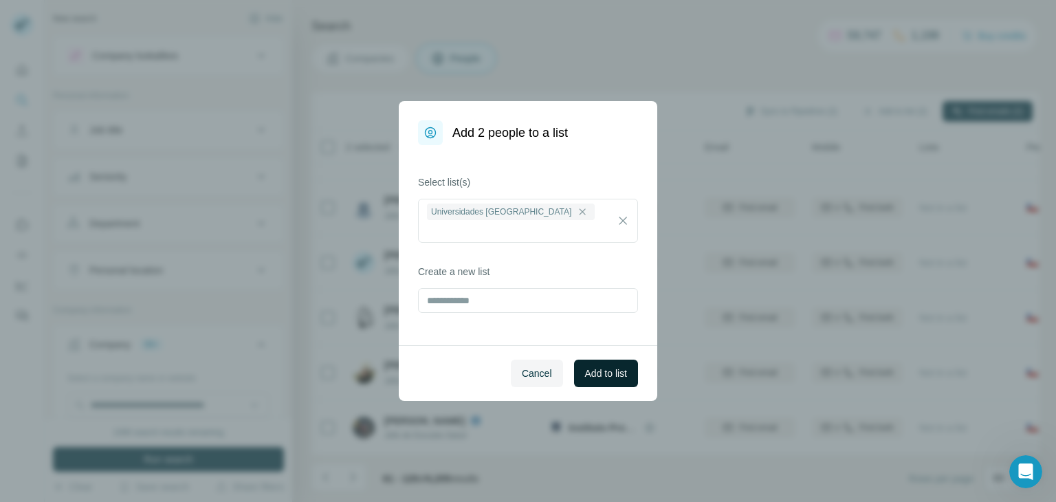
click at [618, 378] on span "Add to list" at bounding box center [606, 373] width 42 height 14
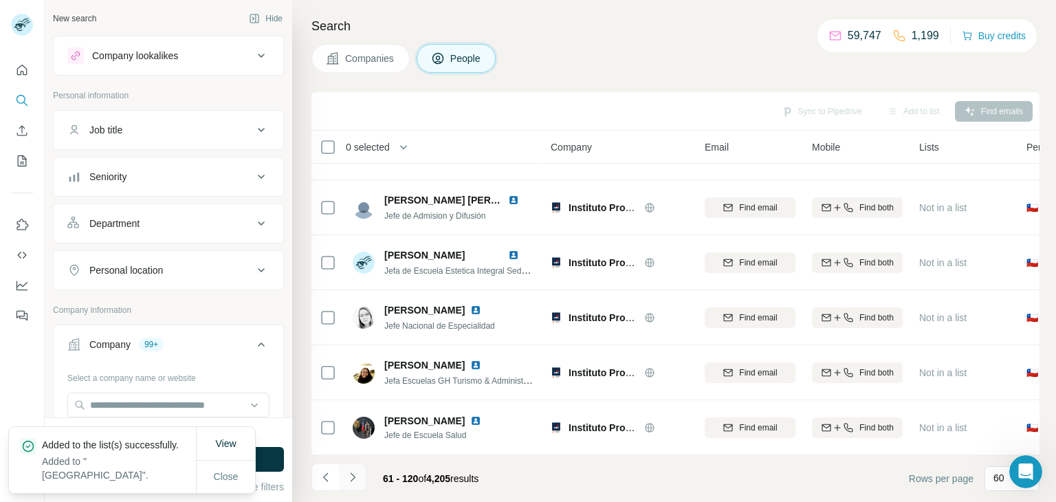
click at [357, 474] on icon "Navigate to next page" at bounding box center [353, 477] width 14 height 14
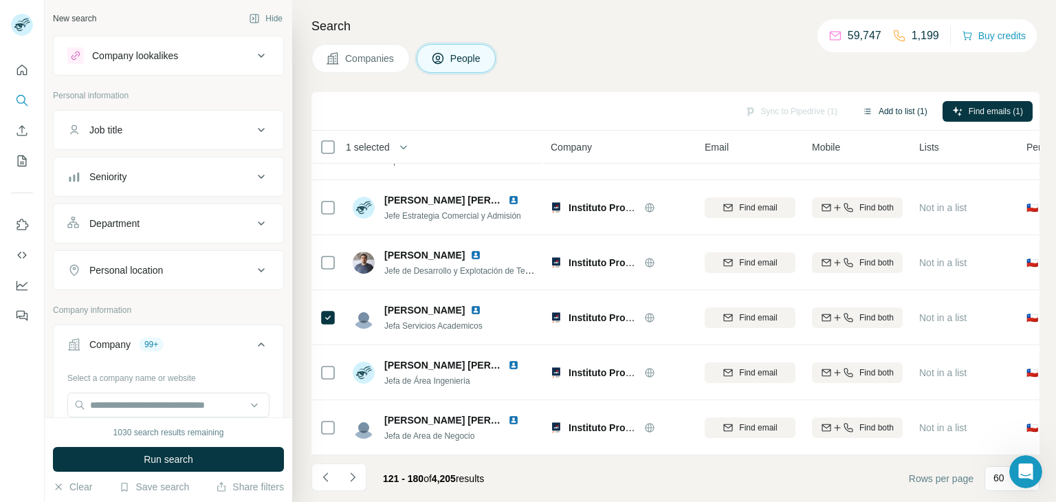
click at [898, 110] on button "Add to list (1)" at bounding box center [894, 111] width 85 height 21
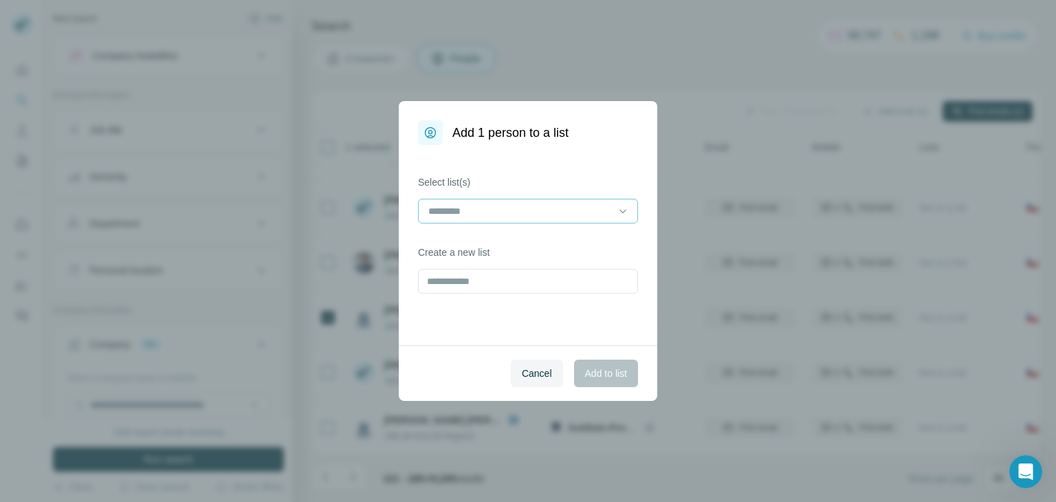
click at [491, 207] on input at bounding box center [520, 210] width 186 height 15
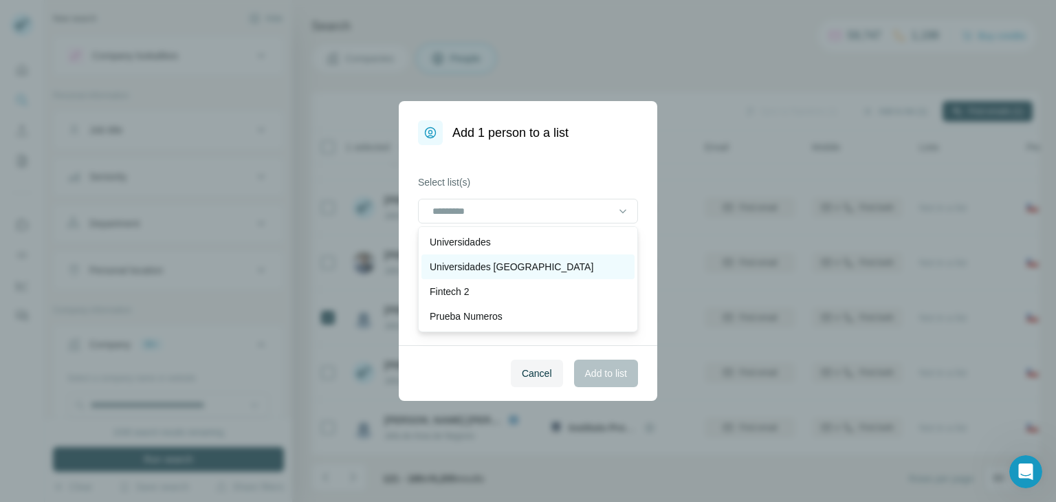
click at [478, 267] on p "Universidades [GEOGRAPHIC_DATA]" at bounding box center [511, 267] width 164 height 14
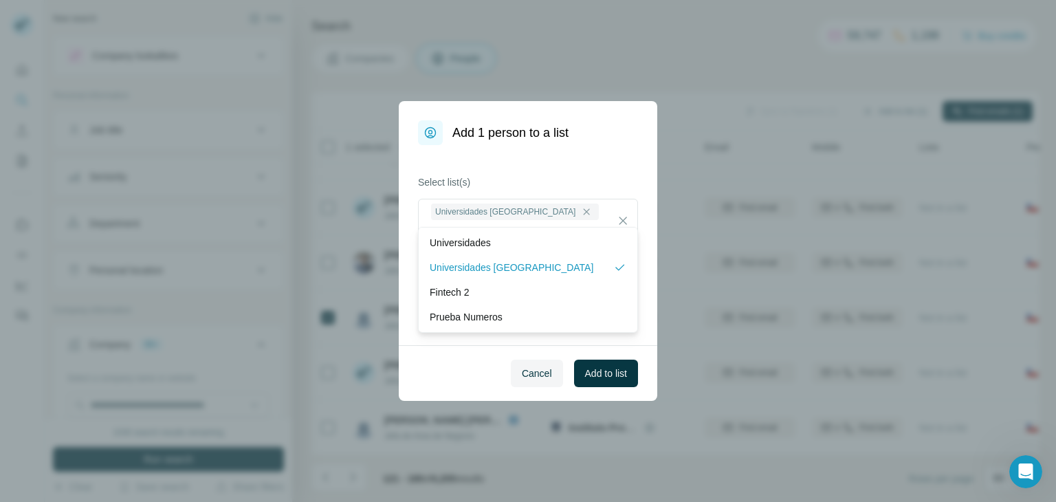
click at [473, 368] on div "Cancel Add to list" at bounding box center [528, 373] width 258 height 56
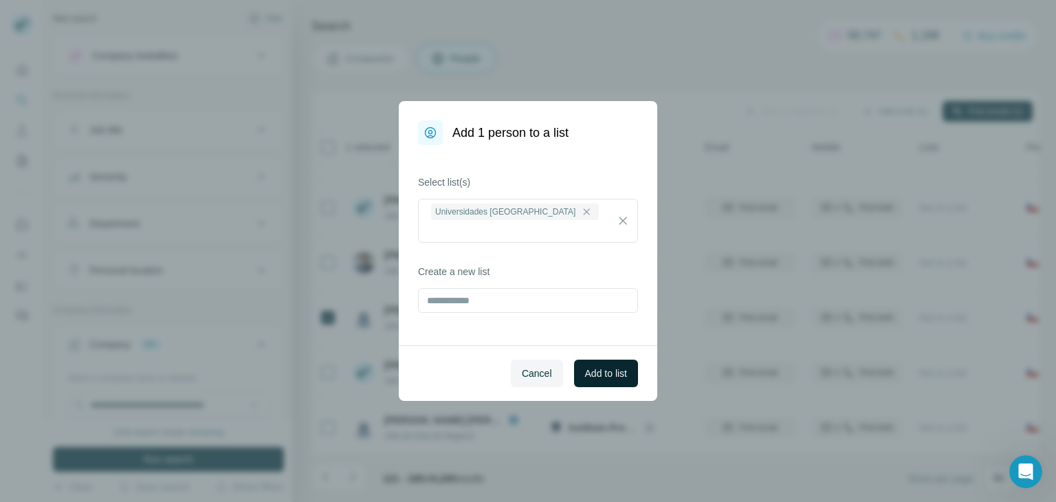
click at [616, 362] on button "Add to list" at bounding box center [606, 372] width 64 height 27
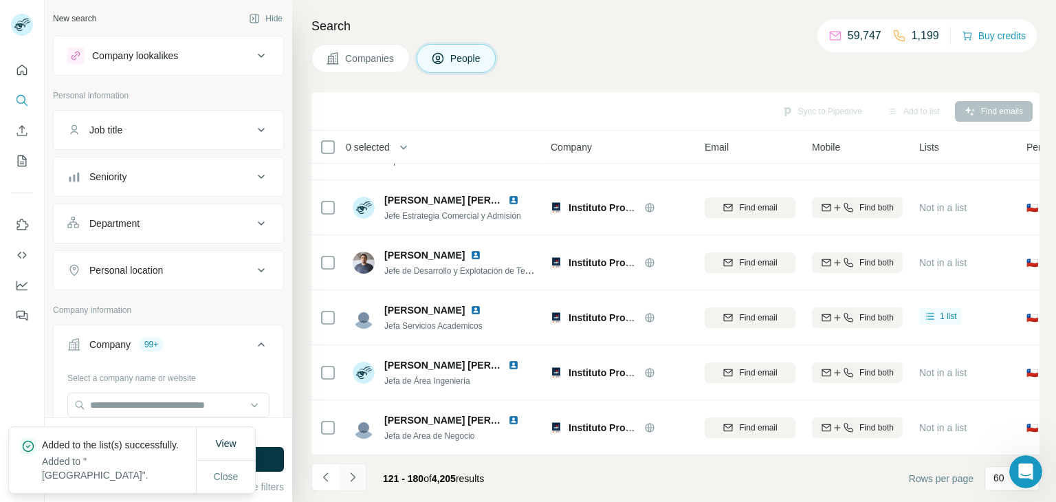
click at [349, 476] on icon "Navigate to next page" at bounding box center [353, 477] width 14 height 14
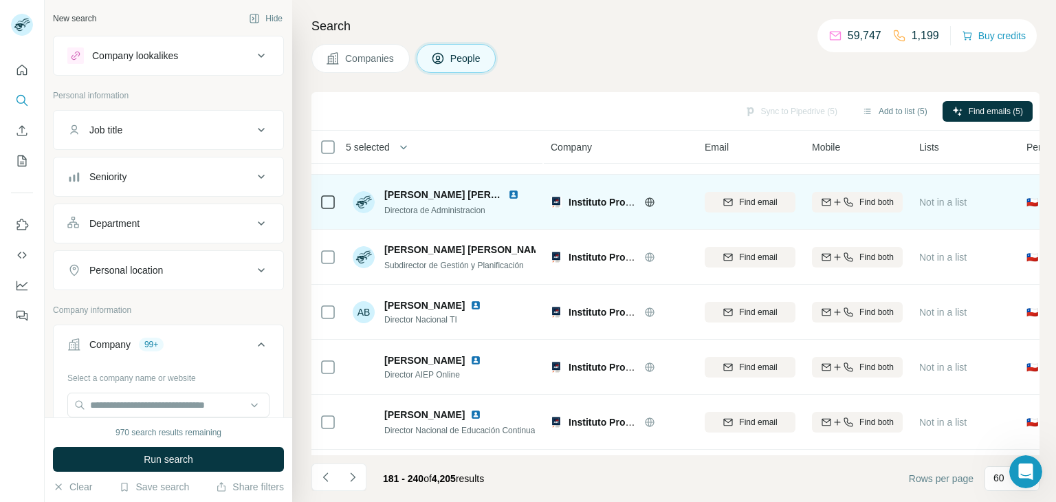
scroll to position [2611, 0]
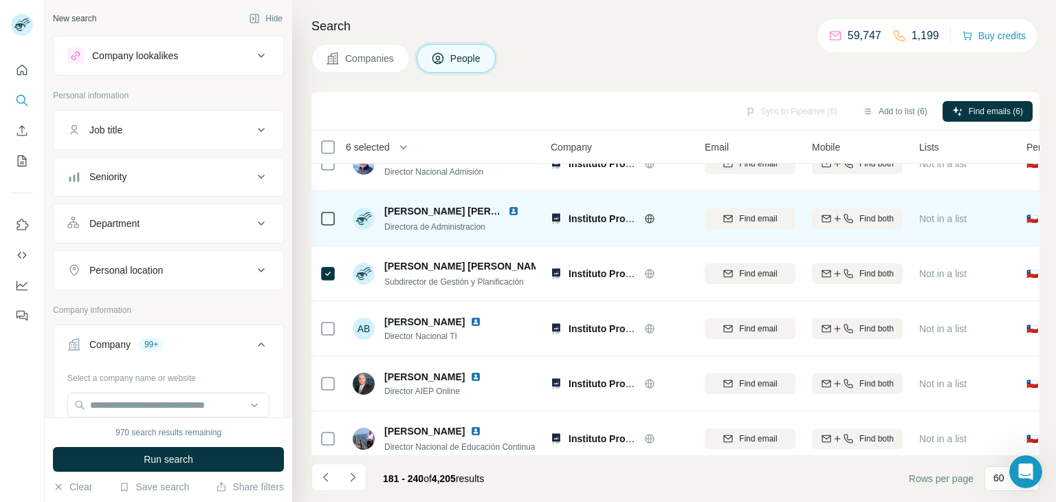
click at [326, 229] on div at bounding box center [328, 218] width 16 height 38
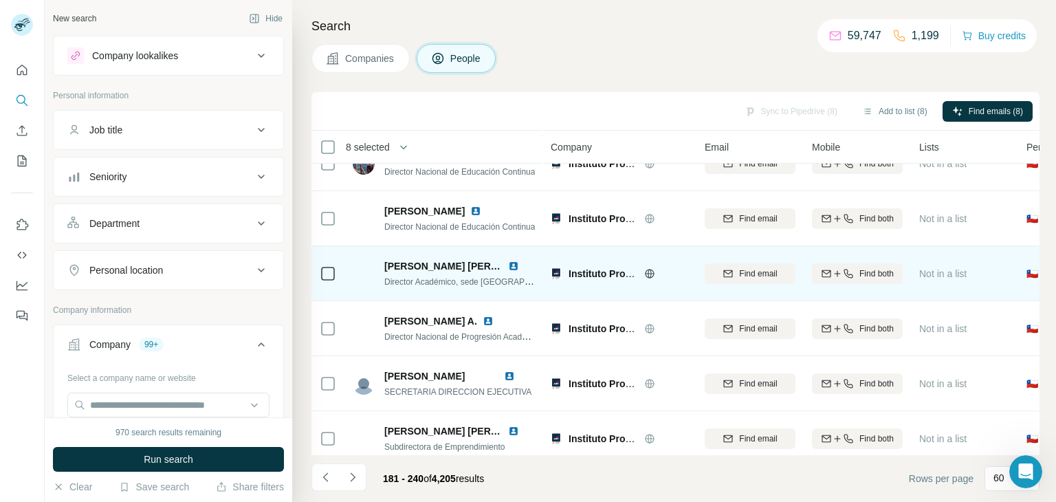
scroll to position [3014, 0]
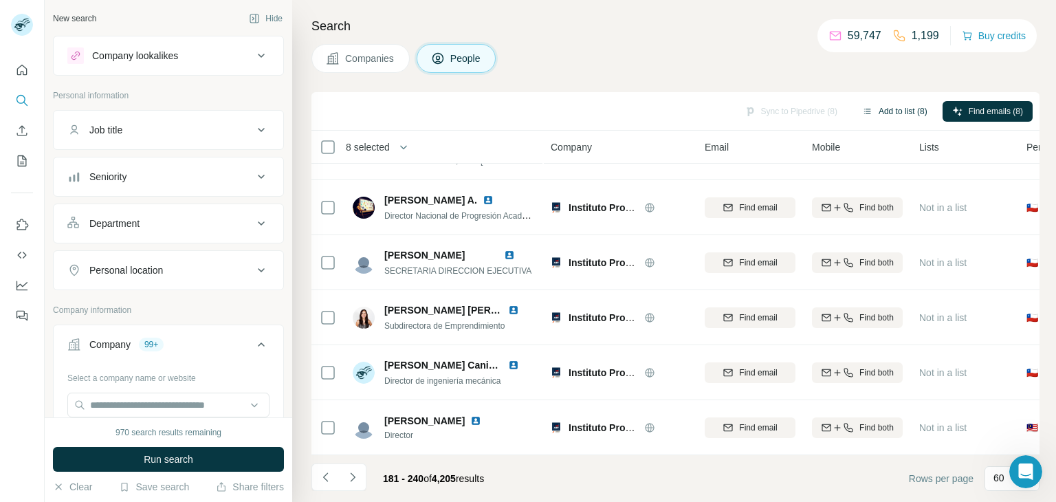
click at [886, 116] on button "Add to list (8)" at bounding box center [894, 111] width 85 height 21
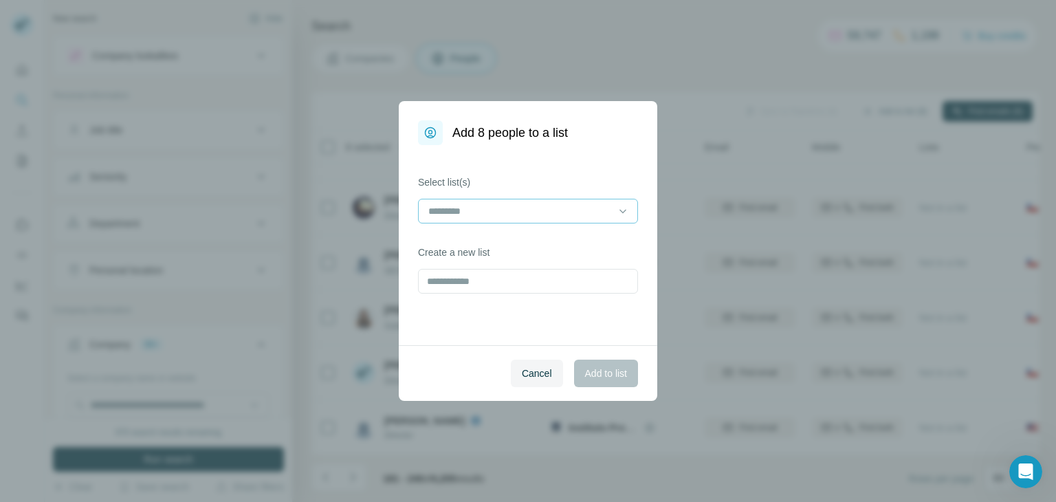
click at [566, 204] on input at bounding box center [520, 210] width 186 height 15
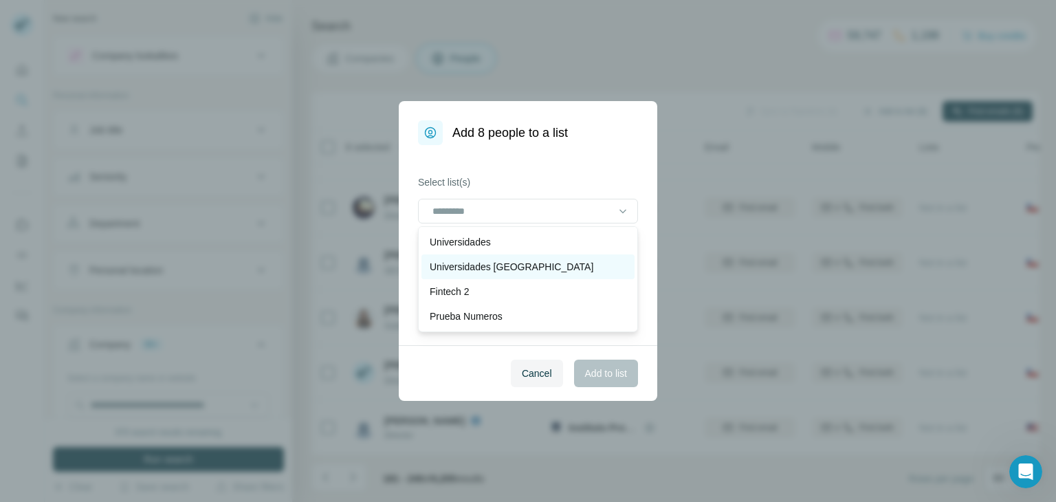
click at [481, 261] on p "Universidades [GEOGRAPHIC_DATA]" at bounding box center [511, 267] width 164 height 14
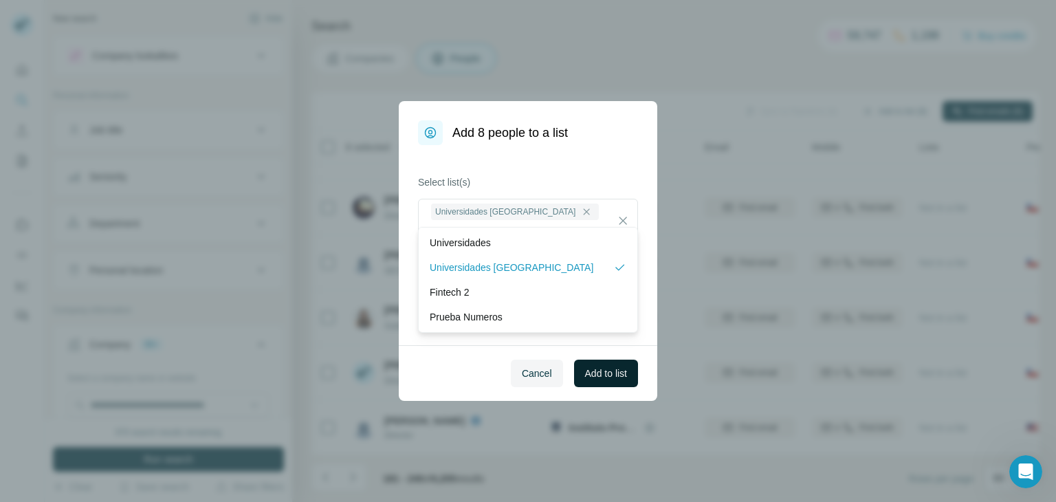
drag, startPoint x: 473, startPoint y: 385, endPoint x: 608, endPoint y: 383, distance: 135.4
click at [473, 385] on div "Cancel Add to list" at bounding box center [528, 373] width 258 height 56
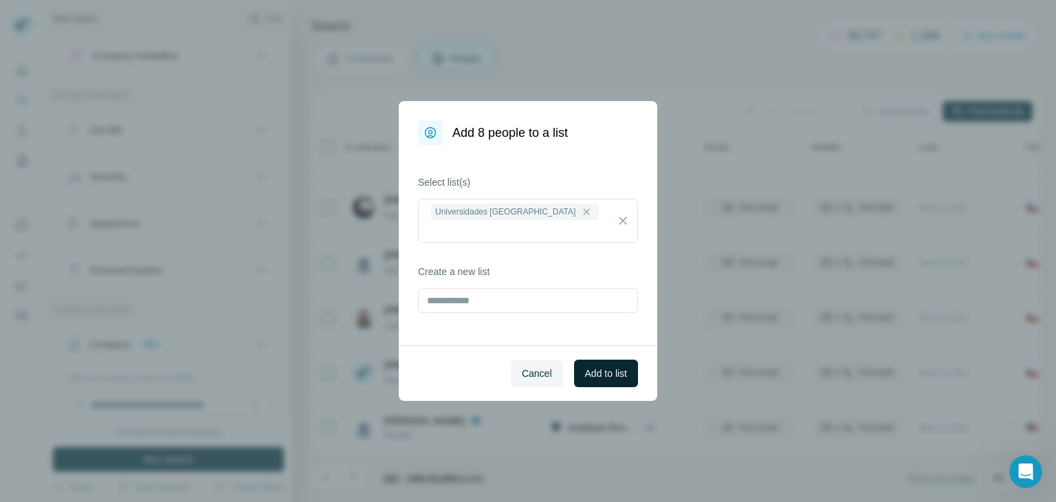
click at [619, 375] on span "Add to list" at bounding box center [606, 373] width 42 height 14
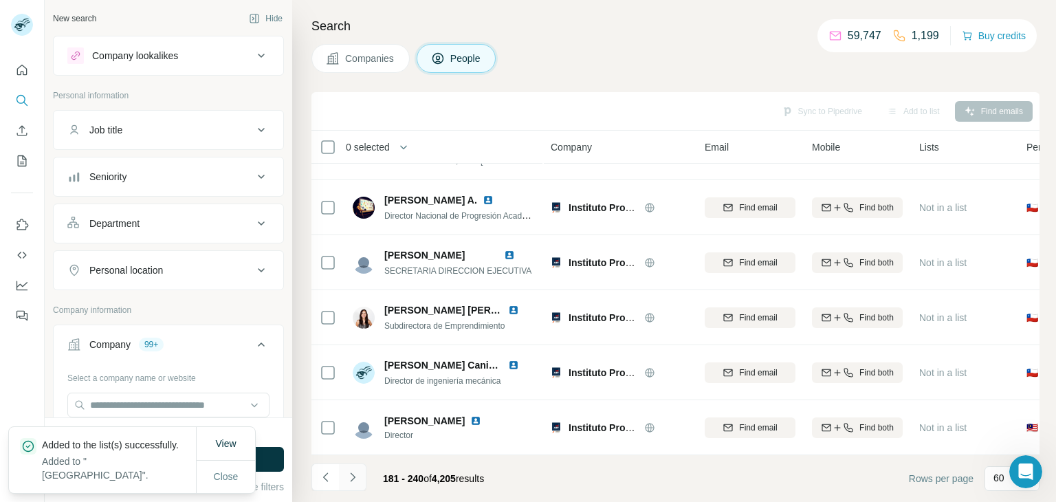
click at [355, 473] on icon "Navigate to next page" at bounding box center [353, 477] width 14 height 14
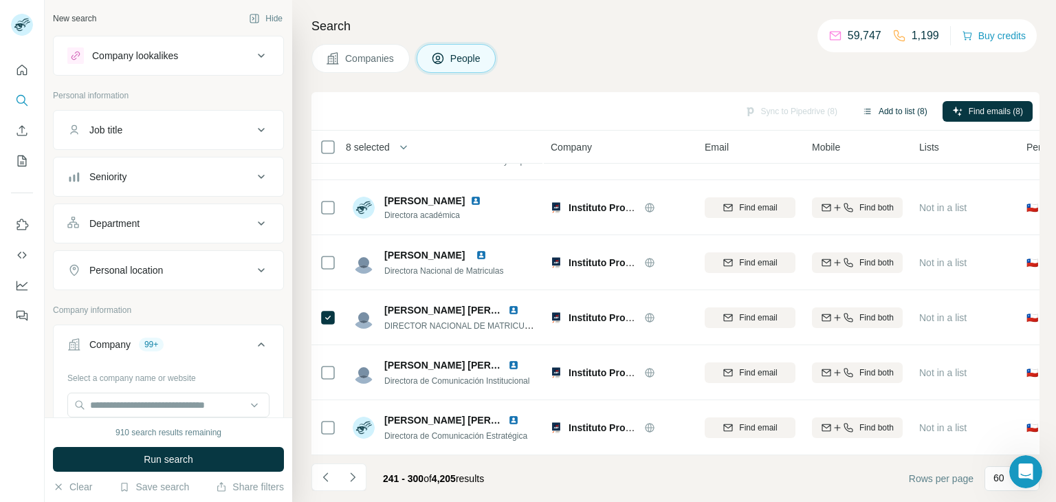
click at [878, 107] on button "Add to list (8)" at bounding box center [894, 111] width 85 height 21
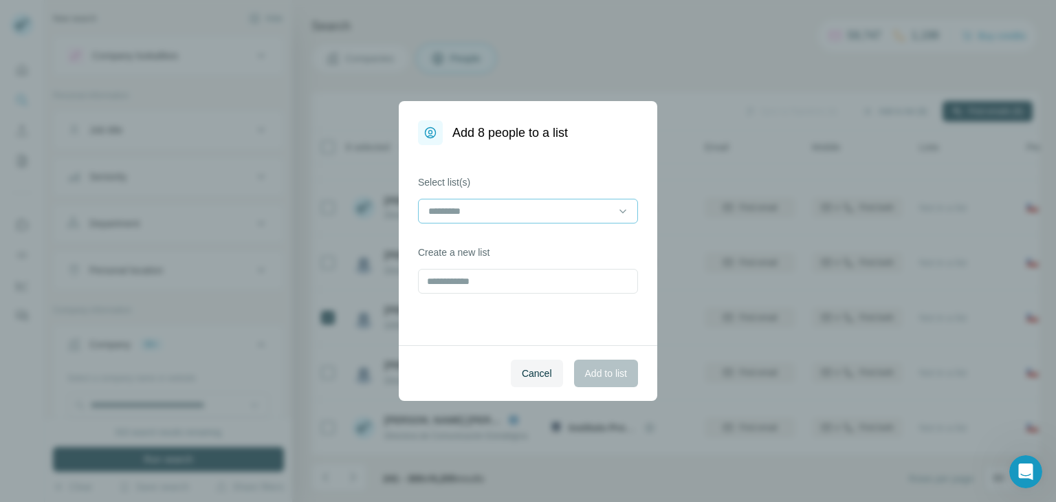
click at [523, 205] on input at bounding box center [520, 210] width 186 height 15
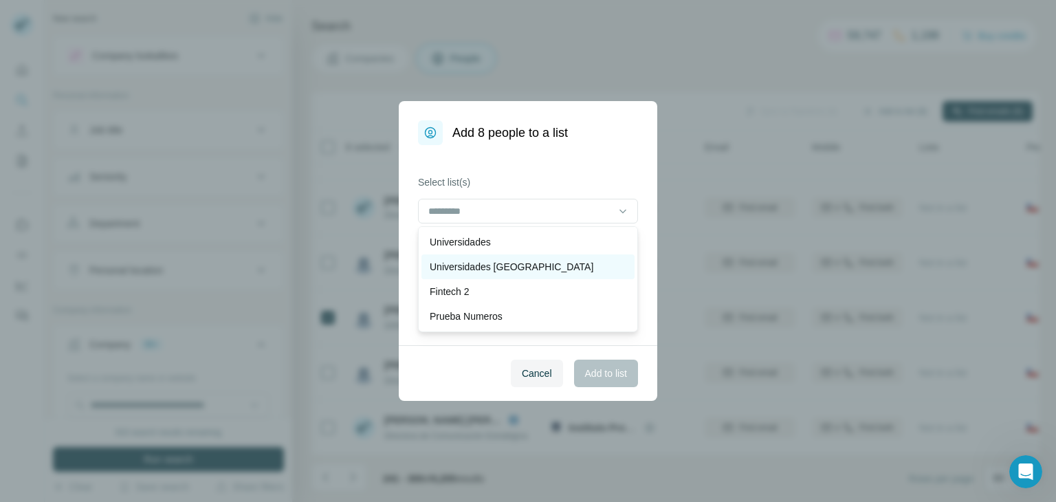
click at [514, 271] on p "Universidades [GEOGRAPHIC_DATA]" at bounding box center [511, 267] width 164 height 14
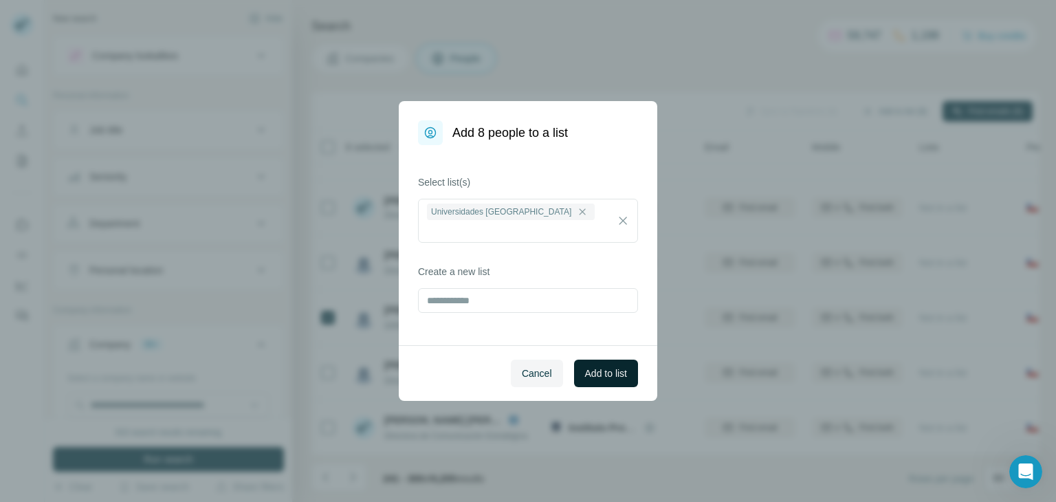
drag, startPoint x: 451, startPoint y: 386, endPoint x: 599, endPoint y: 377, distance: 148.7
click at [454, 384] on div "Cancel Add to list" at bounding box center [528, 373] width 258 height 56
click at [622, 381] on button "Add to list" at bounding box center [606, 372] width 64 height 27
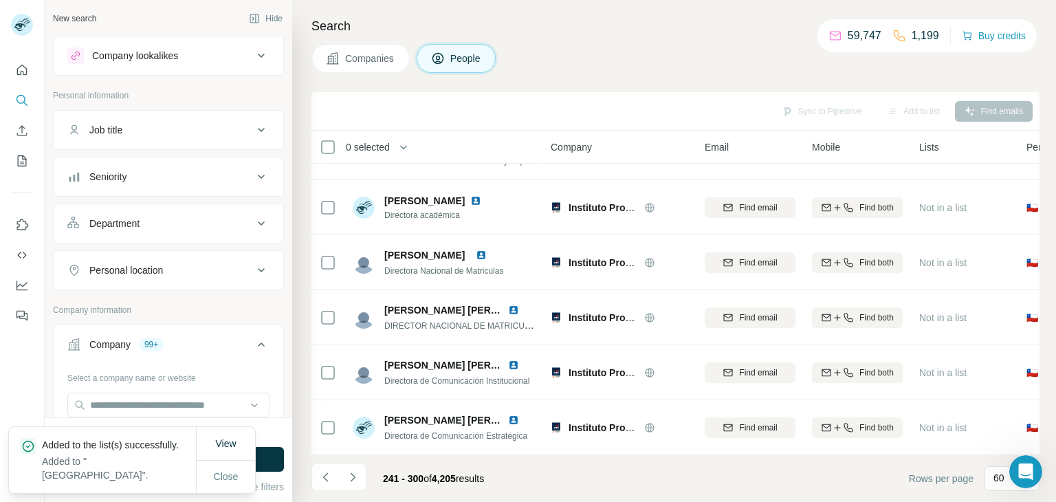
click at [371, 48] on button "Companies" at bounding box center [360, 58] width 98 height 29
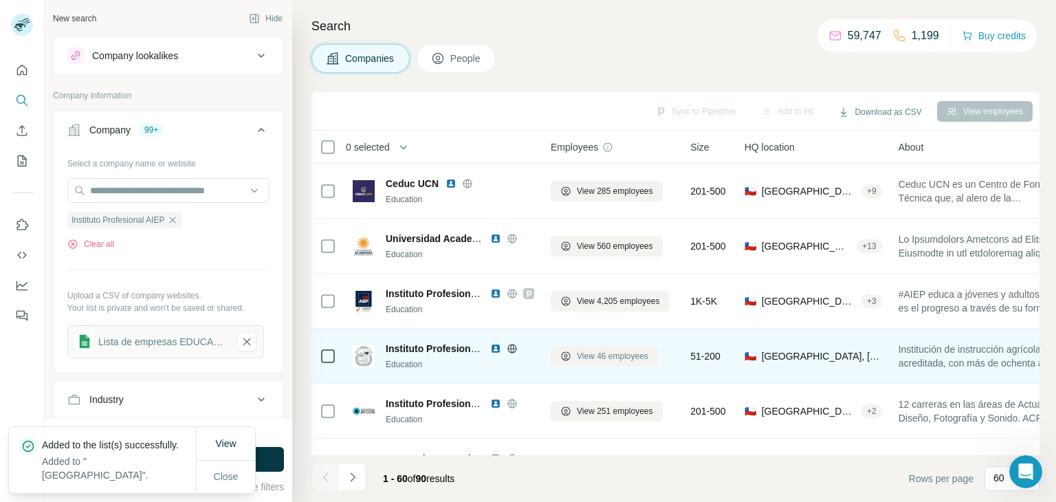
click at [593, 356] on span "View 46 employees" at bounding box center [612, 356] width 71 height 12
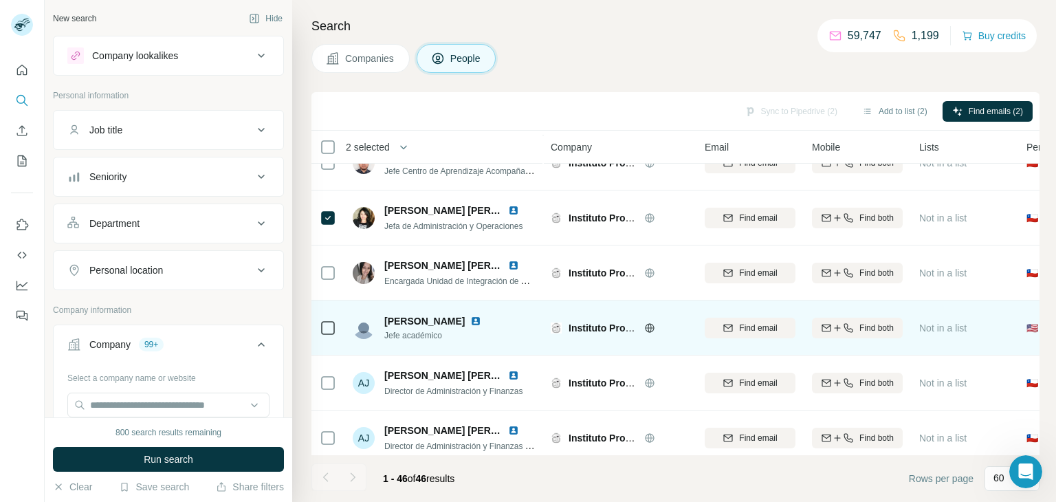
scroll to position [275, 0]
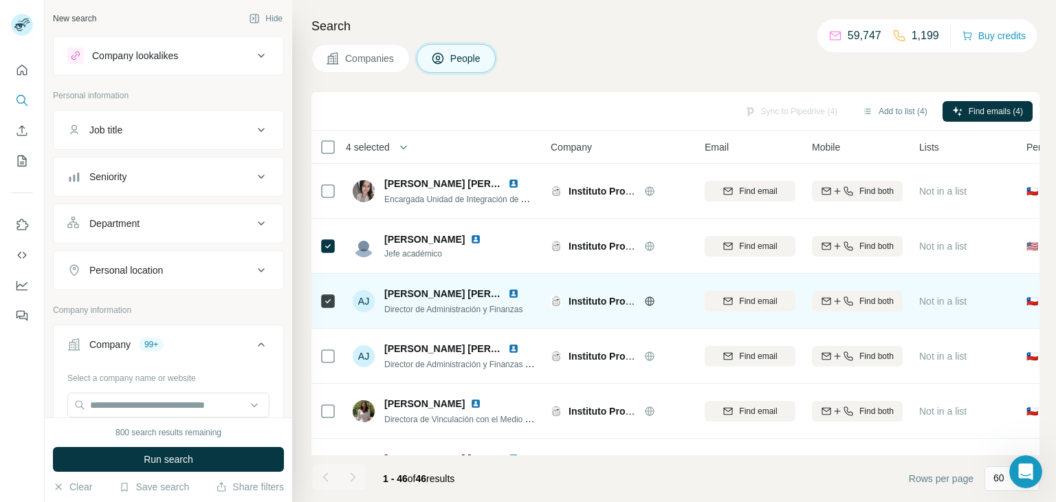
click at [333, 343] on div at bounding box center [328, 356] width 16 height 38
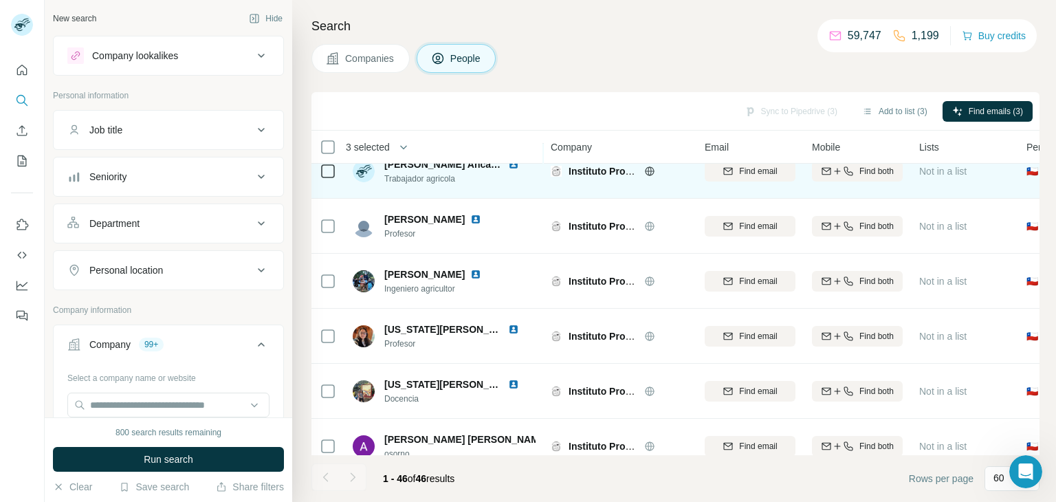
scroll to position [2244, 0]
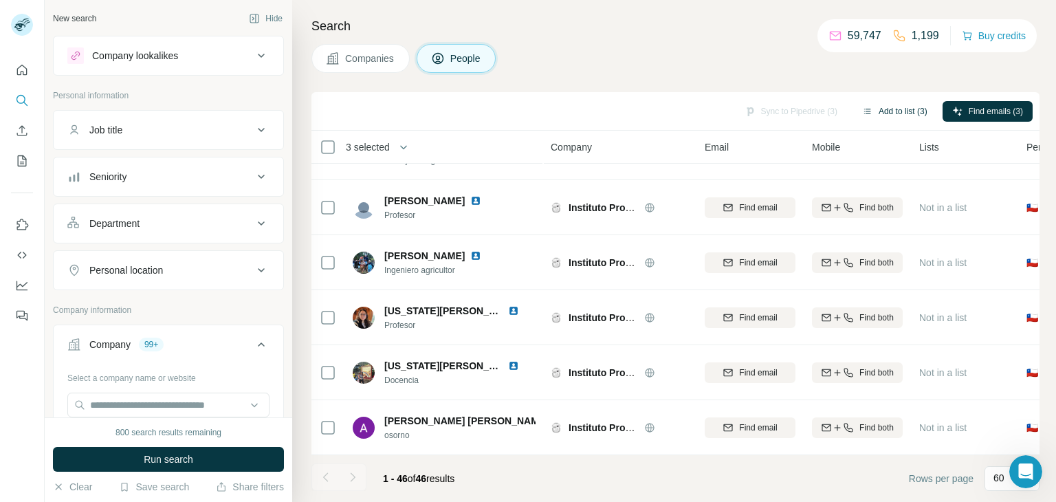
click at [902, 113] on button "Add to list (3)" at bounding box center [894, 111] width 85 height 21
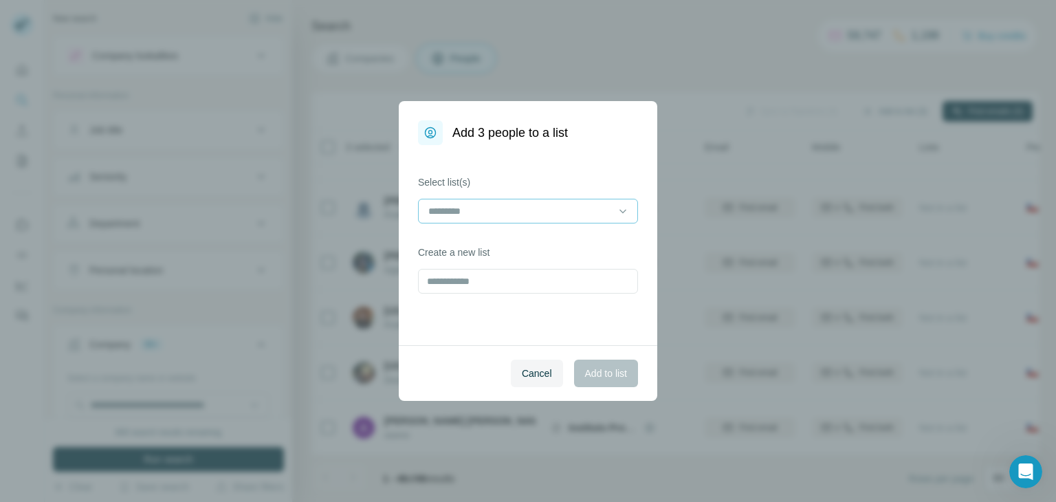
click at [495, 218] on div at bounding box center [520, 210] width 186 height 23
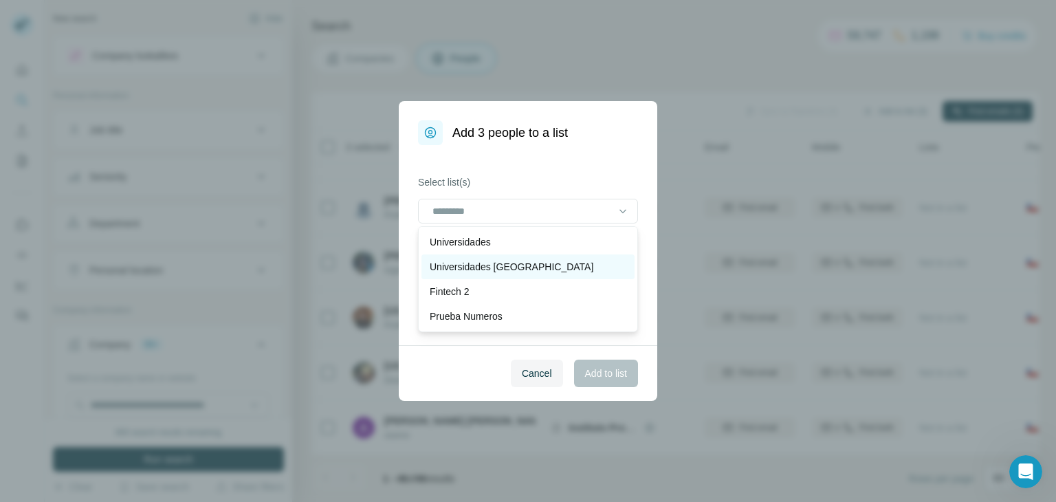
click at [491, 267] on p "Universidades [GEOGRAPHIC_DATA]" at bounding box center [511, 267] width 164 height 14
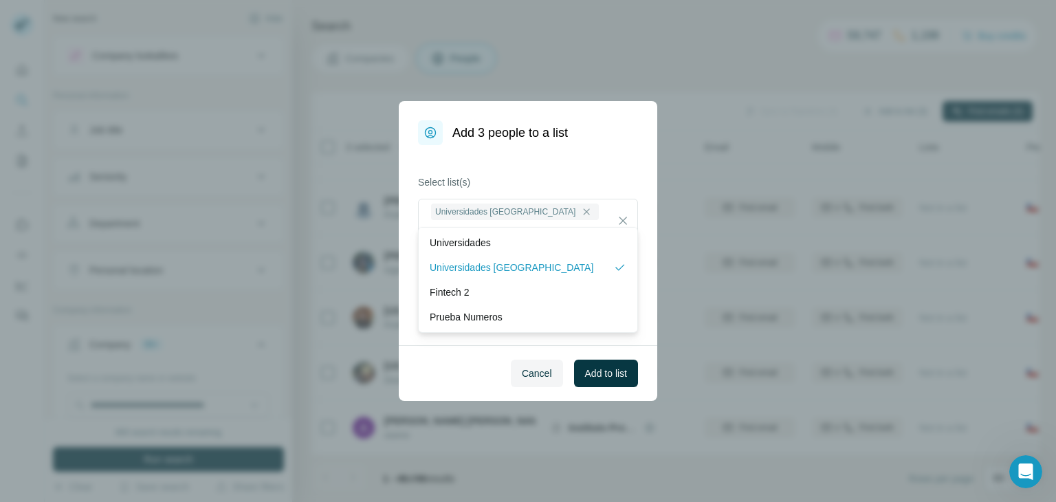
click at [477, 382] on div "Cancel Add to list" at bounding box center [528, 373] width 258 height 56
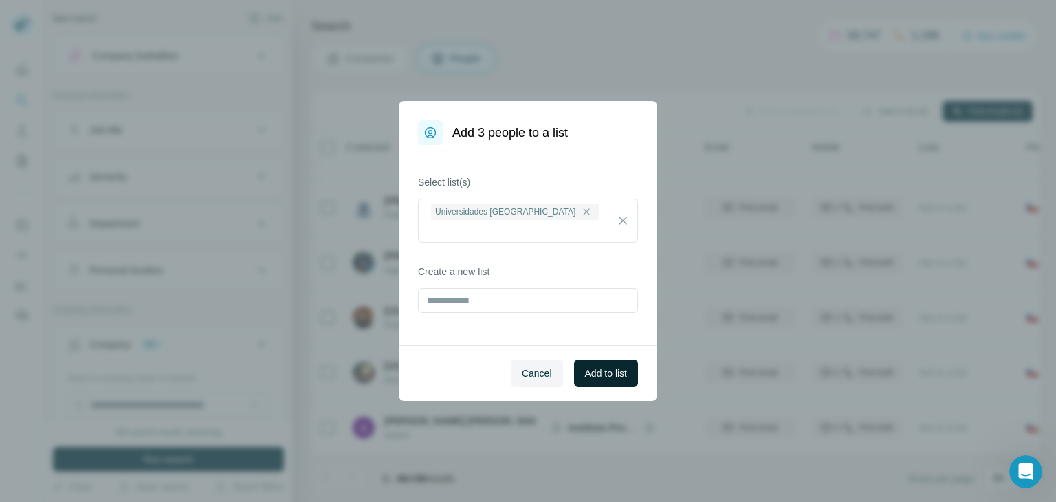
click at [608, 369] on span "Add to list" at bounding box center [606, 373] width 42 height 14
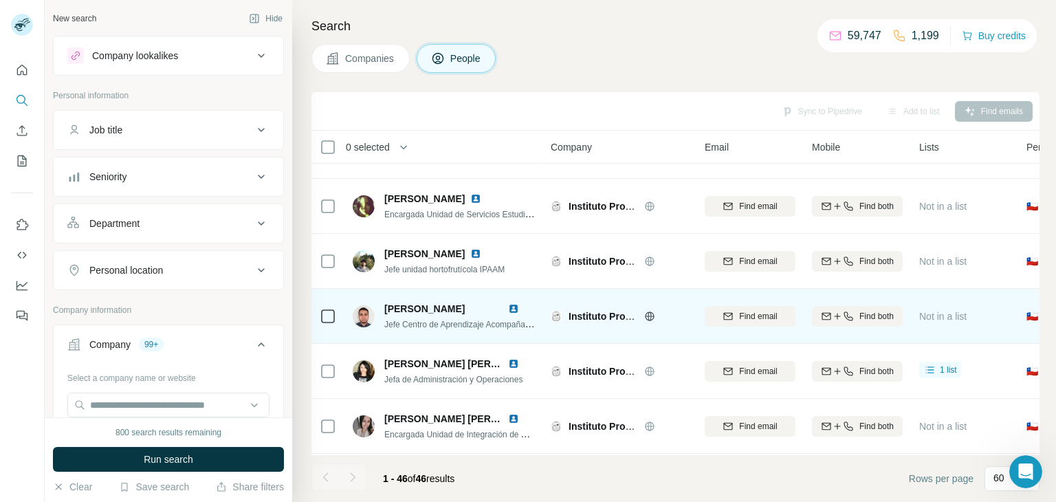
scroll to position [0, 0]
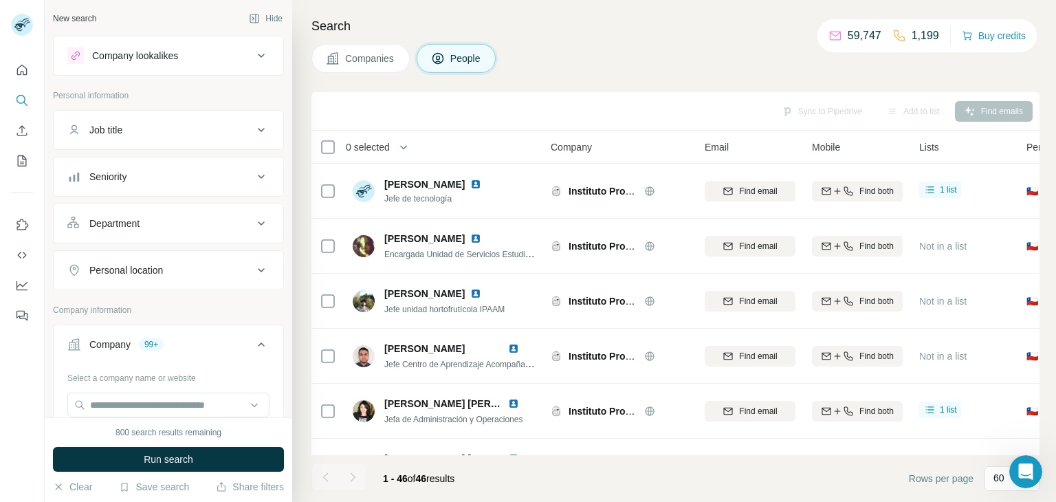
click at [349, 476] on div at bounding box center [352, 476] width 27 height 27
click at [382, 67] on button "Companies" at bounding box center [360, 58] width 98 height 29
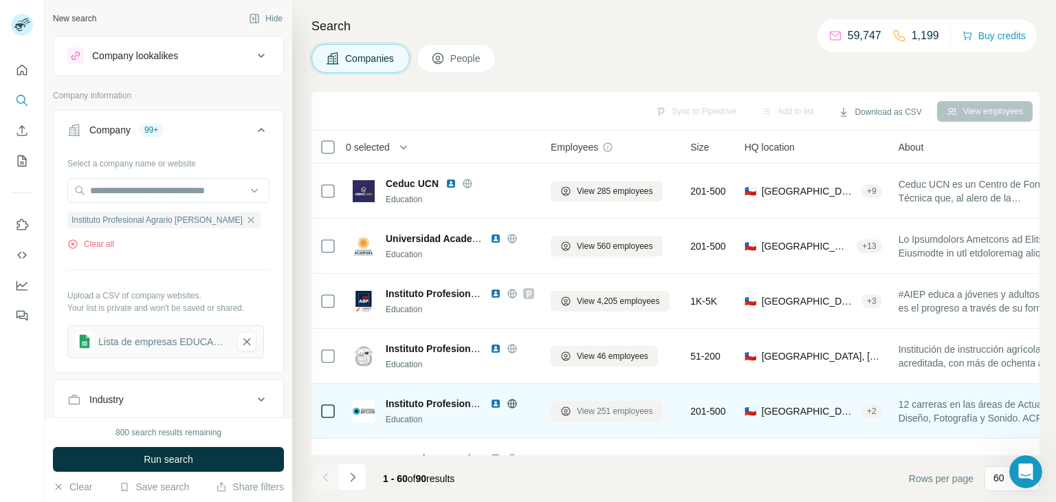
click at [586, 403] on button "View 251 employees" at bounding box center [606, 411] width 112 height 21
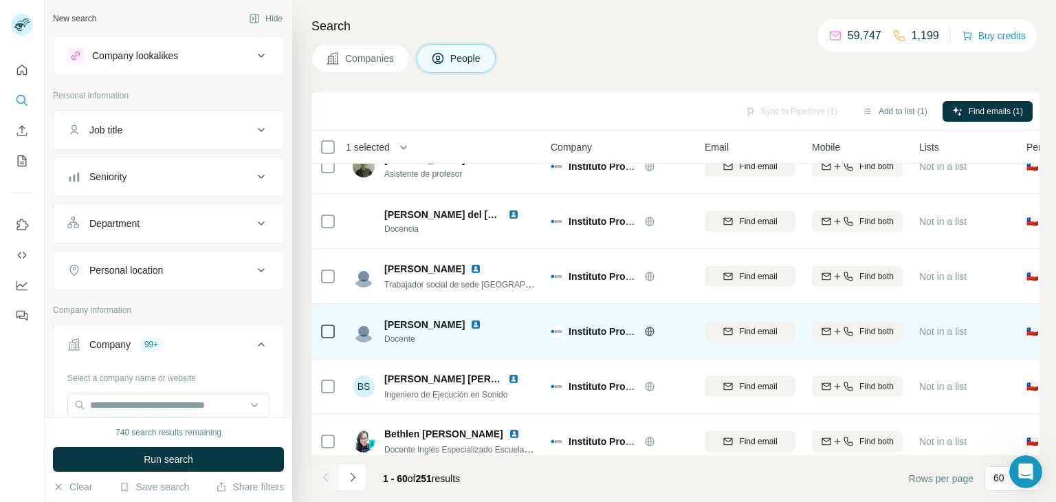
scroll to position [3014, 0]
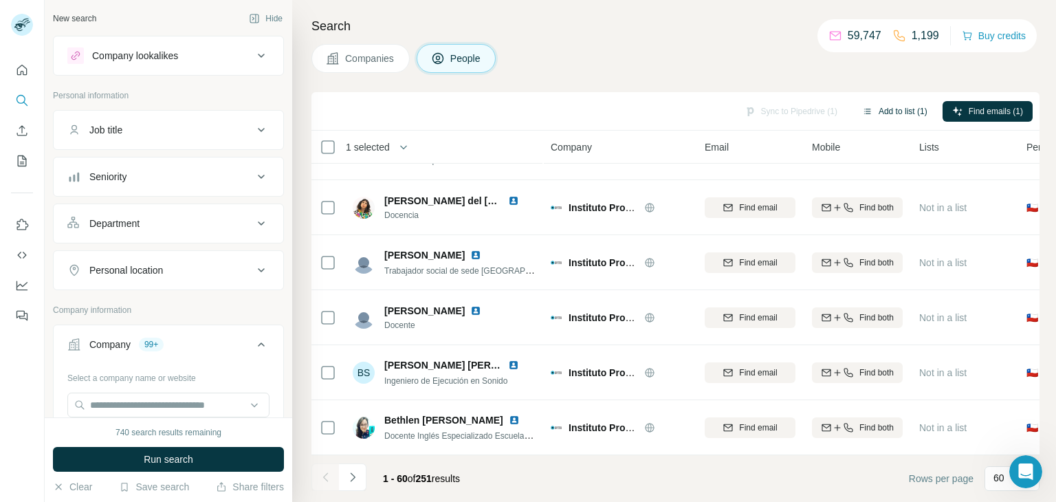
click at [884, 111] on button "Add to list (1)" at bounding box center [894, 111] width 85 height 21
click at [891, 102] on button "Add to list (1)" at bounding box center [894, 111] width 85 height 21
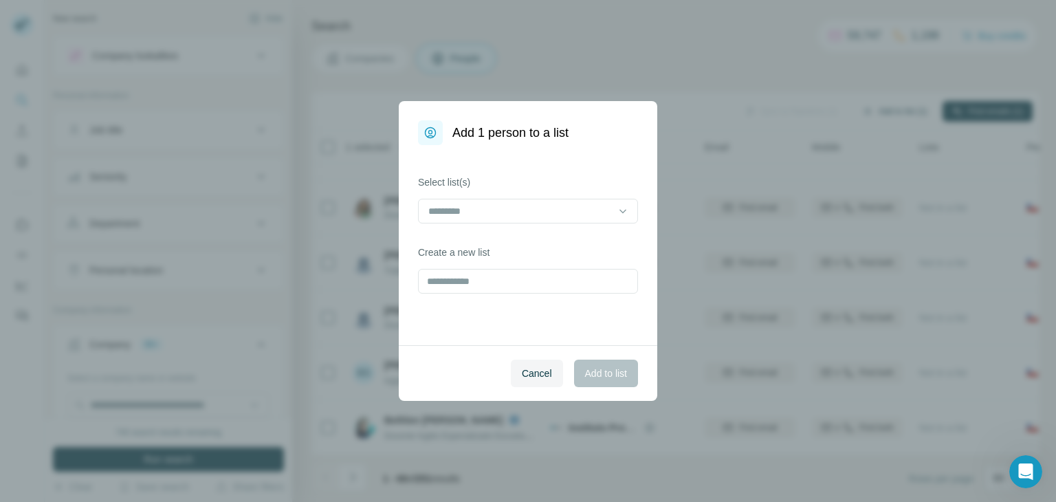
click at [895, 109] on div "Add 1 person to a list Select list(s) Create a new list Cancel Add to list" at bounding box center [528, 251] width 1056 height 502
click at [585, 210] on input at bounding box center [520, 210] width 186 height 15
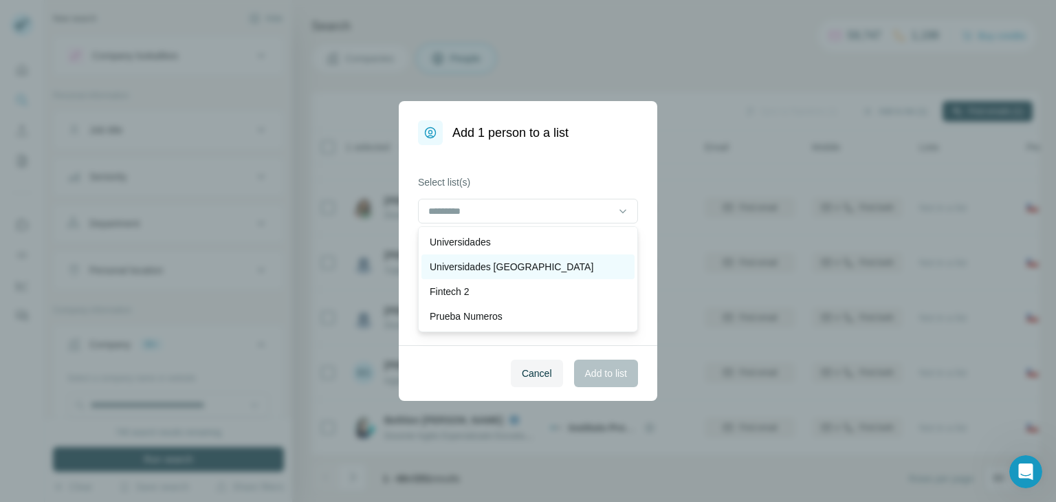
click at [559, 265] on div "Universidades [GEOGRAPHIC_DATA]" at bounding box center [527, 267] width 197 height 14
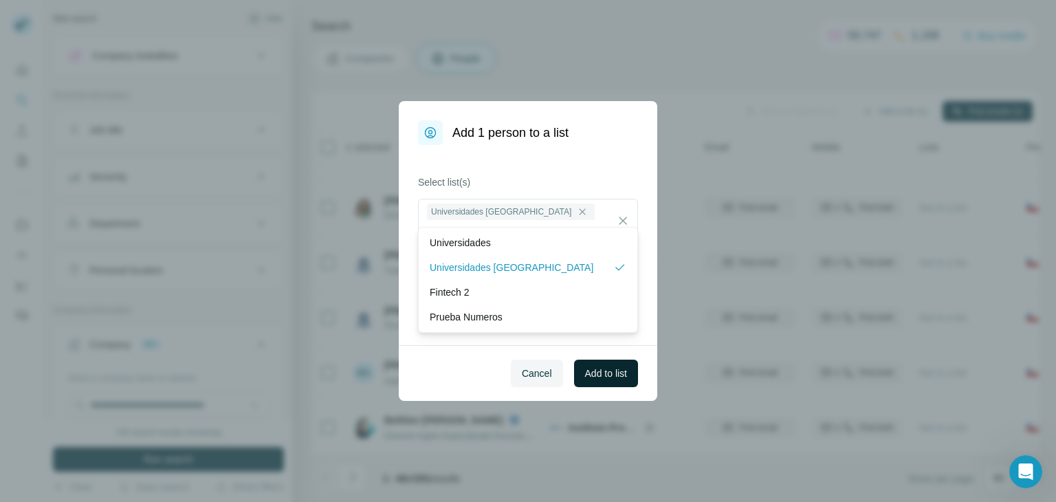
click at [597, 369] on span "Add to list" at bounding box center [606, 373] width 42 height 14
